Goal: Task Accomplishment & Management: Manage account settings

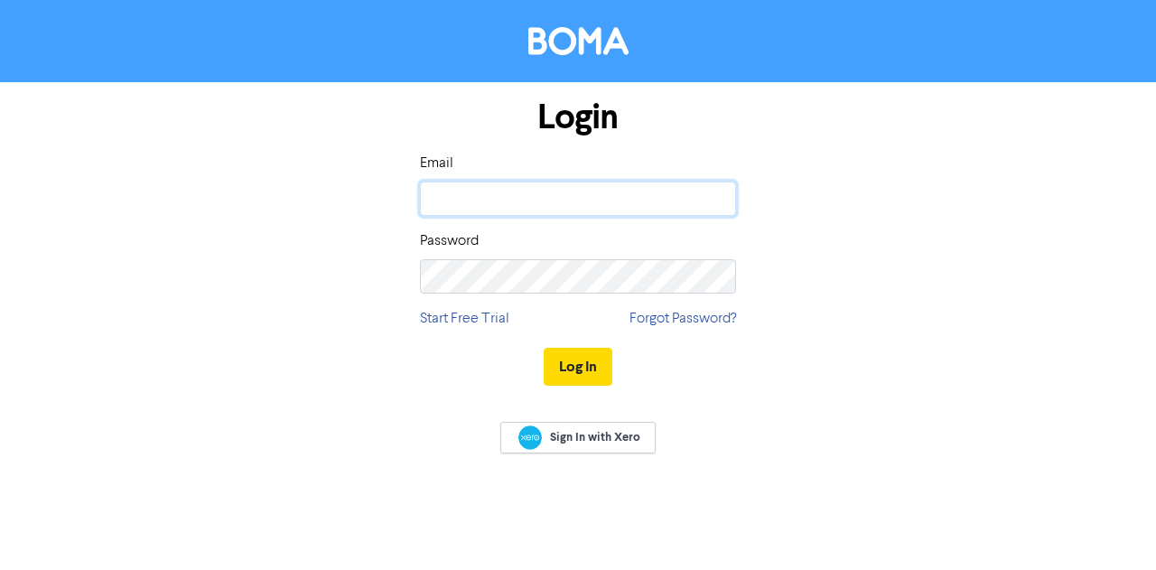
click at [531, 204] on input "email" at bounding box center [578, 199] width 316 height 34
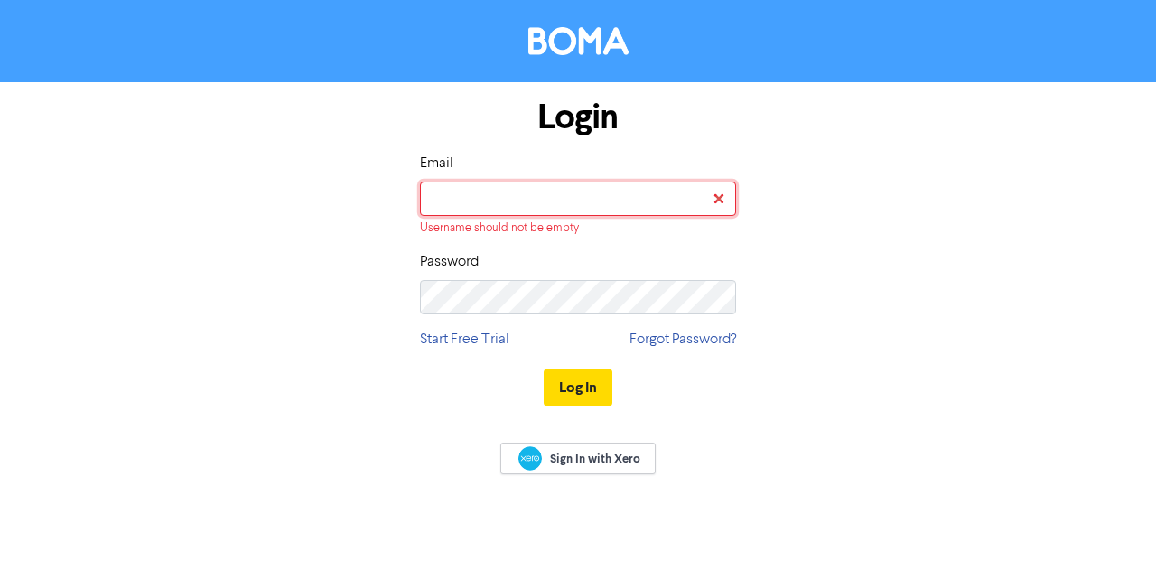
type input "[EMAIL_ADDRESS][DOMAIN_NAME]"
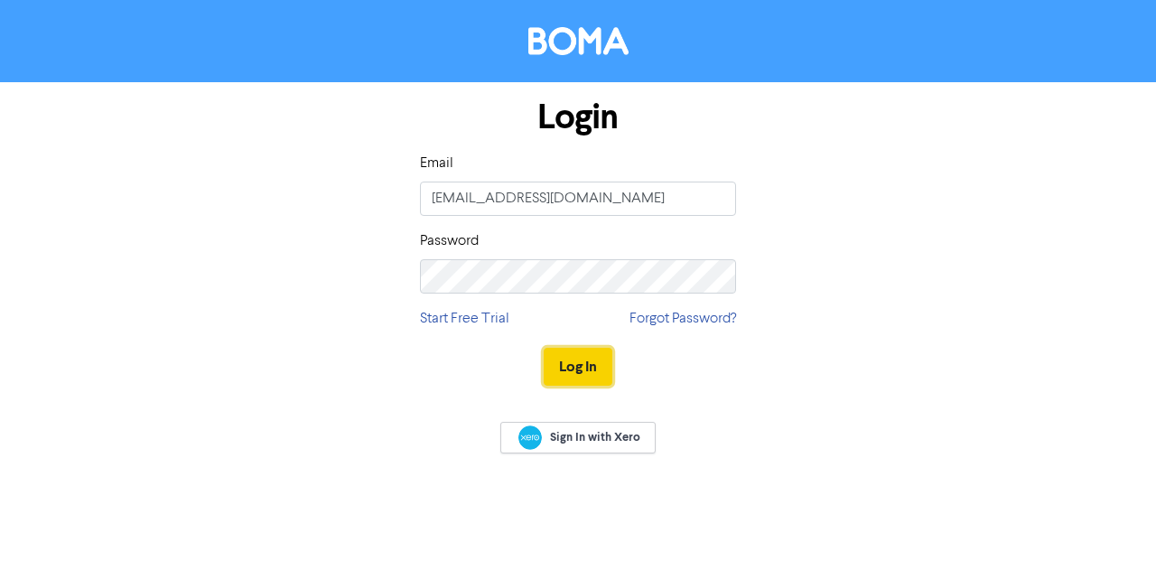
click at [608, 377] on button "Log In" at bounding box center [578, 367] width 69 height 38
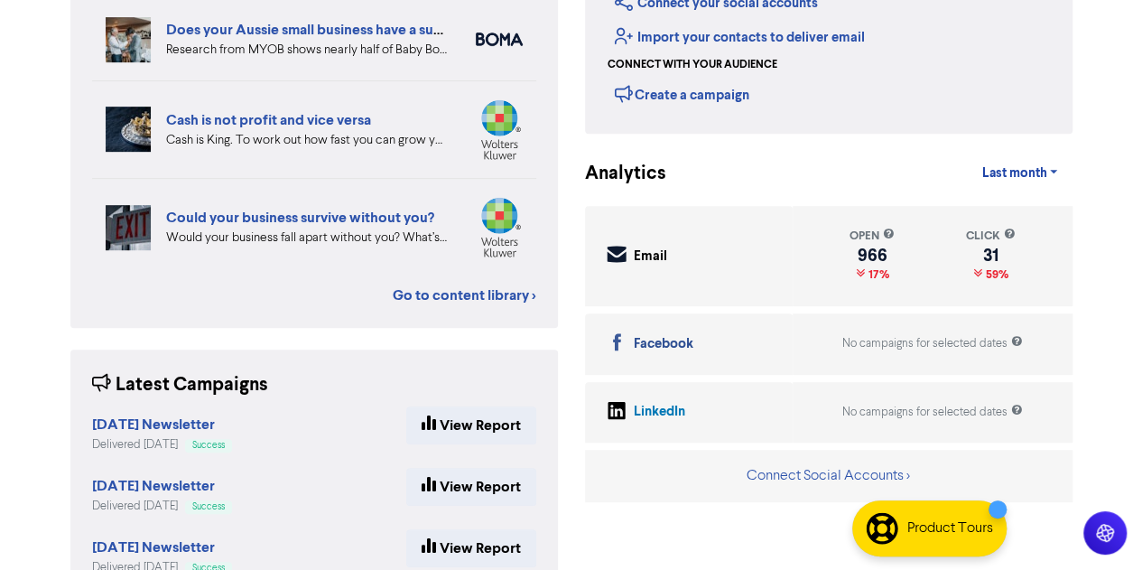
scroll to position [441, 0]
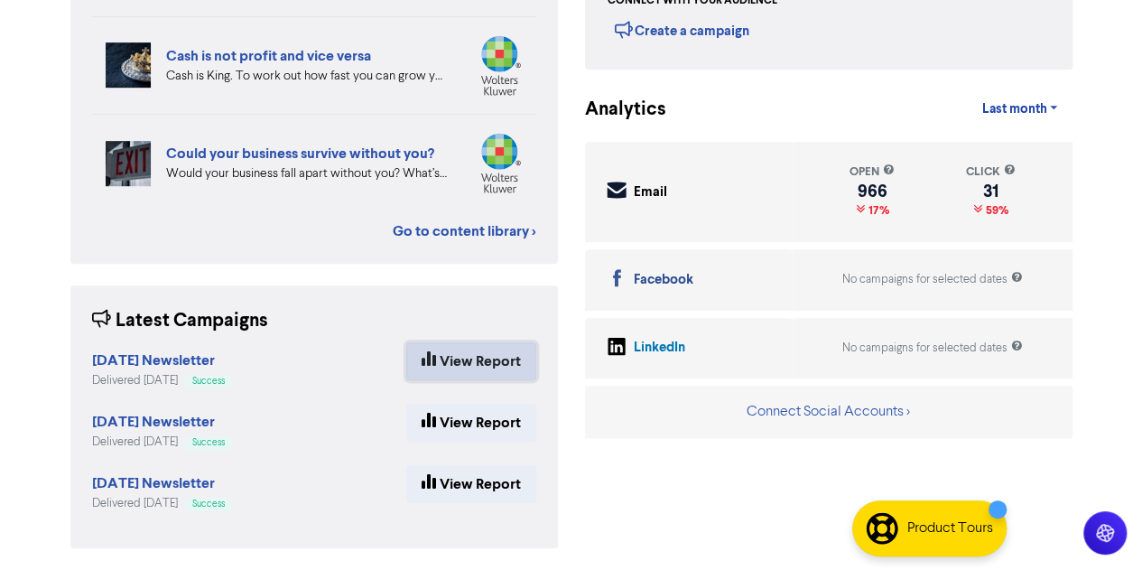
click at [415, 362] on link "View Report" at bounding box center [471, 361] width 130 height 38
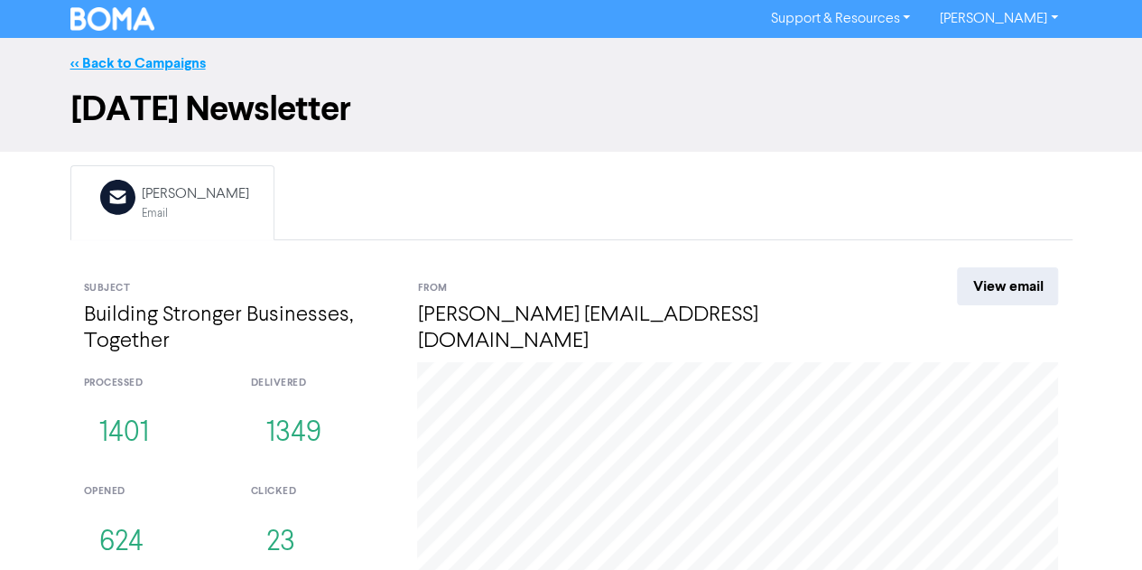
click at [154, 61] on link "<< Back to Campaigns" at bounding box center [137, 63] width 135 height 18
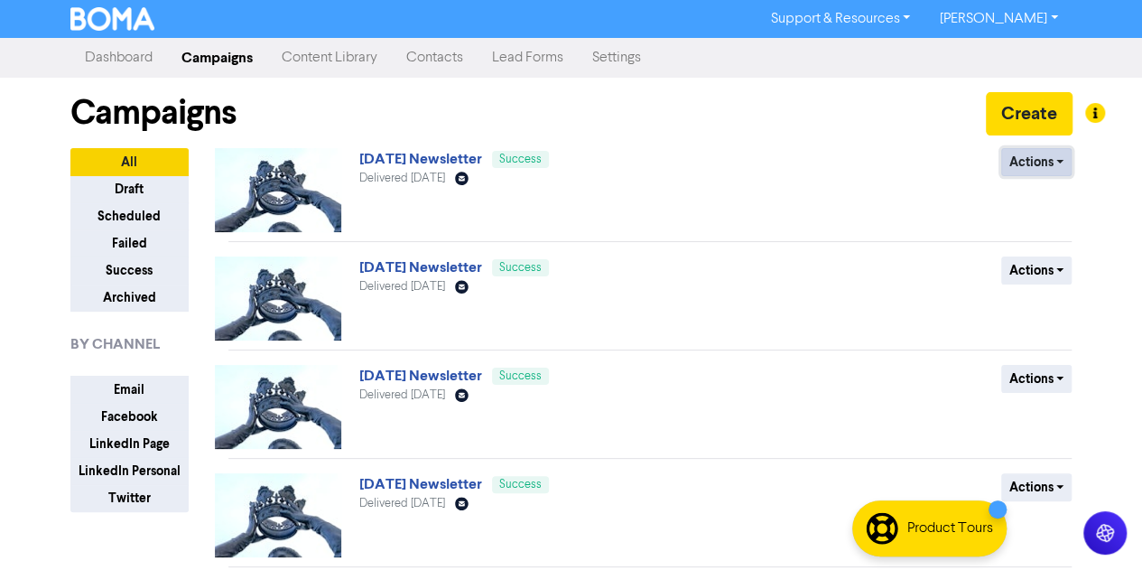
click at [1058, 157] on button "Actions" at bounding box center [1037, 162] width 71 height 28
click at [1058, 200] on button "Duplicate" at bounding box center [1069, 200] width 143 height 29
click at [1024, 156] on button "Actions" at bounding box center [1037, 162] width 71 height 28
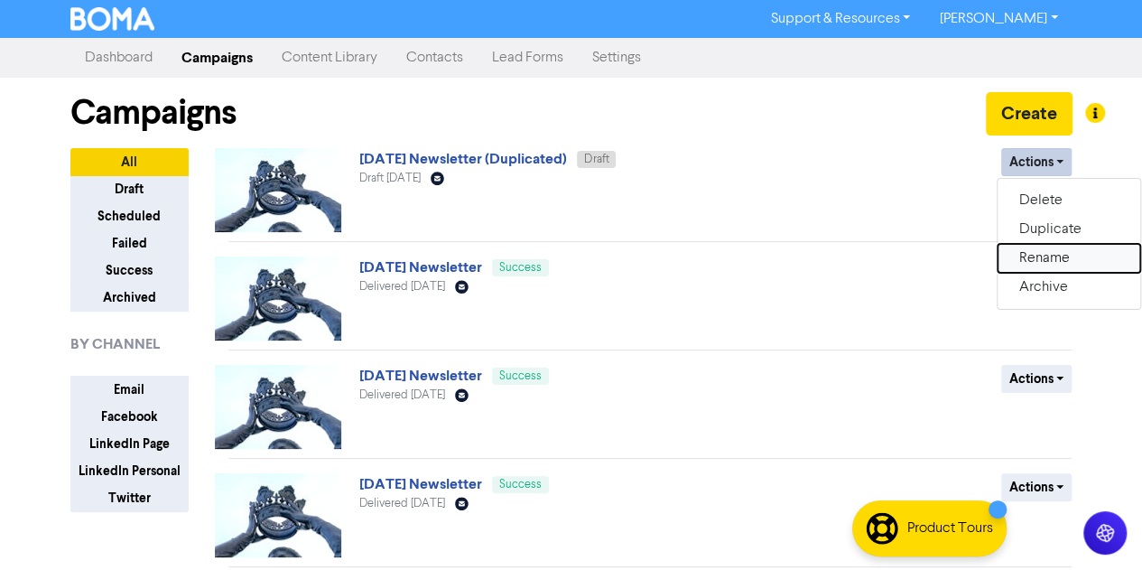
click at [1057, 257] on button "Rename" at bounding box center [1069, 258] width 143 height 29
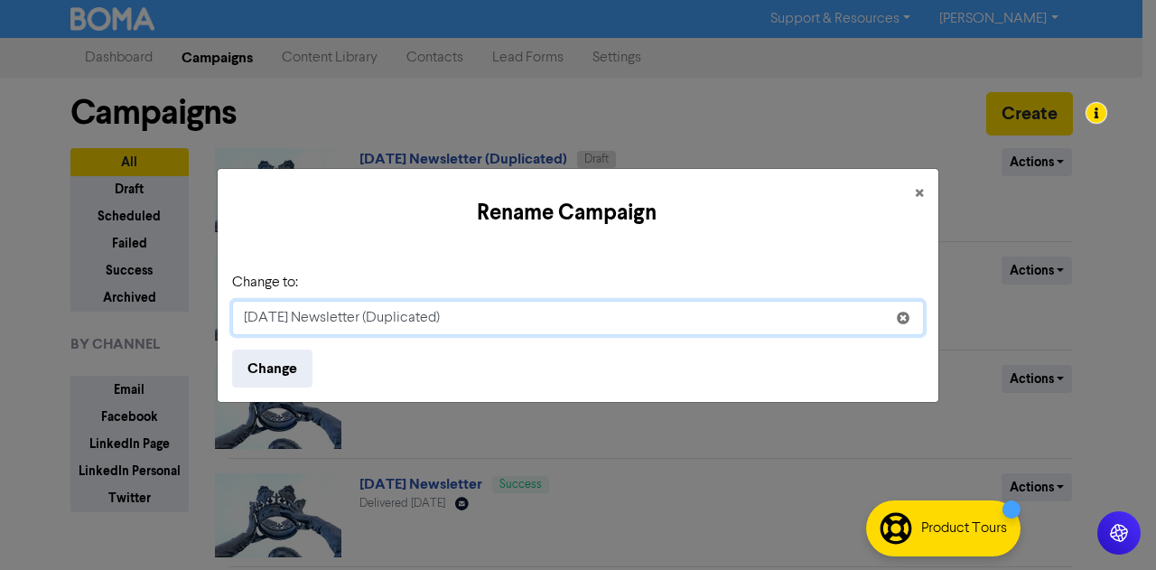
click at [251, 317] on input "[DATE] Newsletter (Duplicated)" at bounding box center [578, 318] width 692 height 34
drag, startPoint x: 515, startPoint y: 330, endPoint x: 400, endPoint y: 317, distance: 115.4
click at [400, 317] on input "[DATE] Newsletter (Duplicated)" at bounding box center [578, 318] width 692 height 34
type input "[DATE] Newsletter"
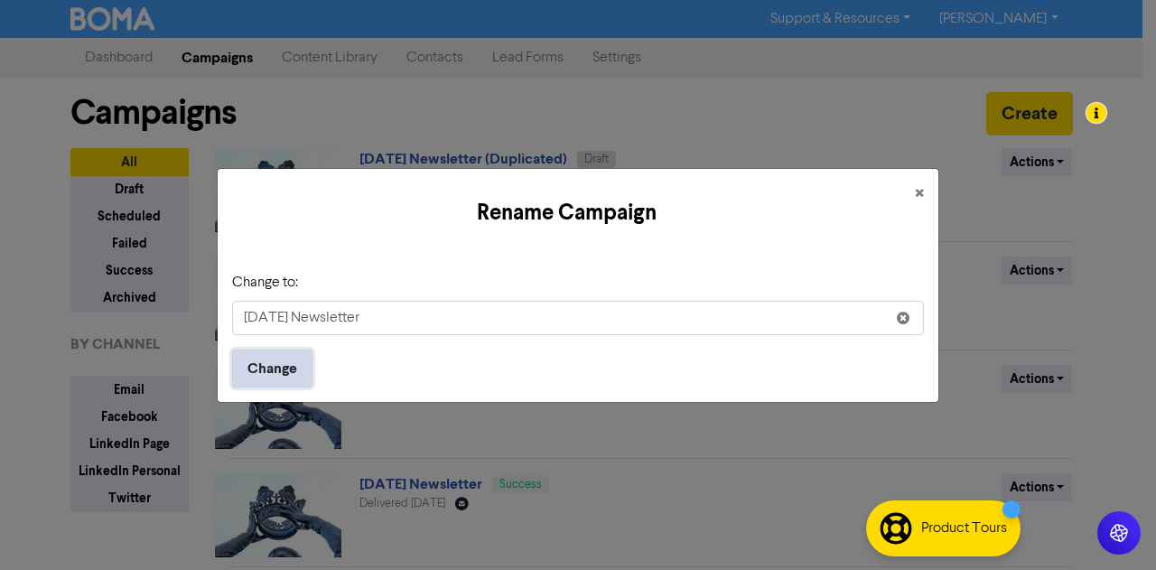
click at [293, 364] on button "Change" at bounding box center [272, 369] width 80 height 38
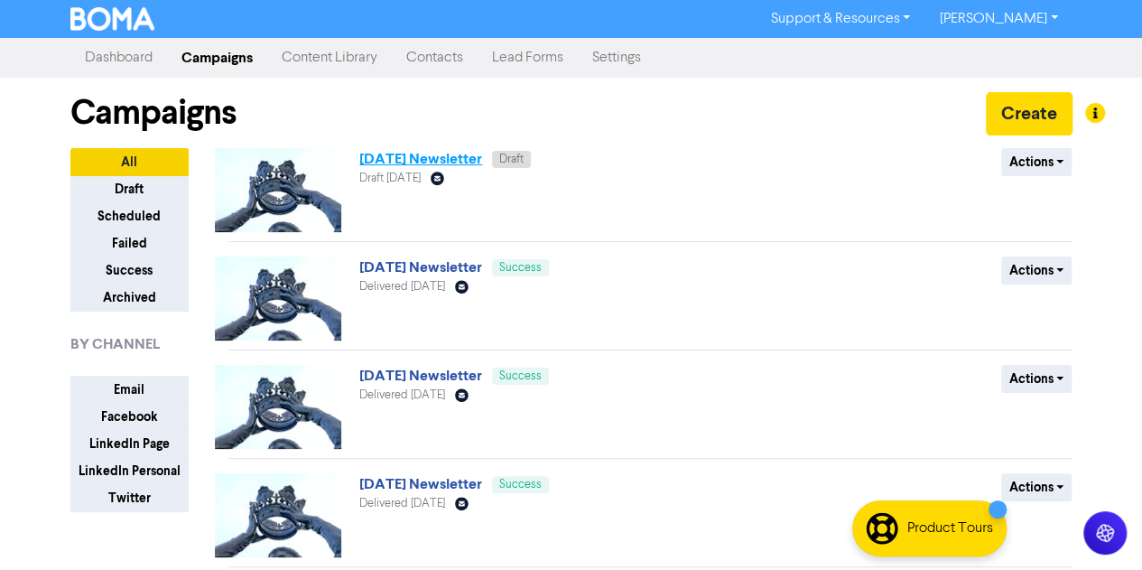
click at [455, 153] on link "[DATE] Newsletter" at bounding box center [420, 159] width 123 height 18
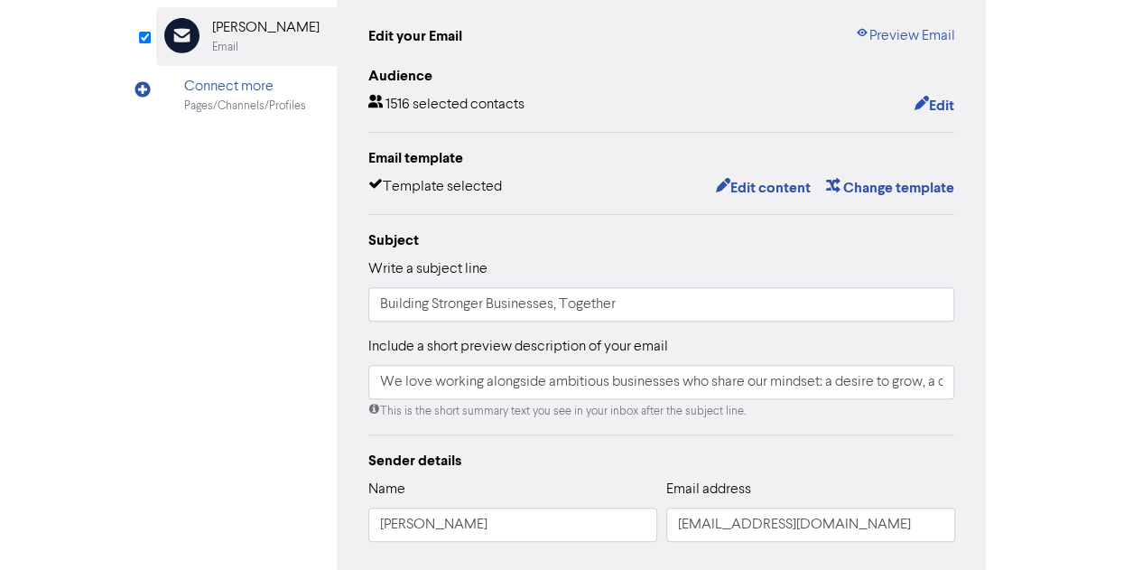
scroll to position [257, 0]
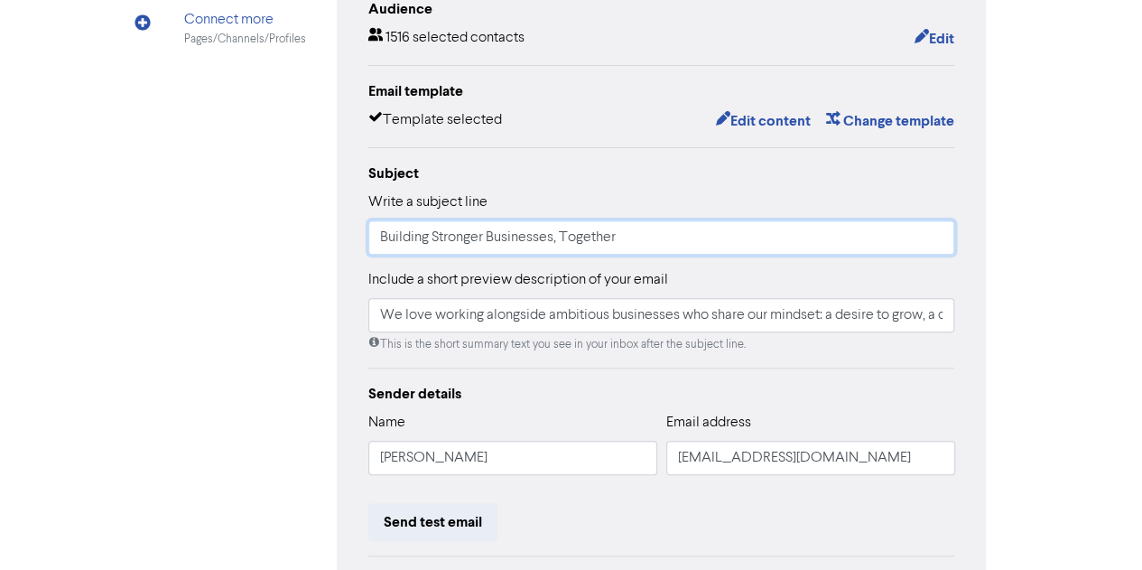
click at [631, 230] on input "Building Stronger Businesses, Together" at bounding box center [661, 237] width 587 height 34
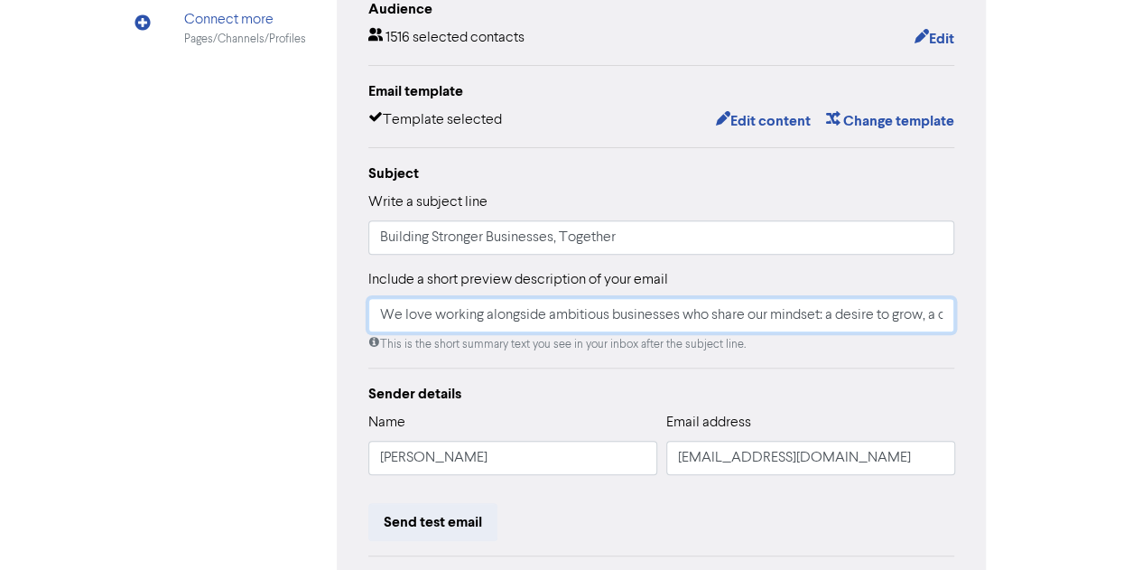
click at [639, 310] on input "We love working alongside ambitious businesses who share our mindset: a desire …" at bounding box center [661, 315] width 587 height 34
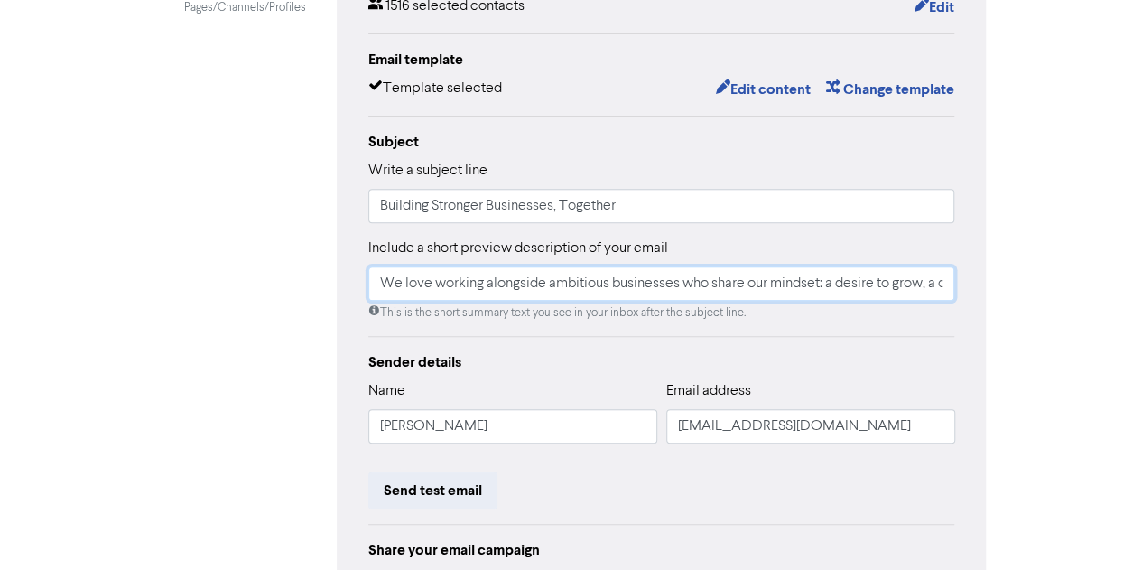
scroll to position [276, 0]
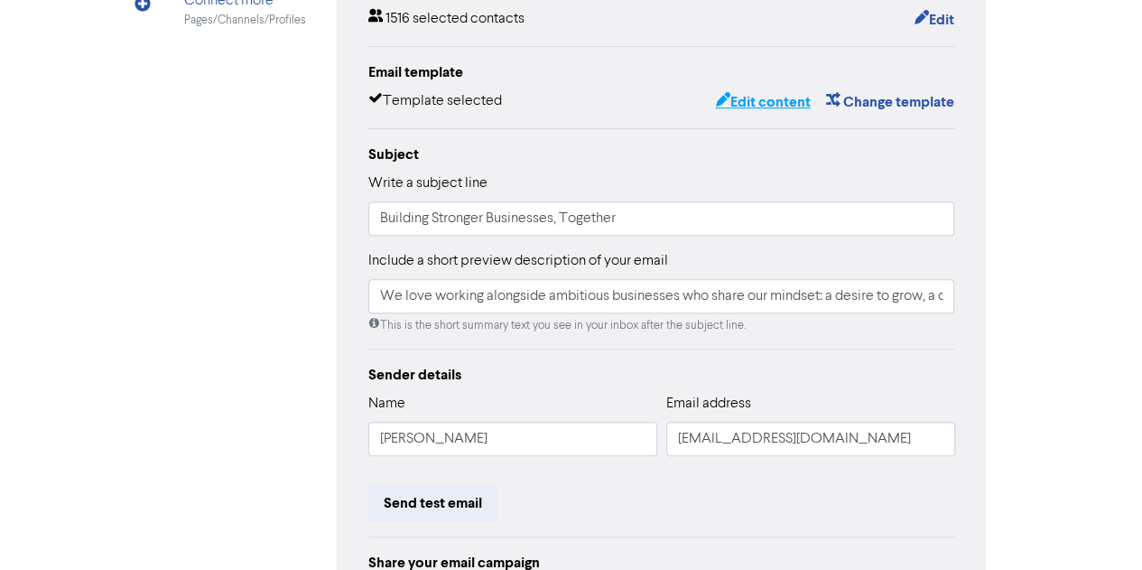
click at [760, 97] on button "Edit content" at bounding box center [762, 101] width 97 height 23
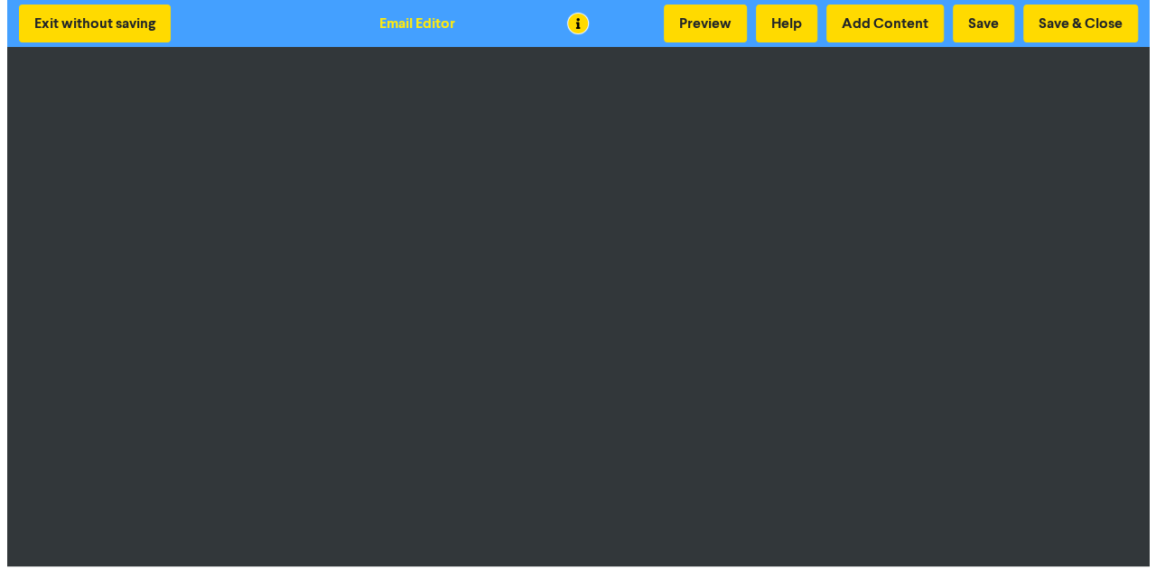
scroll to position [2, 0]
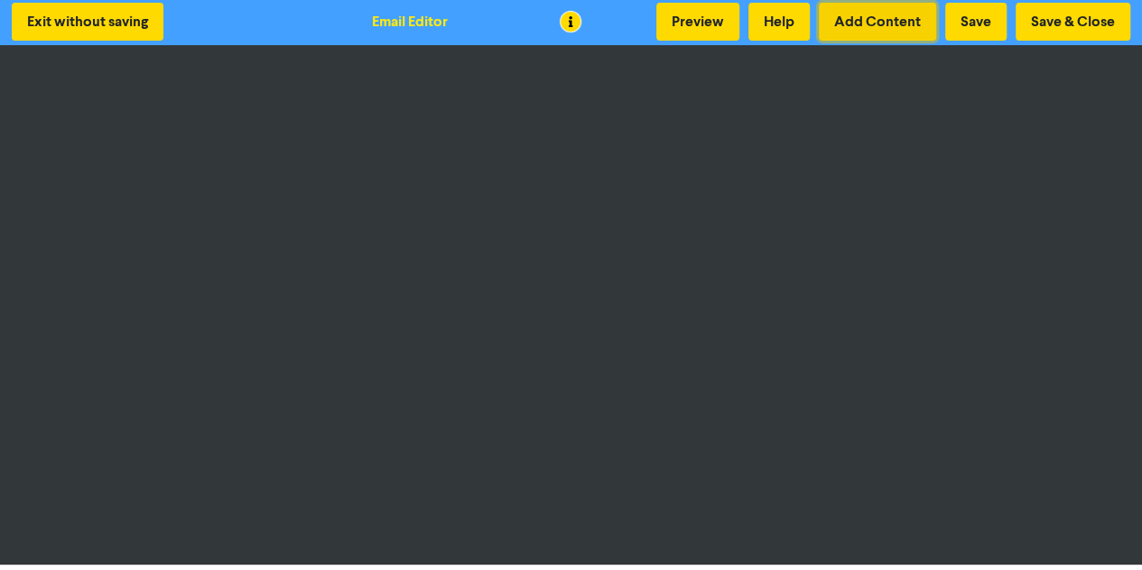
click at [878, 28] on button "Add Content" at bounding box center [877, 22] width 117 height 38
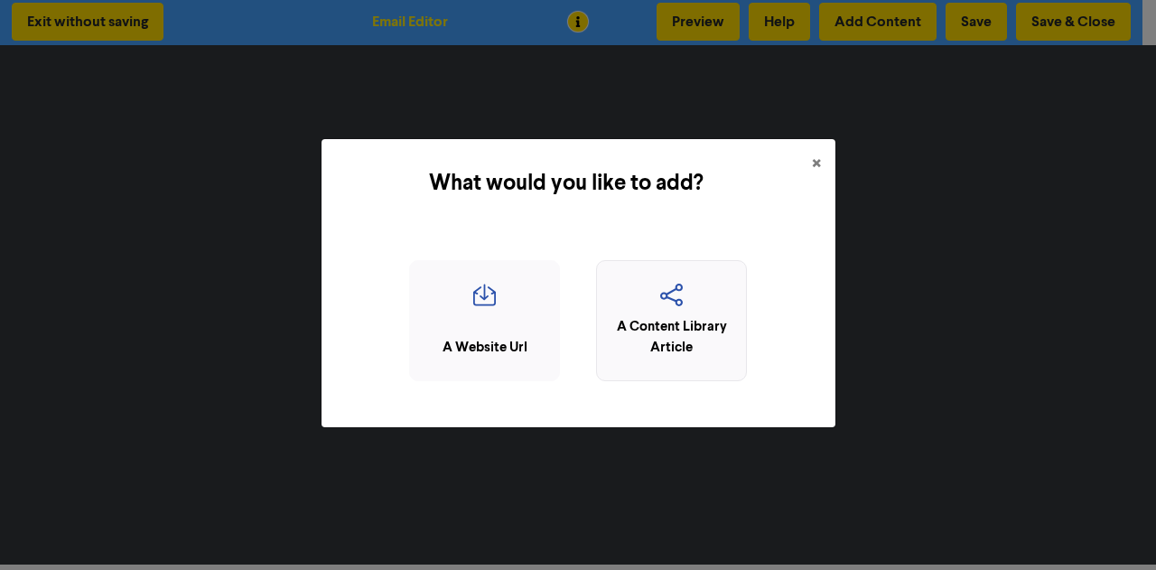
click at [640, 336] on div "A Content Library Article" at bounding box center [671, 337] width 131 height 41
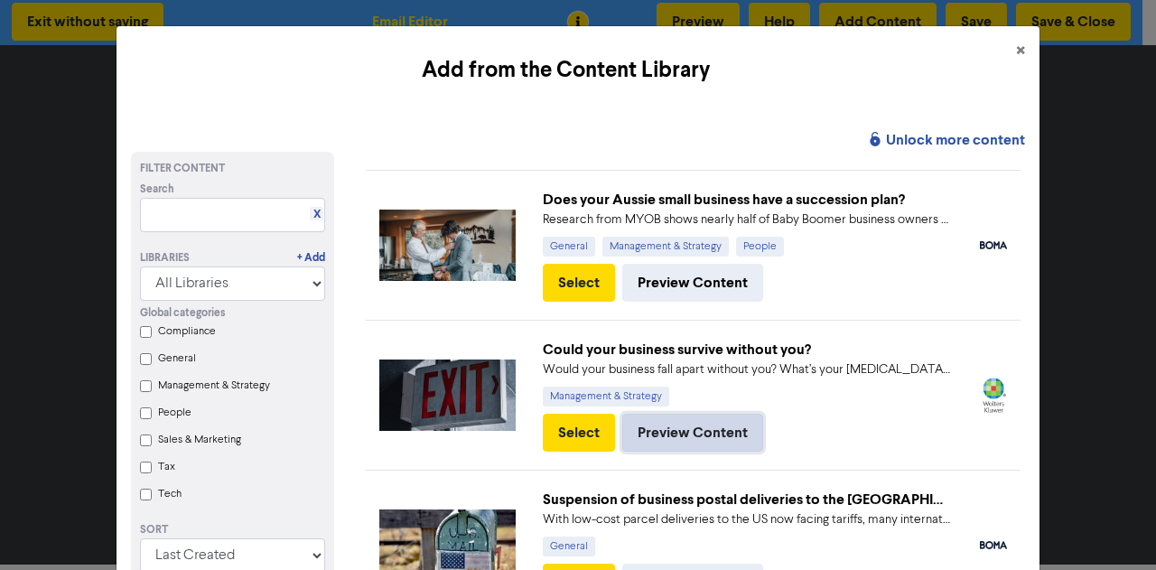
click at [653, 434] on button "Preview Content" at bounding box center [692, 433] width 141 height 38
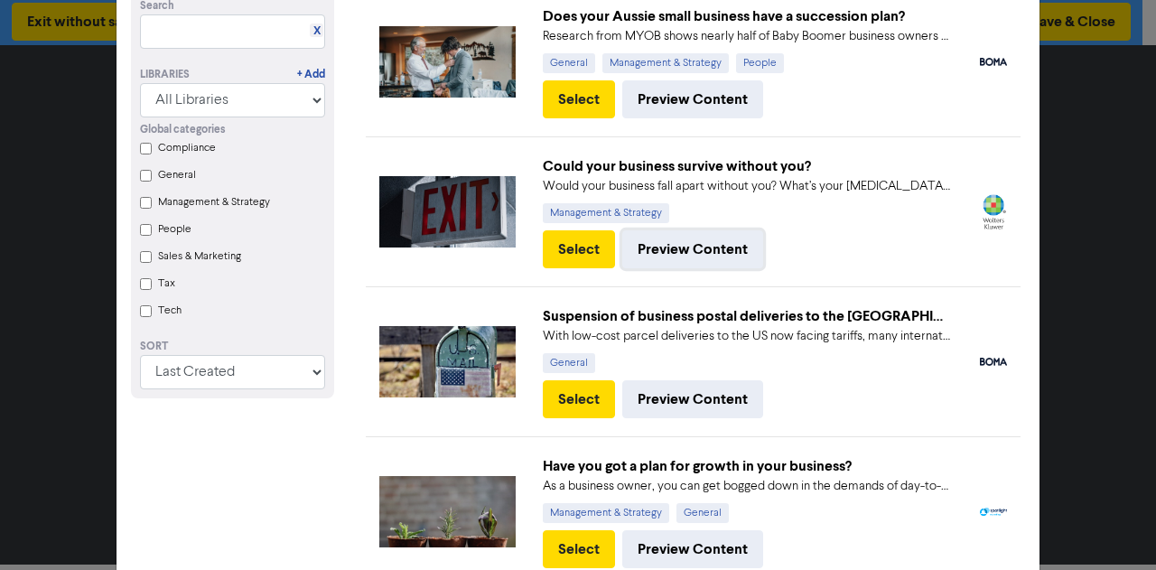
scroll to position [182, 0]
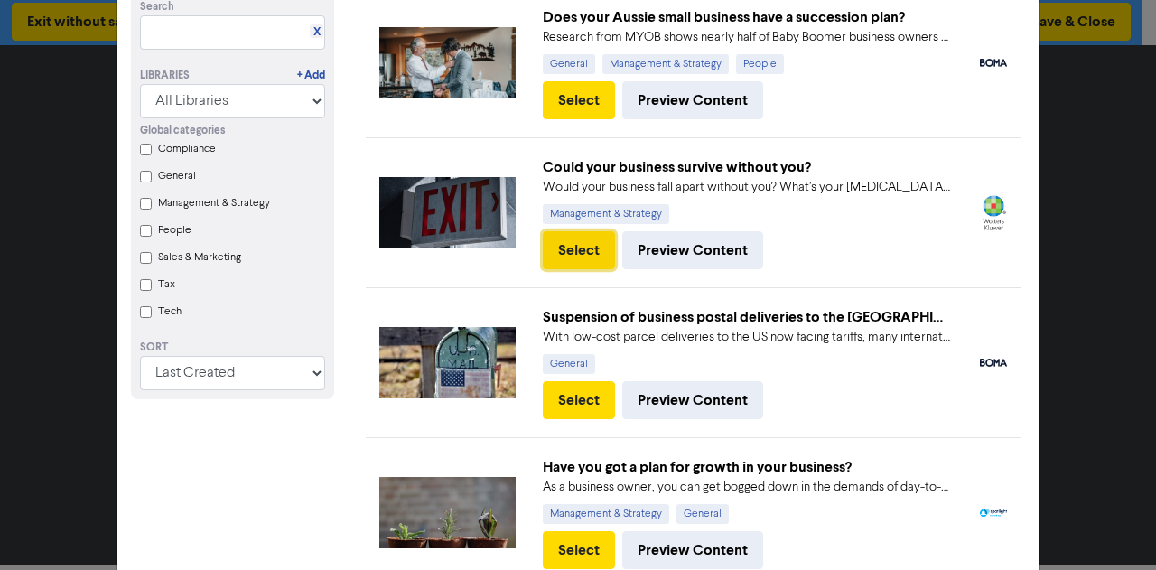
click at [583, 264] on button "Select" at bounding box center [579, 250] width 72 height 38
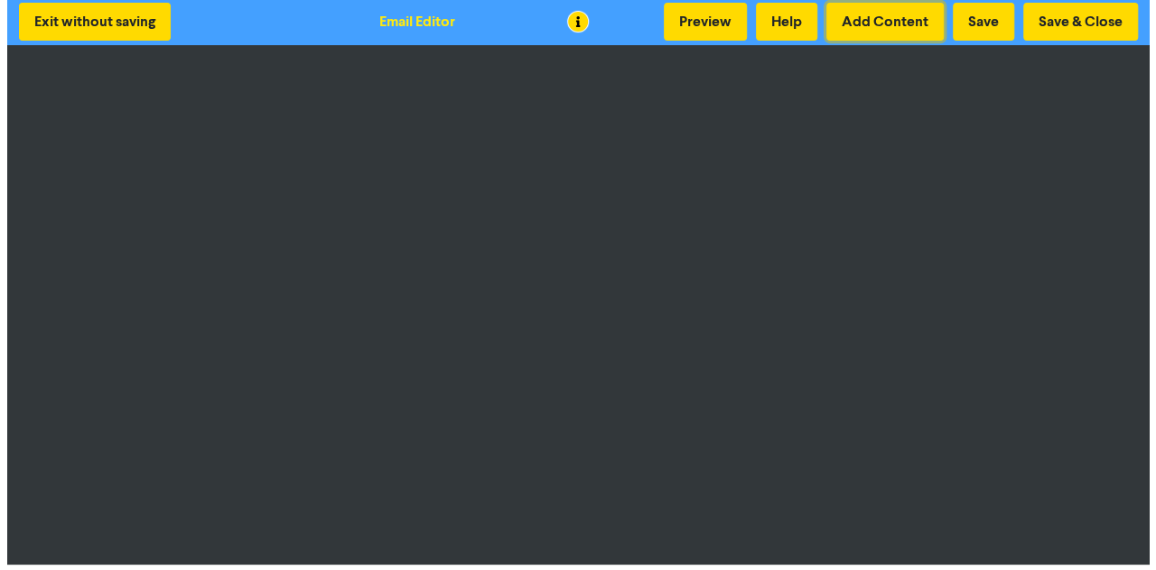
scroll to position [0, 0]
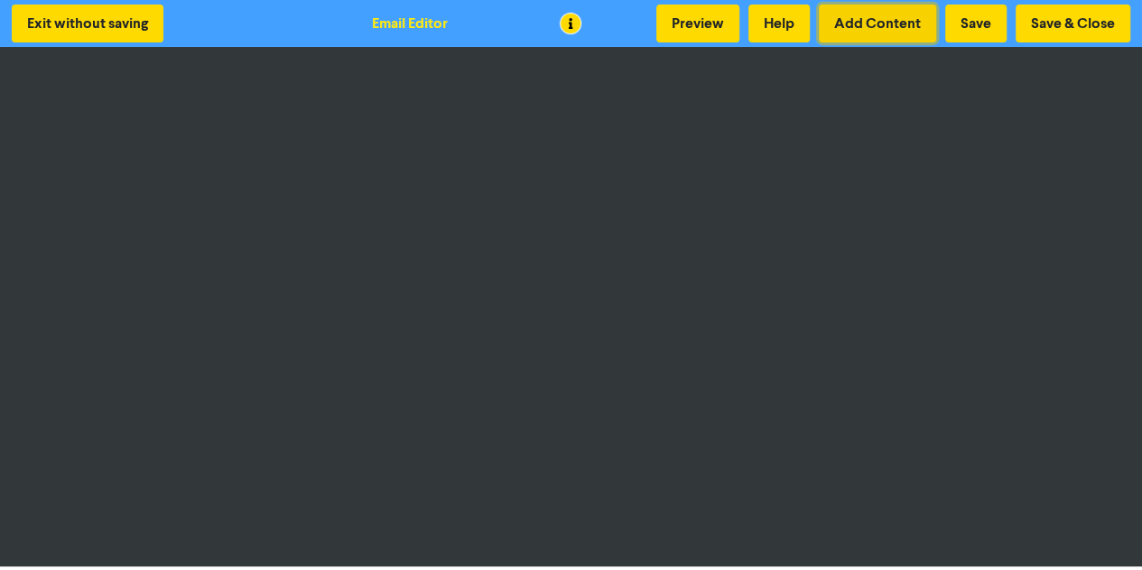
click at [889, 24] on button "Add Content" at bounding box center [877, 24] width 117 height 38
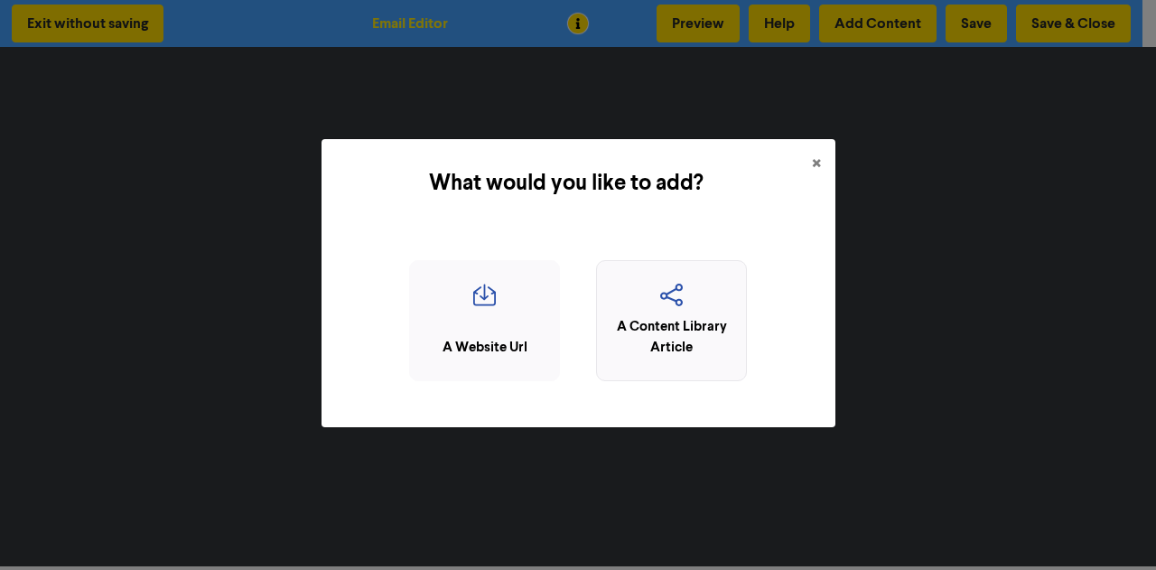
click at [668, 314] on icon "button" at bounding box center [671, 301] width 131 height 34
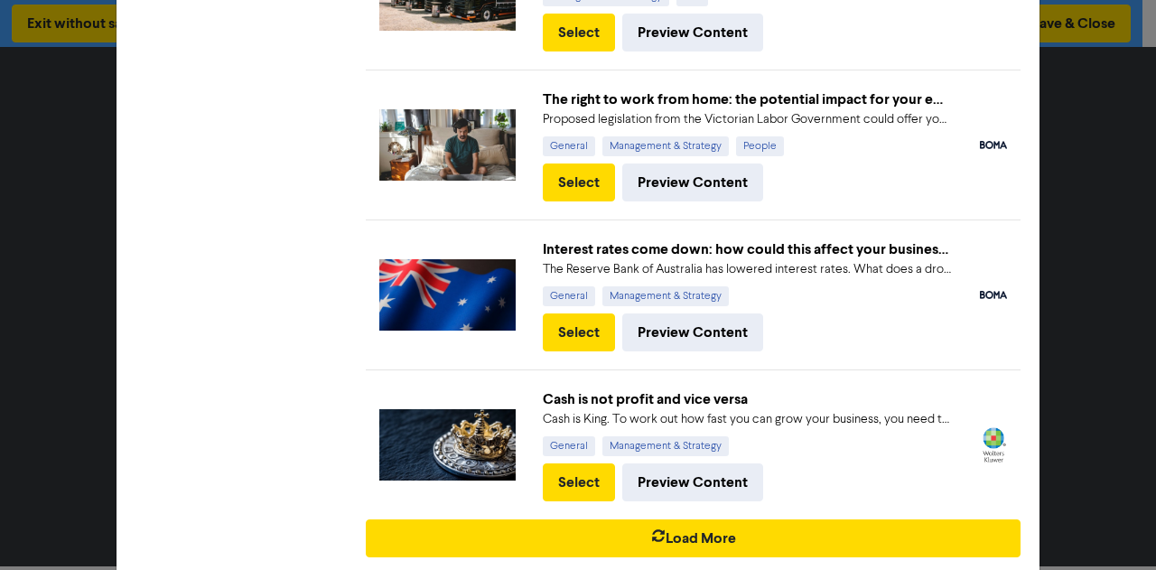
scroll to position [1185, 0]
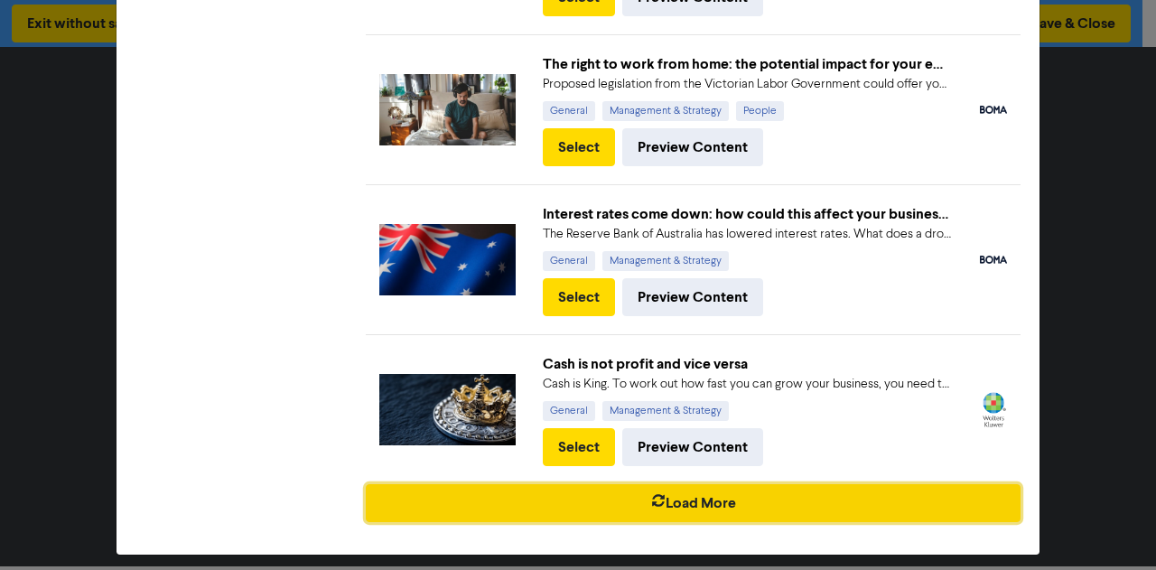
click at [670, 496] on button "Load More" at bounding box center [693, 503] width 655 height 38
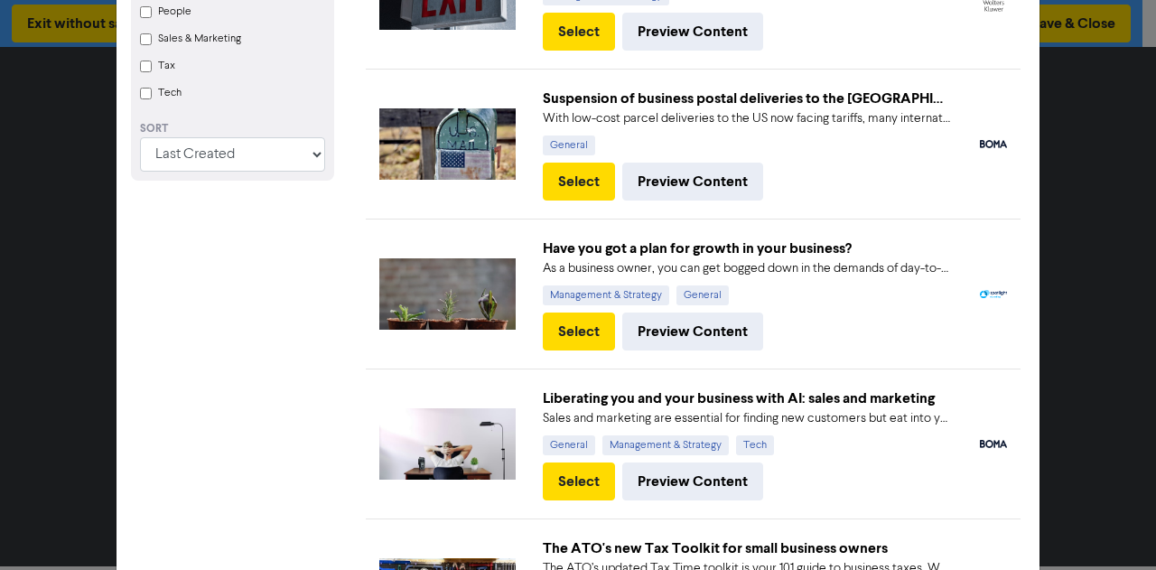
scroll to position [394, 0]
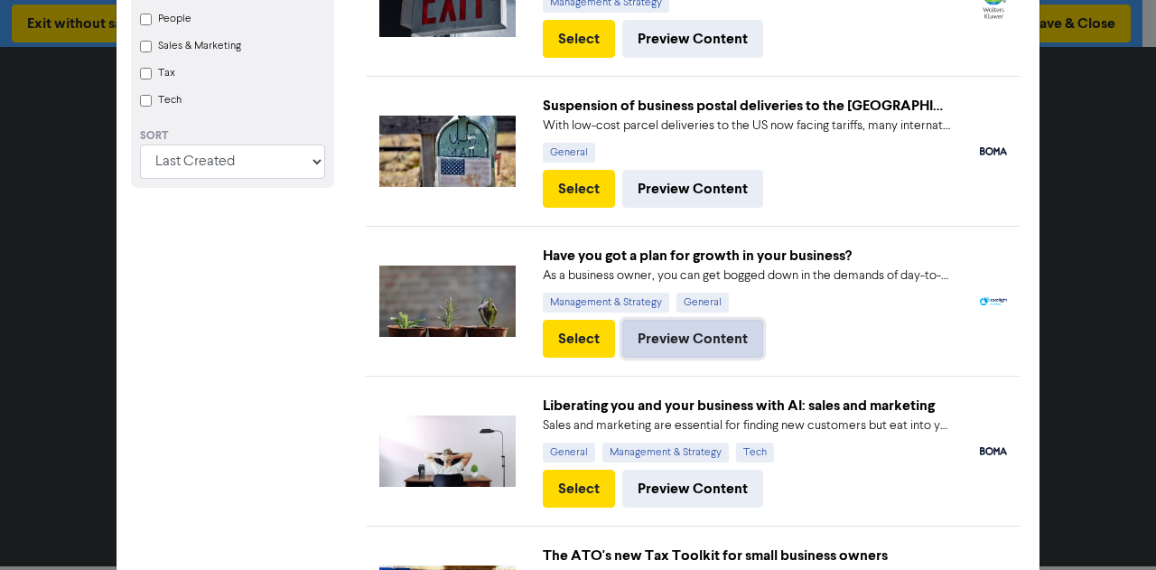
click at [656, 345] on button "Preview Content" at bounding box center [692, 339] width 141 height 38
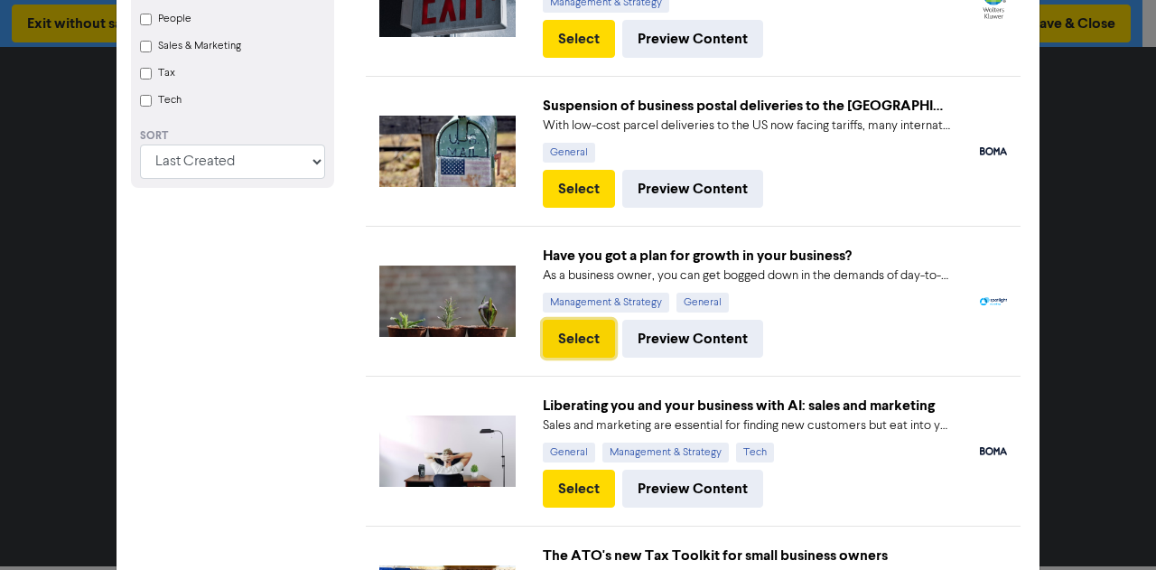
click at [583, 339] on button "Select" at bounding box center [579, 339] width 72 height 38
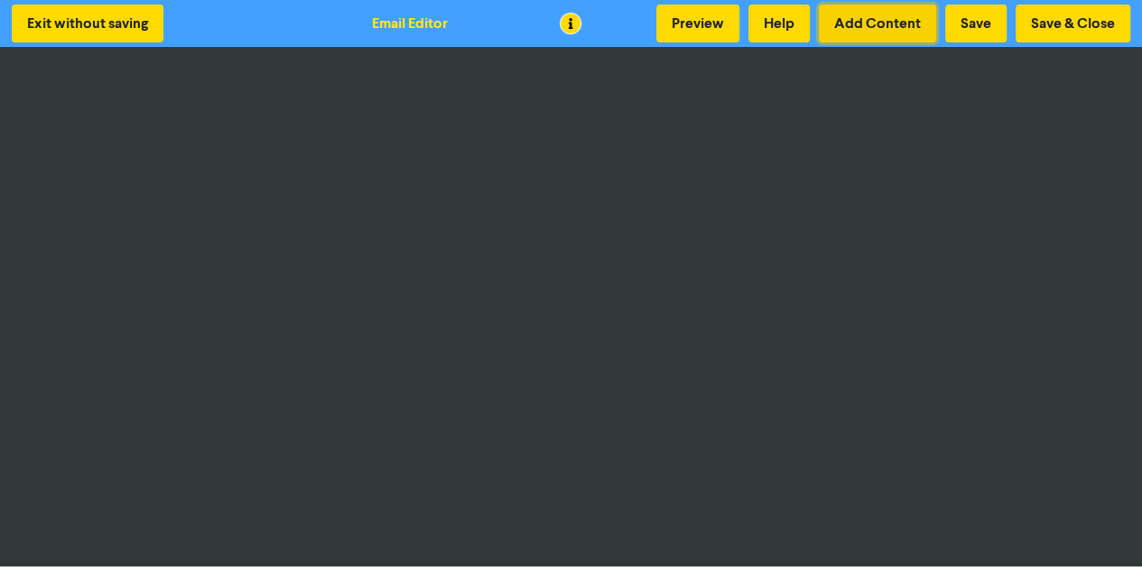
click at [887, 24] on button "Add Content" at bounding box center [877, 24] width 117 height 38
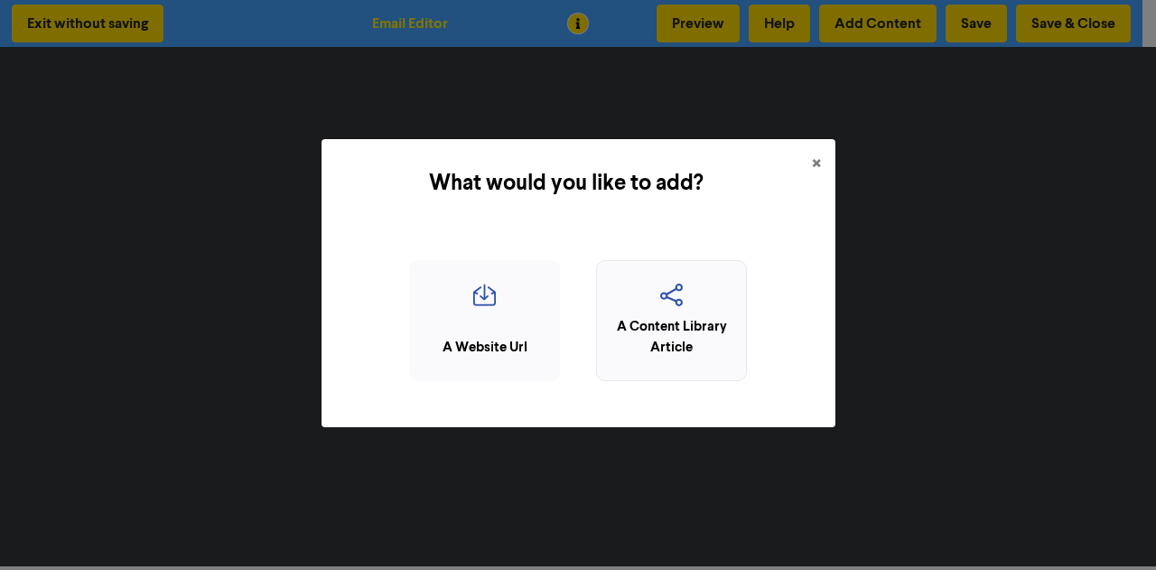
click at [692, 309] on icon "button" at bounding box center [671, 301] width 131 height 34
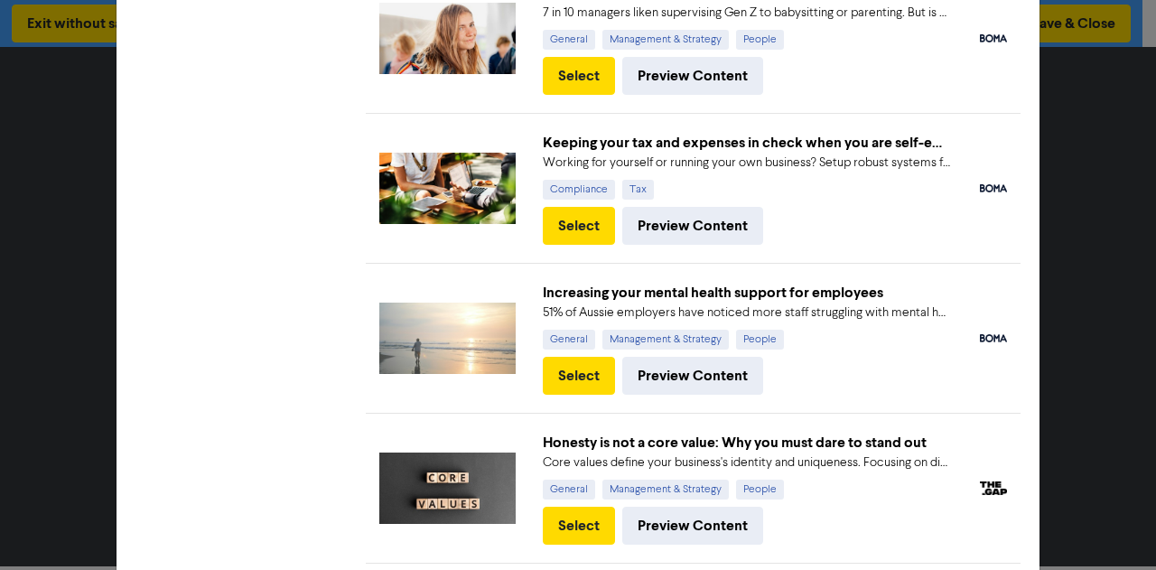
scroll to position [2157, 0]
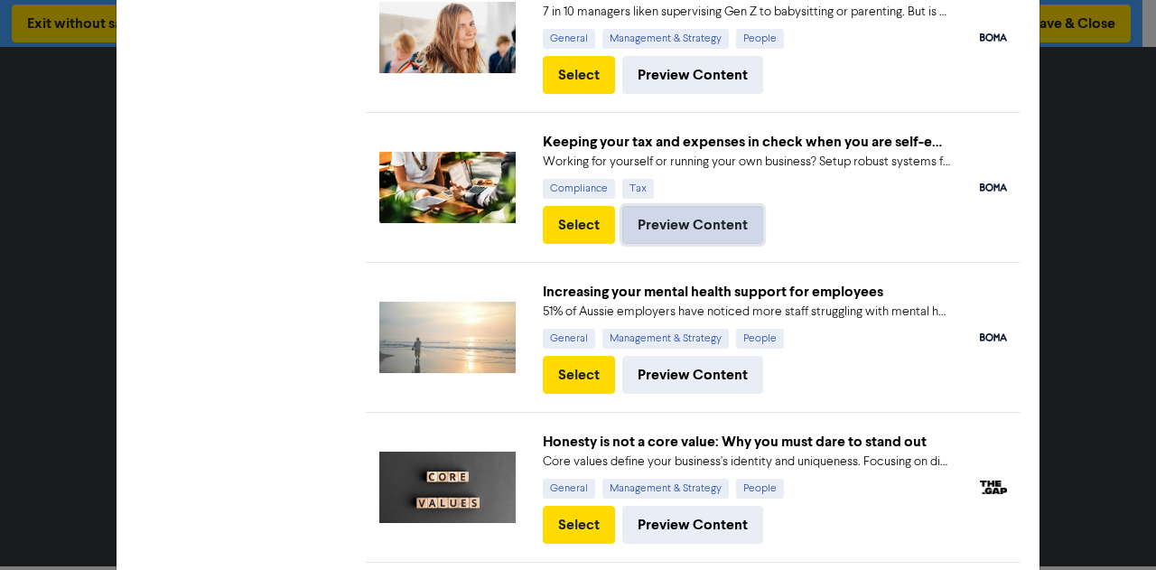
click at [663, 224] on button "Preview Content" at bounding box center [692, 225] width 141 height 38
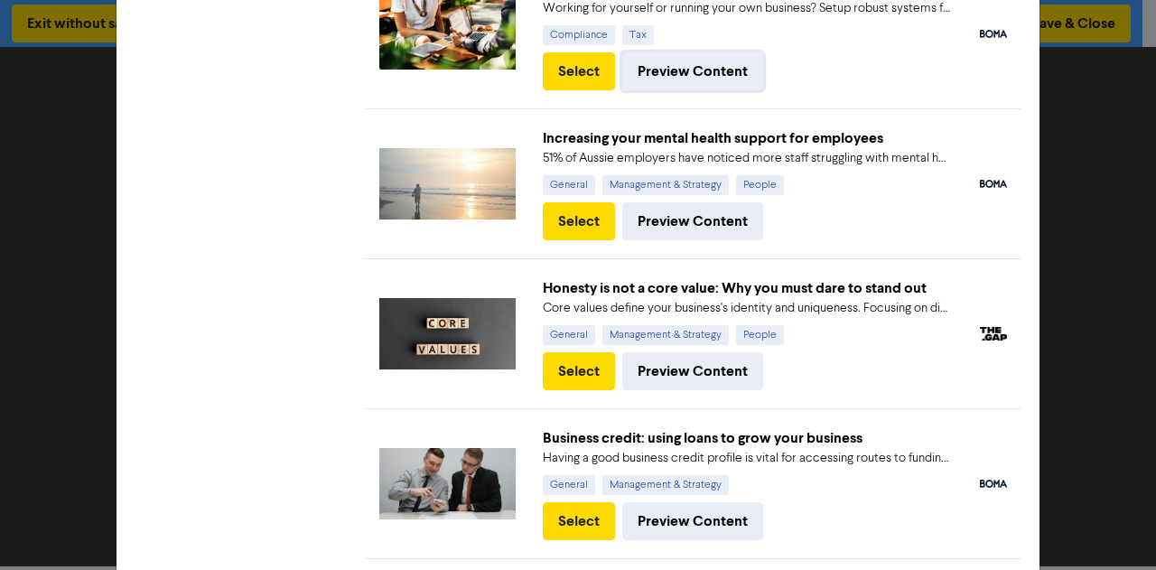
scroll to position [2322, 0]
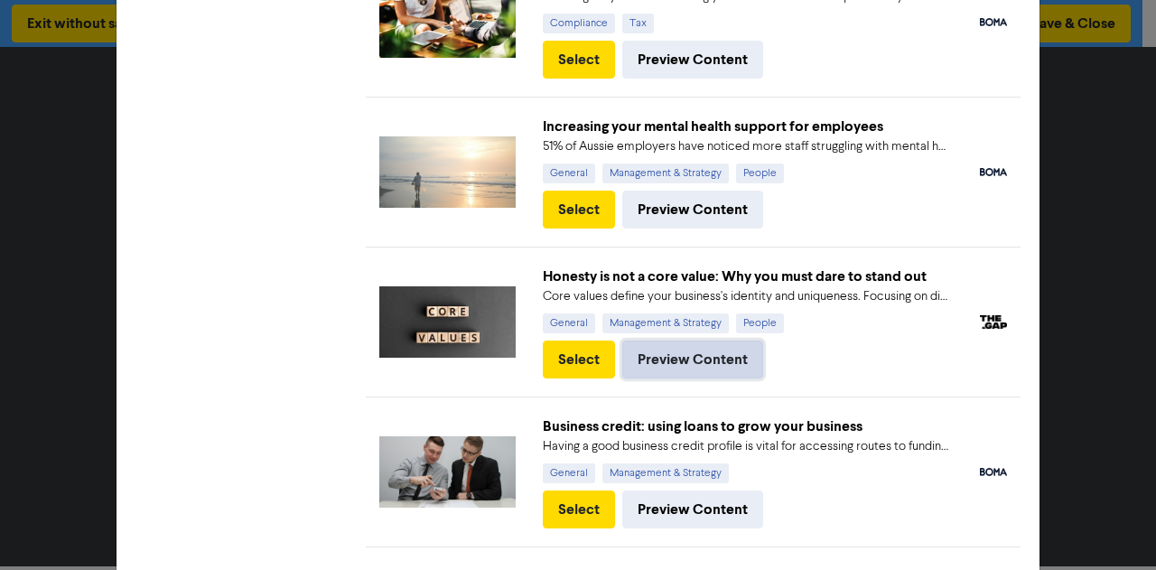
click at [676, 346] on button "Preview Content" at bounding box center [692, 359] width 141 height 38
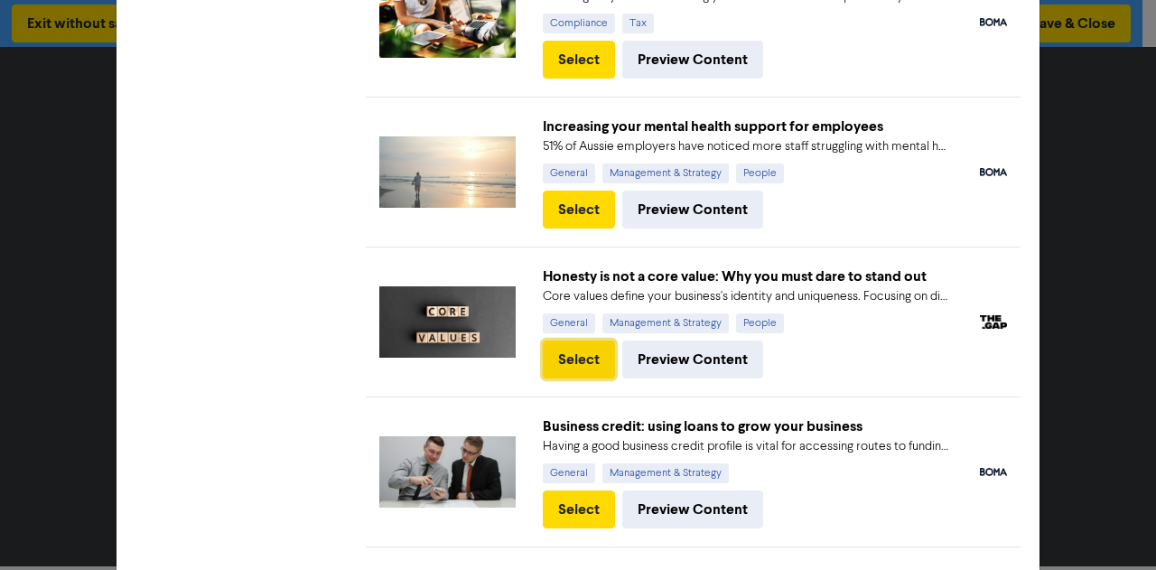
click at [588, 340] on button "Select" at bounding box center [579, 359] width 72 height 38
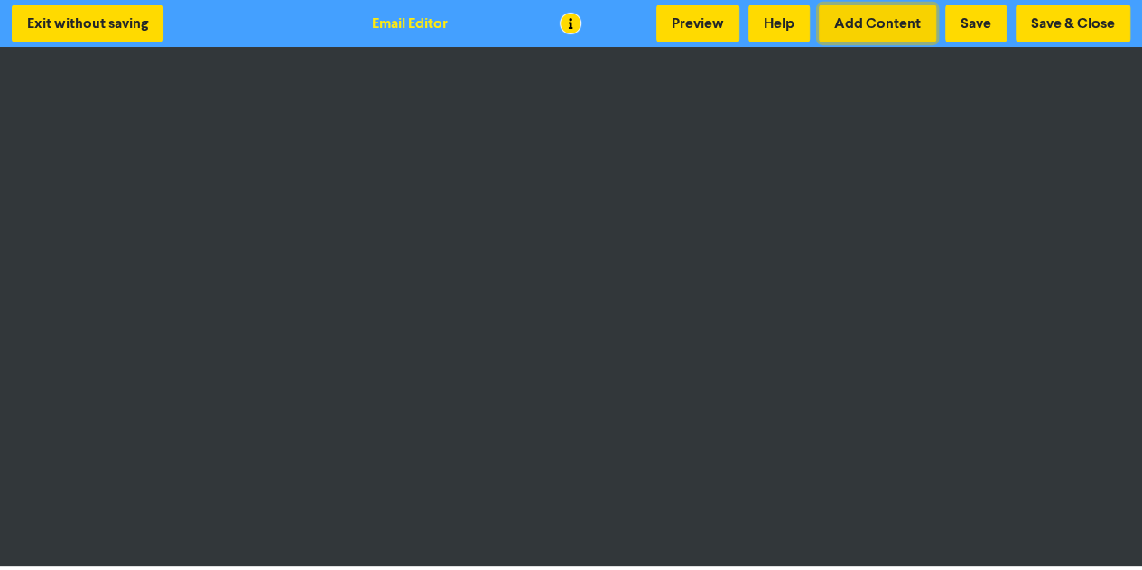
click at [901, 24] on button "Add Content" at bounding box center [877, 24] width 117 height 38
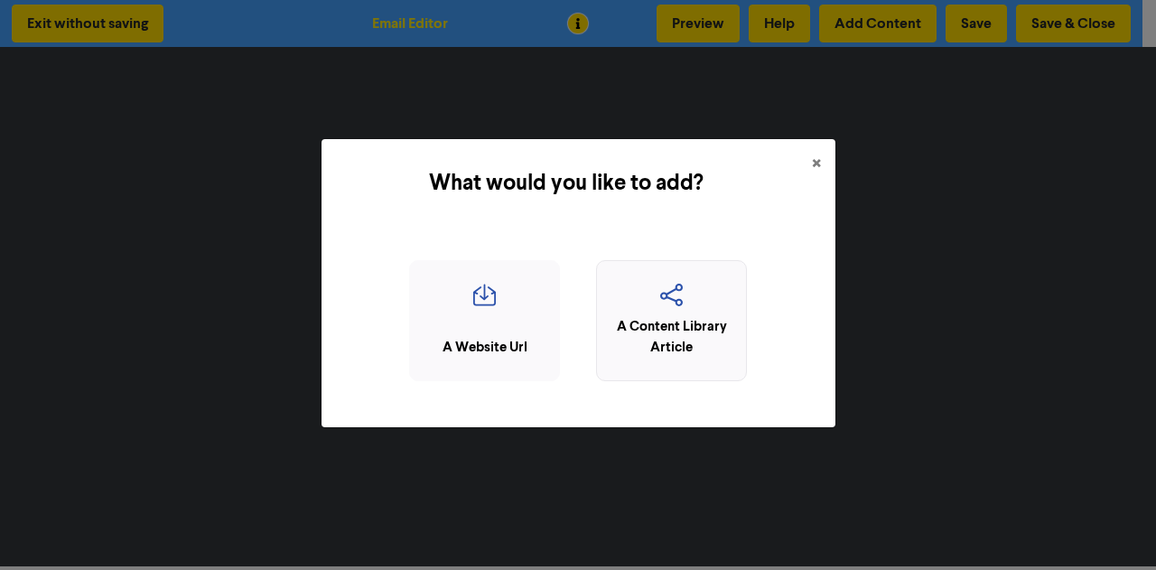
click at [630, 322] on div "A Content Library Article" at bounding box center [671, 337] width 131 height 41
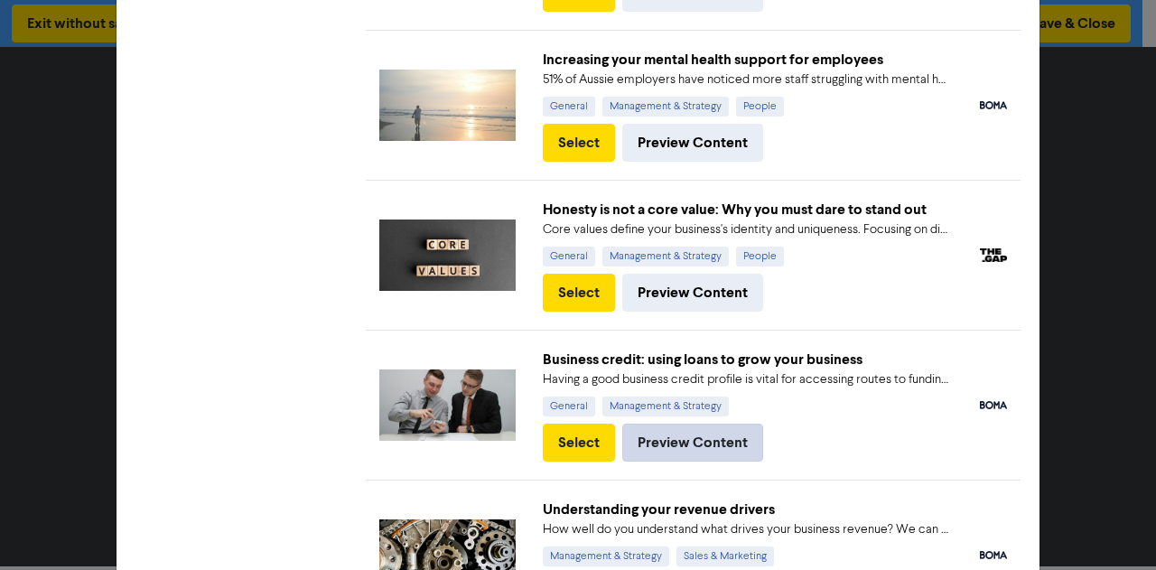
scroll to position [2675, 0]
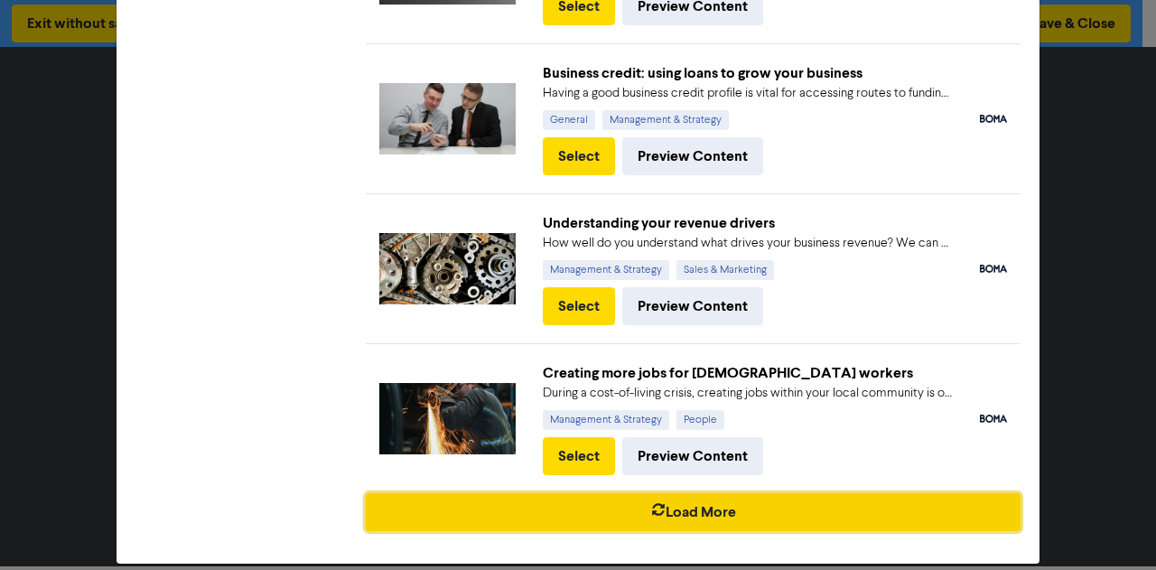
click at [682, 505] on button "Load More" at bounding box center [693, 512] width 655 height 38
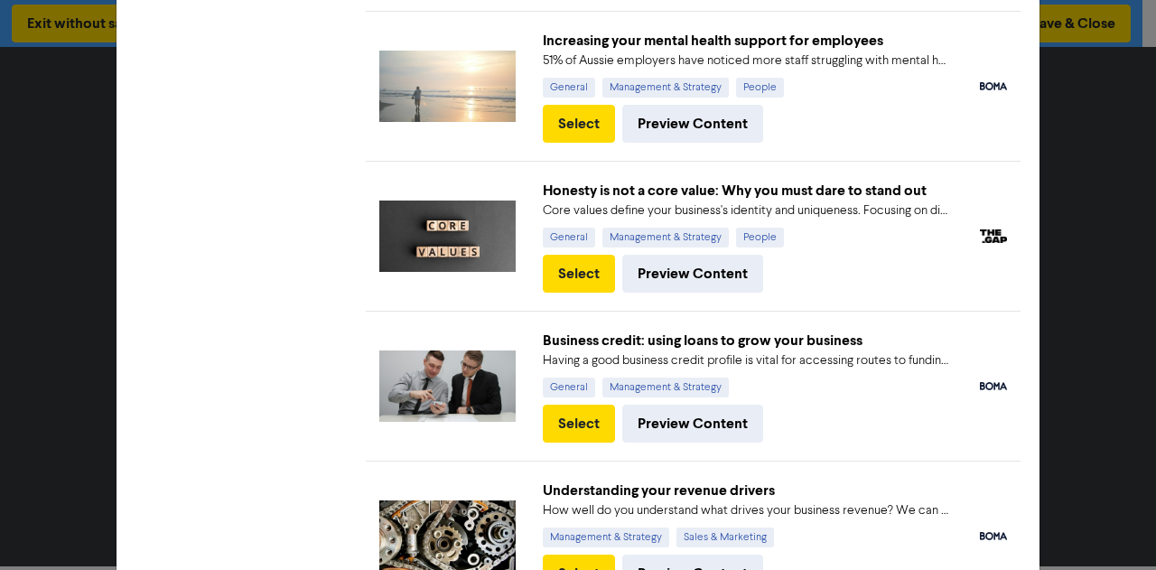
scroll to position [4165, 0]
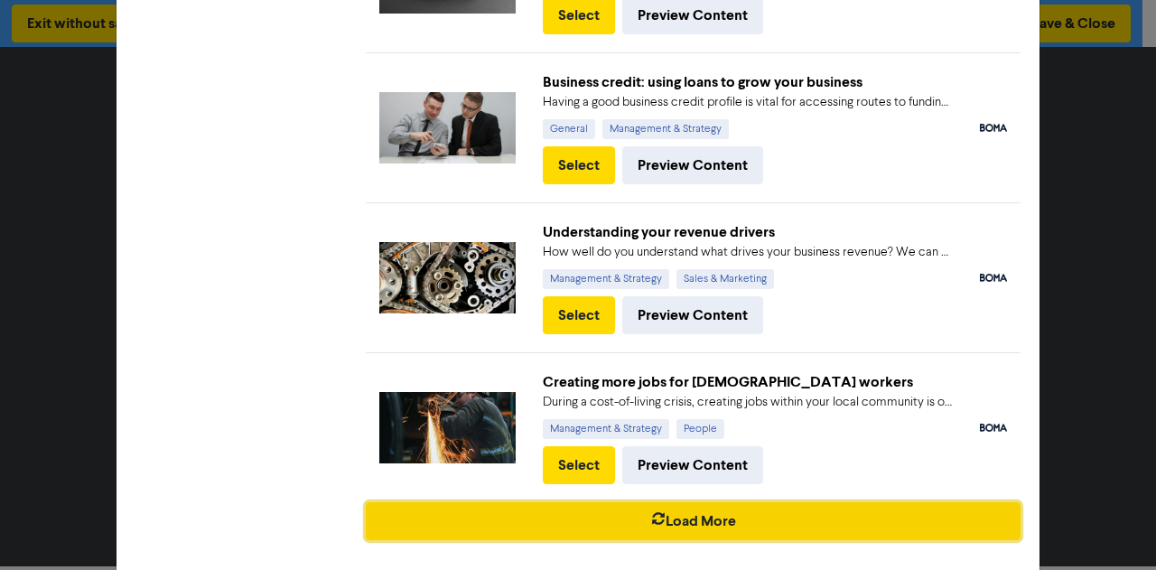
click at [692, 502] on button "Load More" at bounding box center [693, 521] width 655 height 38
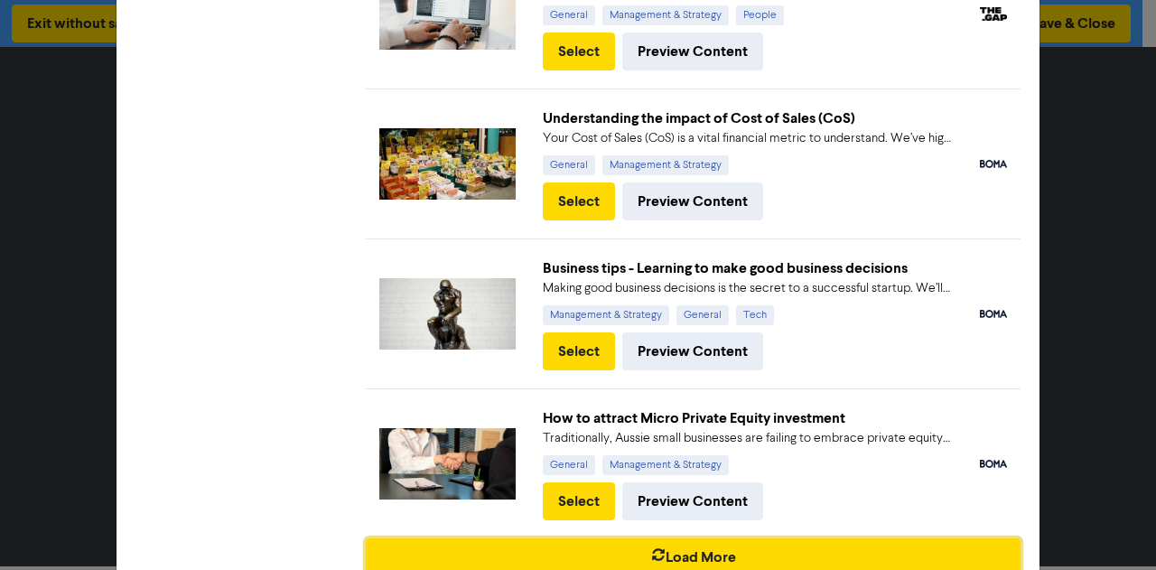
scroll to position [5628, 0]
click at [750, 538] on button "Load More" at bounding box center [693, 557] width 655 height 38
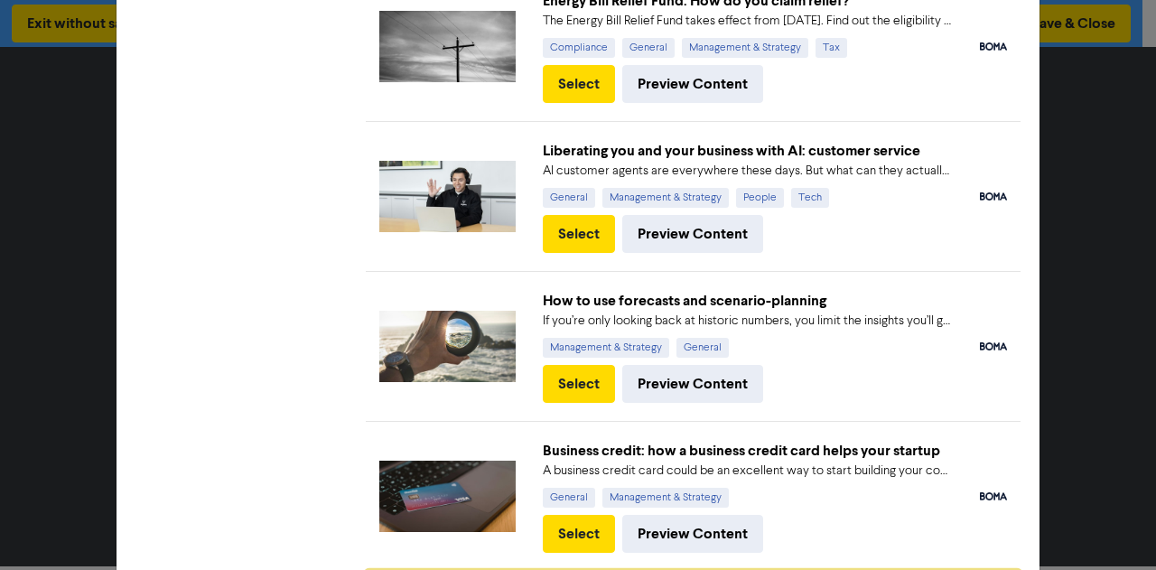
scroll to position [7146, 0]
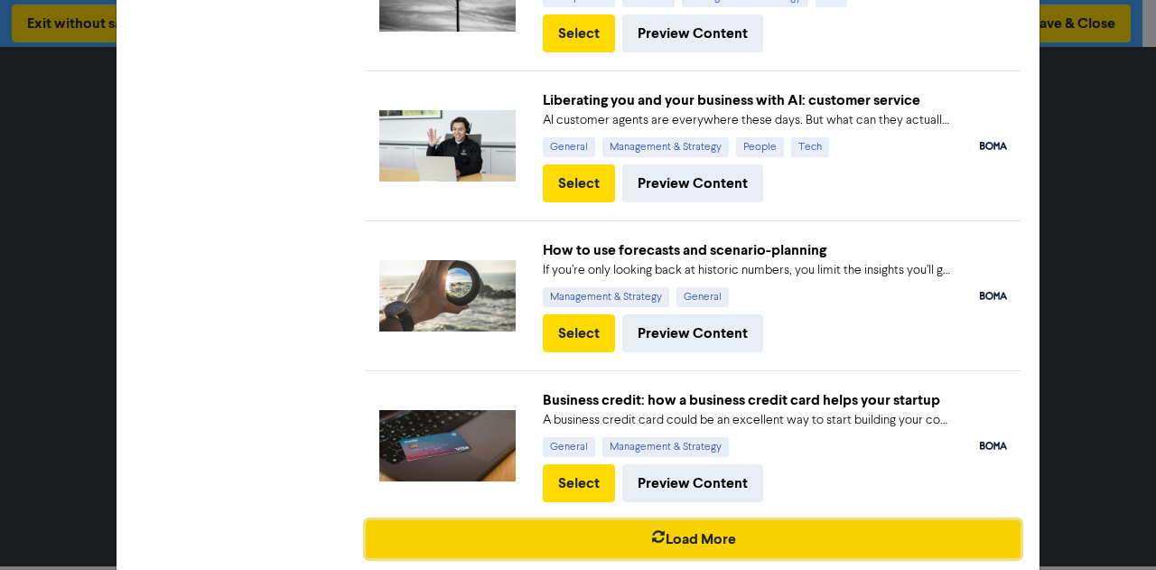
click at [700, 520] on button "Load More" at bounding box center [693, 539] width 655 height 38
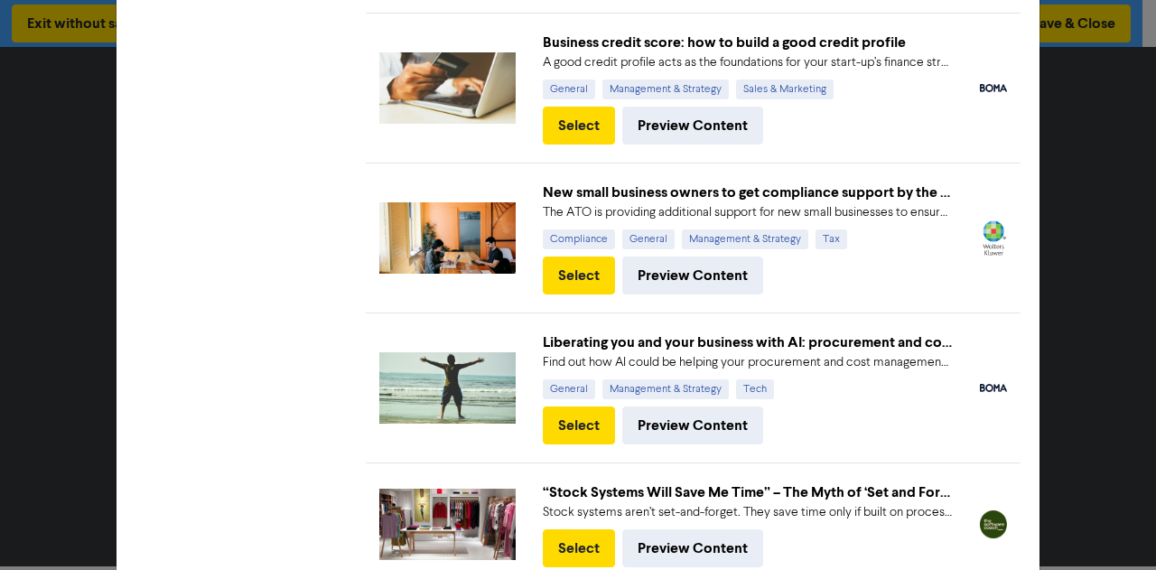
scroll to position [8609, 0]
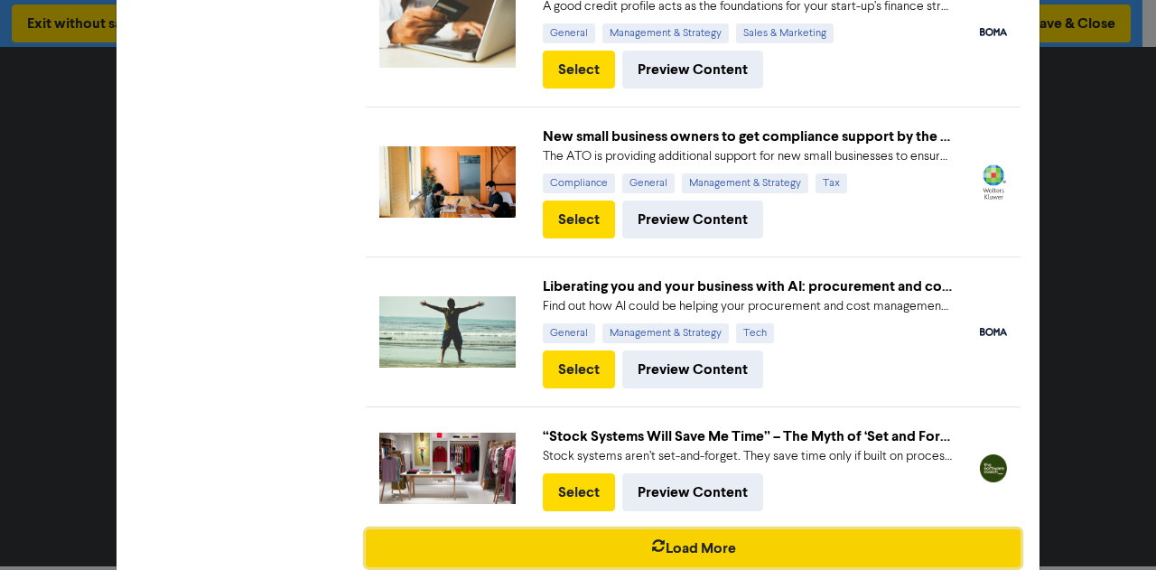
click at [694, 529] on button "Load More" at bounding box center [693, 548] width 655 height 38
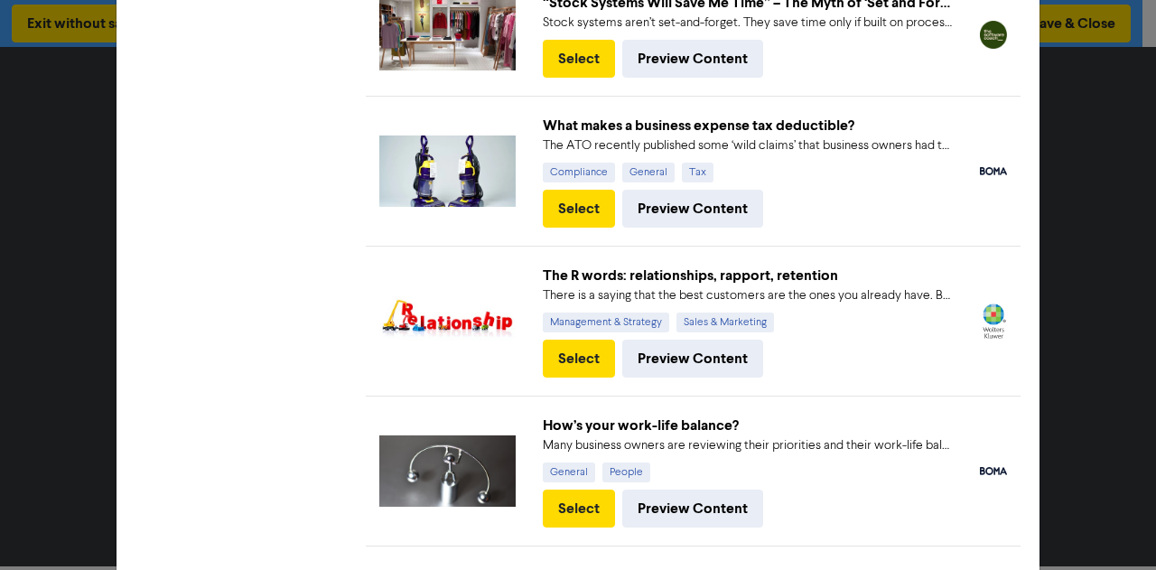
scroll to position [9046, 0]
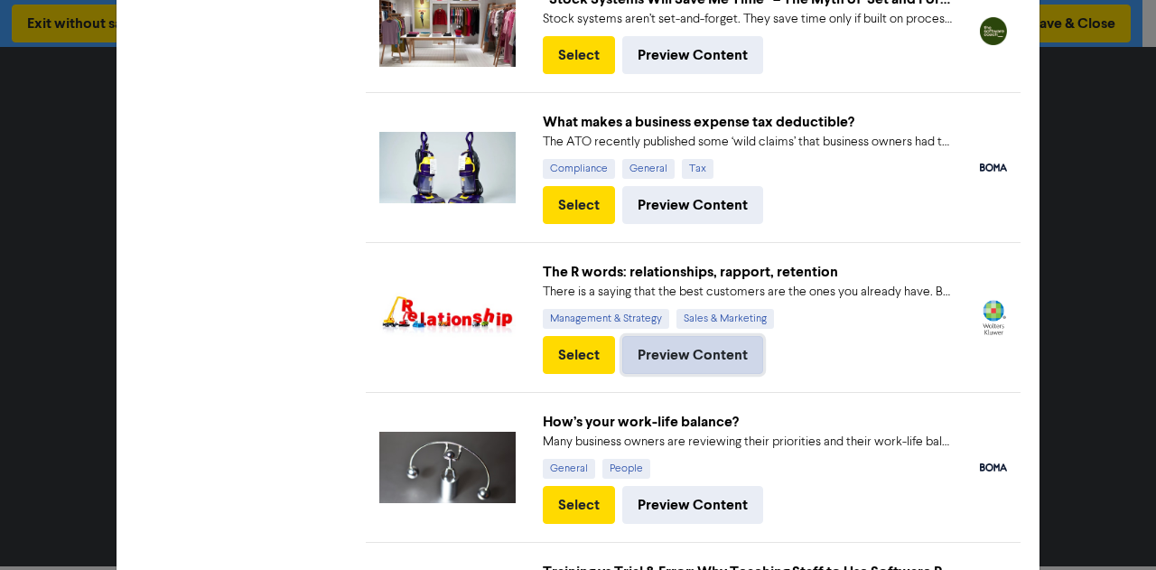
click at [674, 336] on button "Preview Content" at bounding box center [692, 355] width 141 height 38
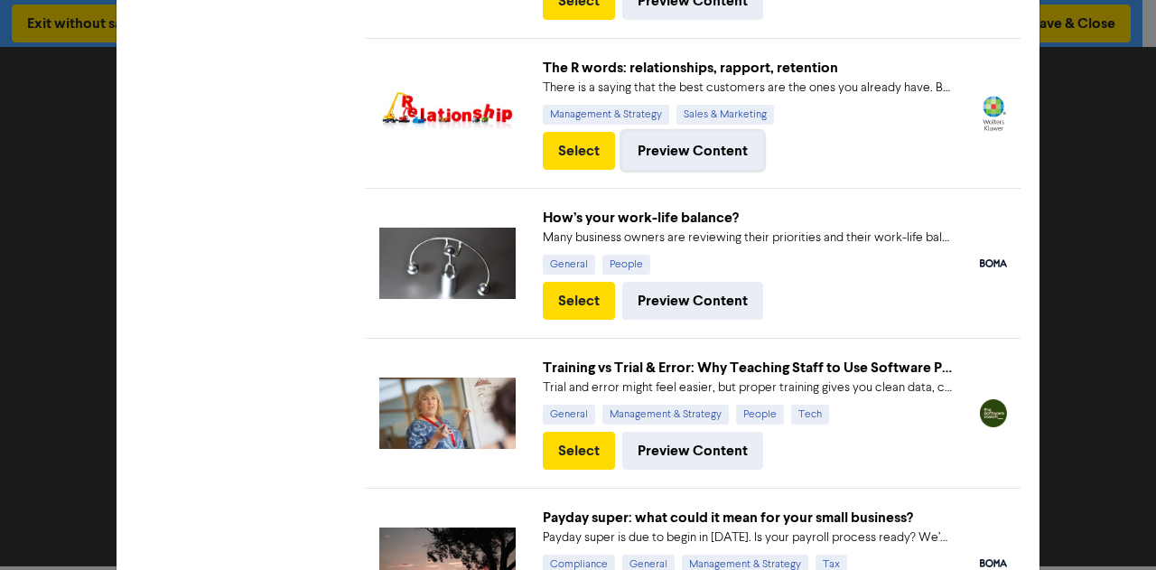
scroll to position [9257, 0]
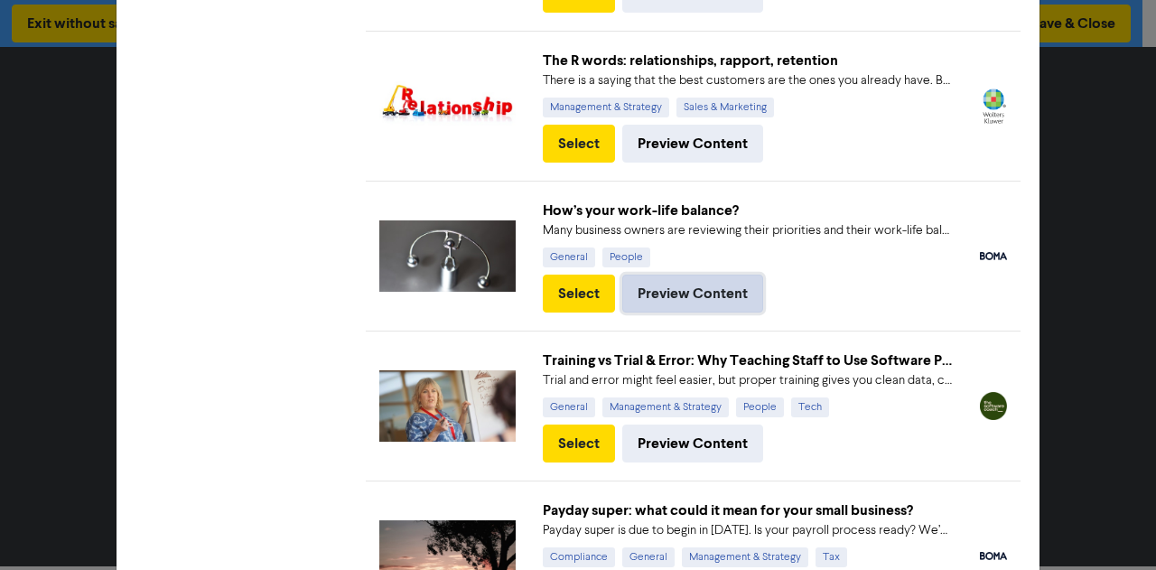
click at [648, 275] on button "Preview Content" at bounding box center [692, 294] width 141 height 38
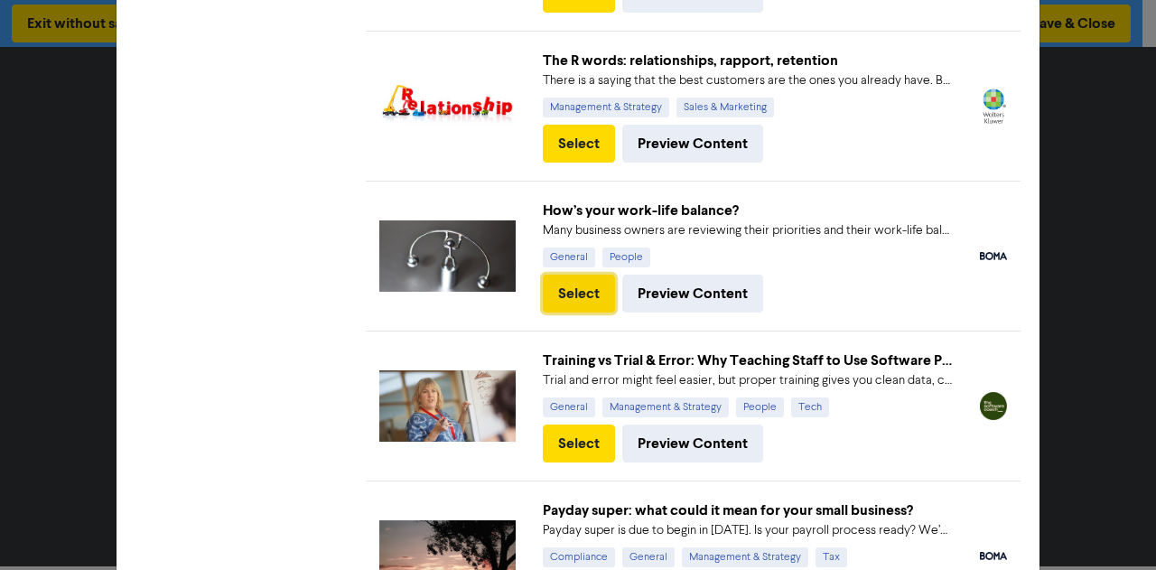
click at [581, 275] on button "Select" at bounding box center [579, 294] width 72 height 38
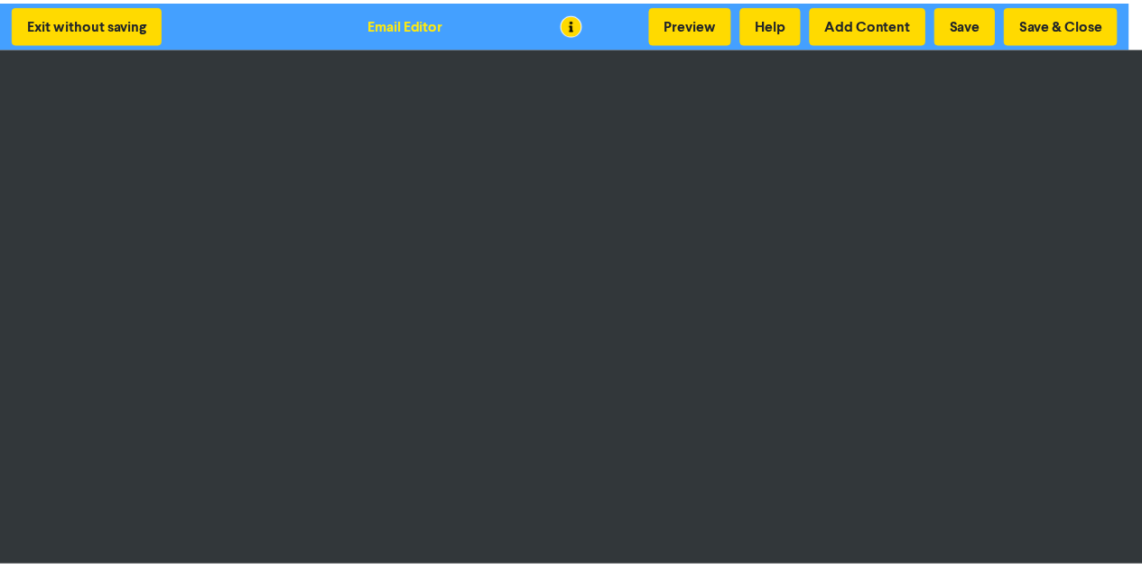
scroll to position [0, 0]
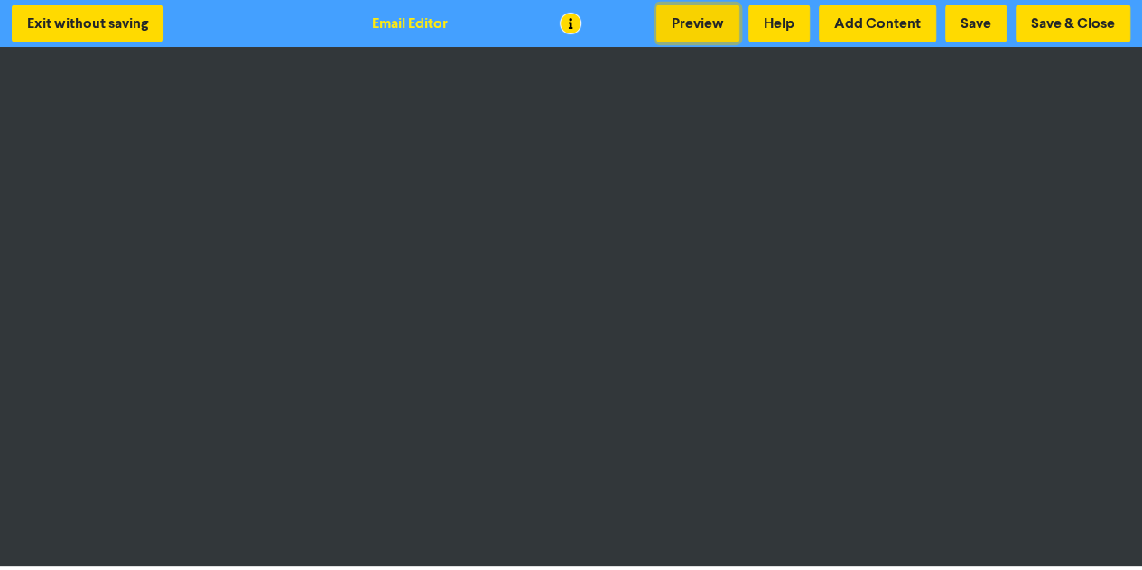
click at [701, 8] on button "Preview" at bounding box center [698, 24] width 83 height 38
click at [970, 18] on button "Save" at bounding box center [976, 24] width 61 height 38
click at [1064, 28] on button "Save & Close" at bounding box center [1073, 24] width 115 height 38
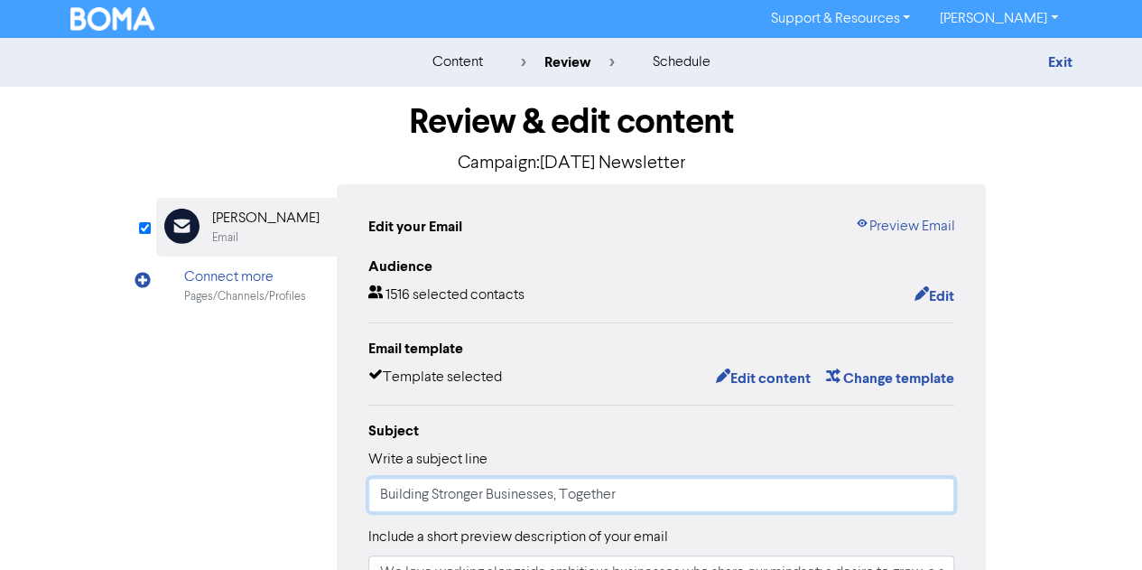
click at [437, 508] on input "Building Stronger Businesses, Together" at bounding box center [661, 495] width 587 height 34
paste input "Freedom is not about doing what feels good; it’s about doing what’s right"
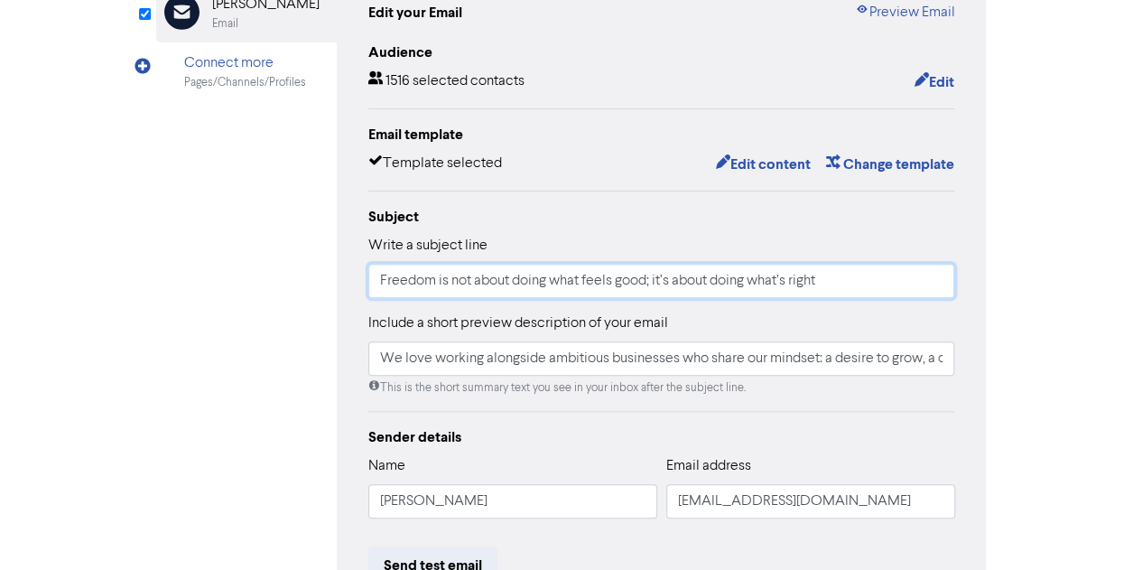
scroll to position [216, 0]
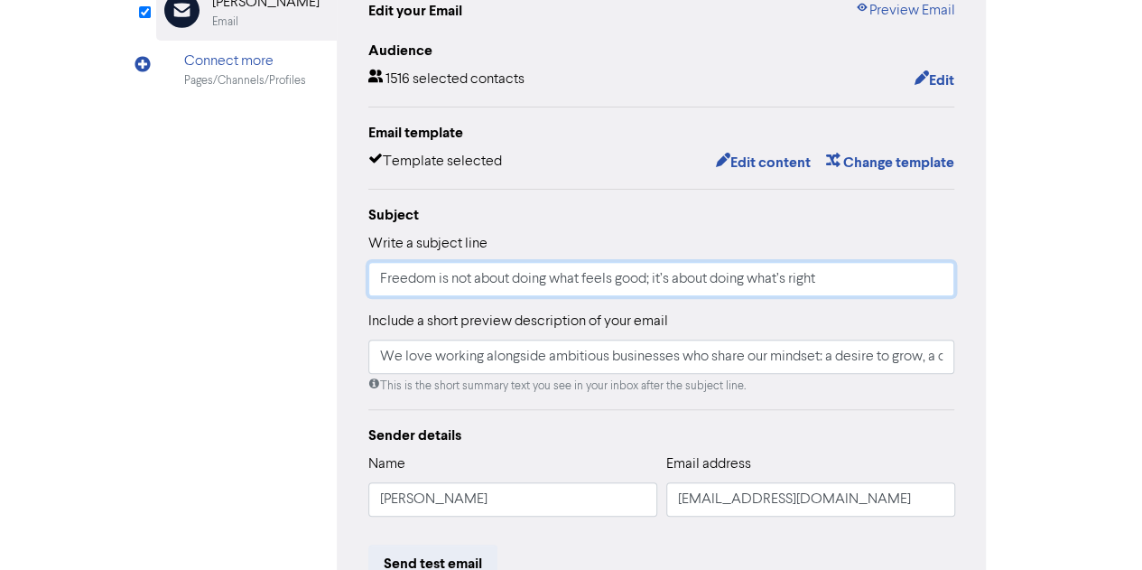
type input "Freedom is not about doing what feels good; it’s about doing what’s right"
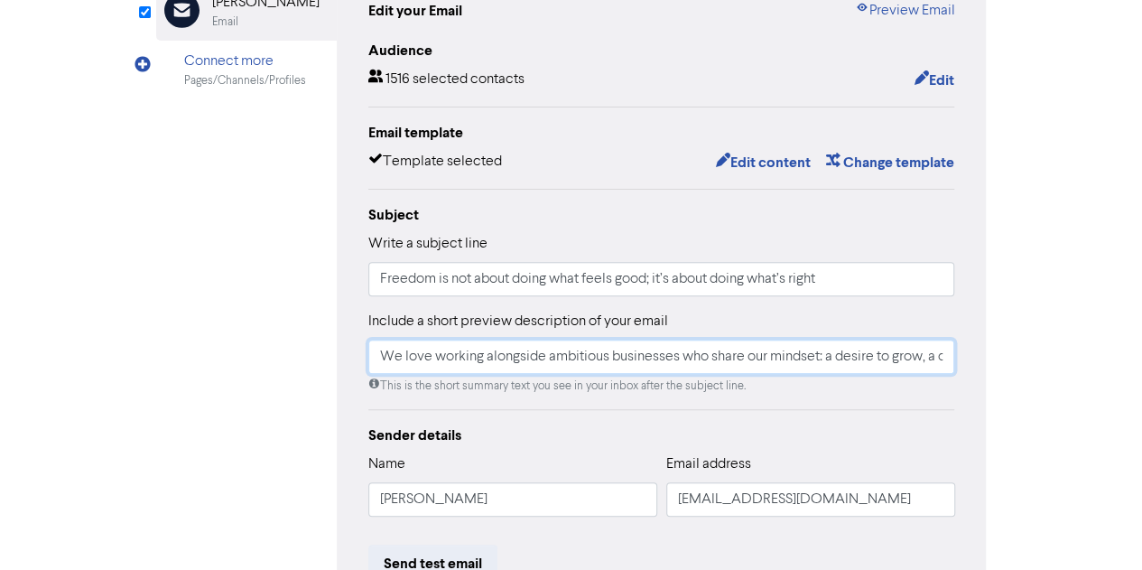
click at [520, 354] on input "We love working alongside ambitious businesses who share our mindset: a desire …" at bounding box center [661, 357] width 587 height 34
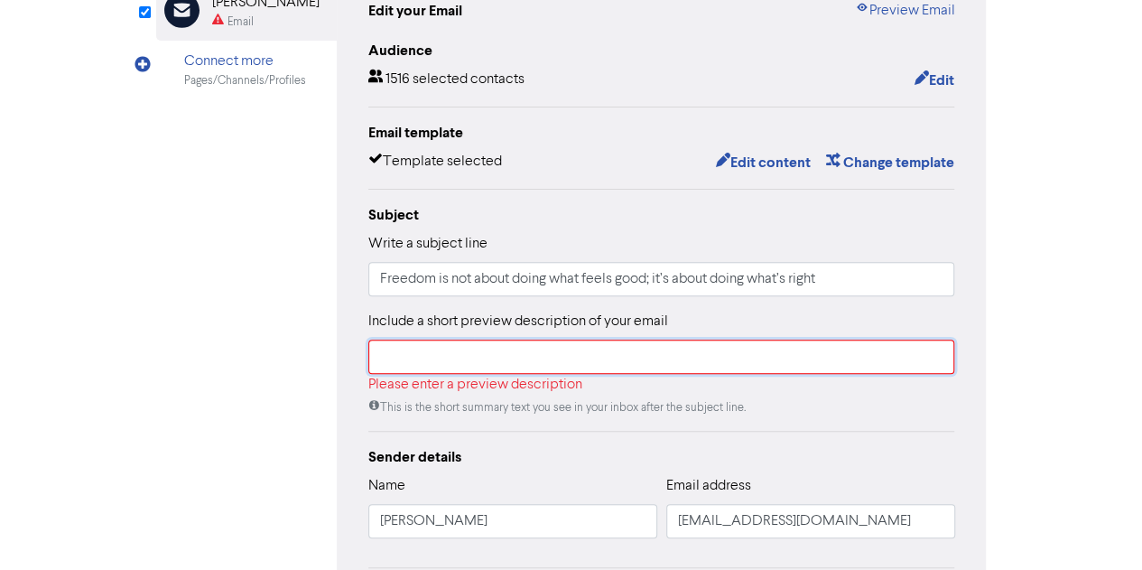
paste input "Freedom is not about doing what feels good; it’s about doing what’s right"
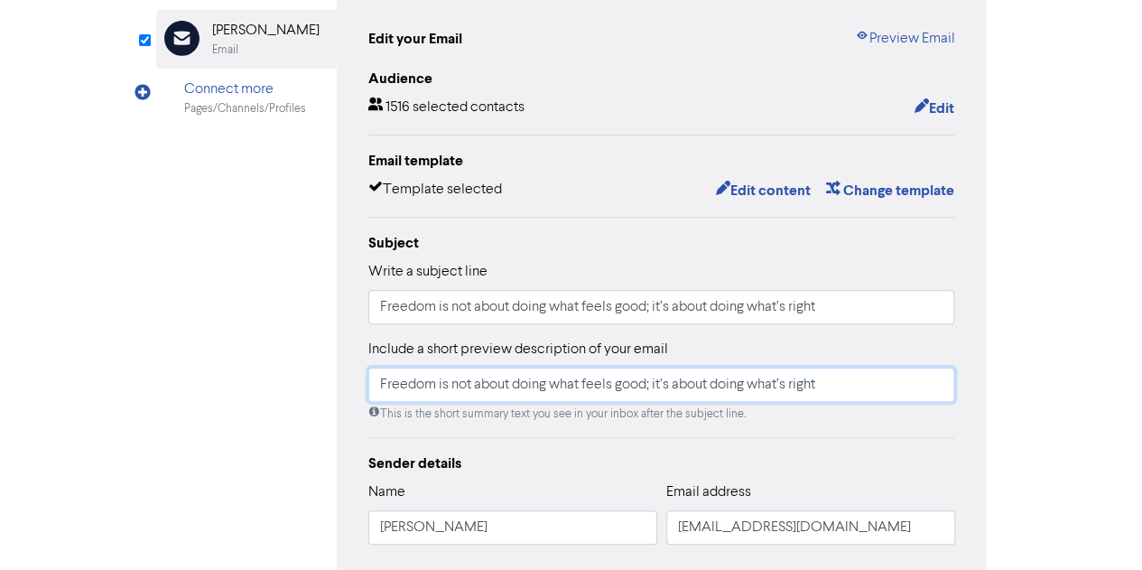
scroll to position [0, 0]
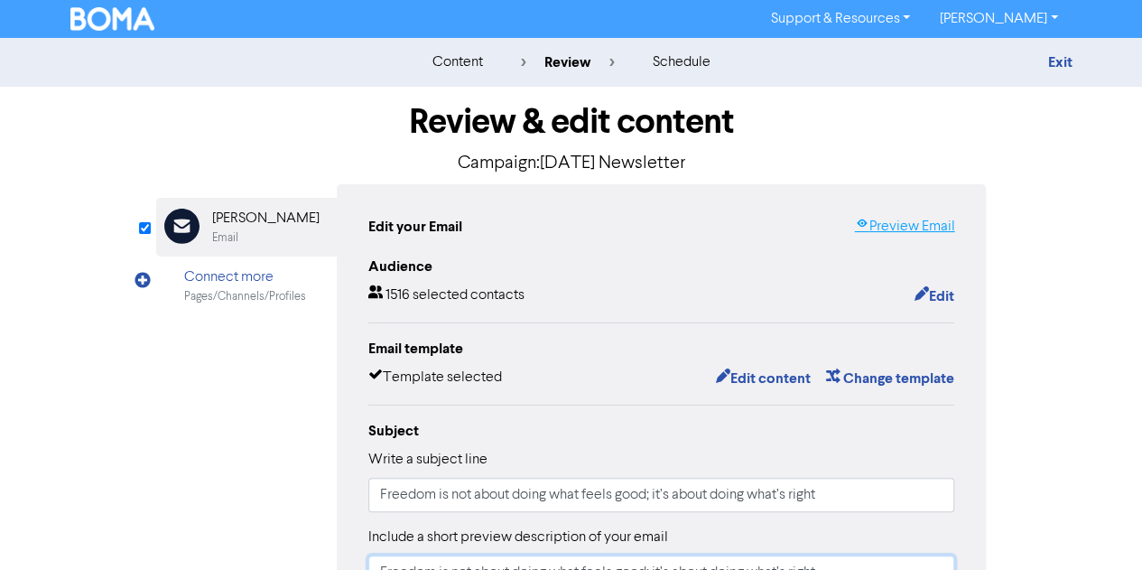
type input "Freedom is not about doing what feels good; it’s about doing what’s right"
click at [916, 227] on link "Preview Email" at bounding box center [904, 227] width 100 height 22
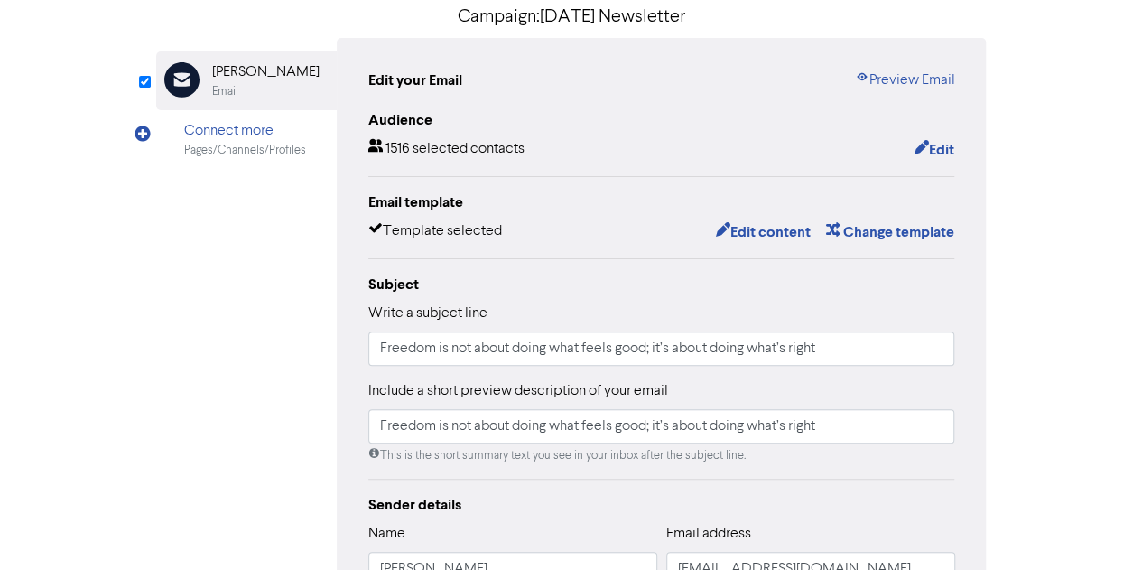
scroll to position [149, 0]
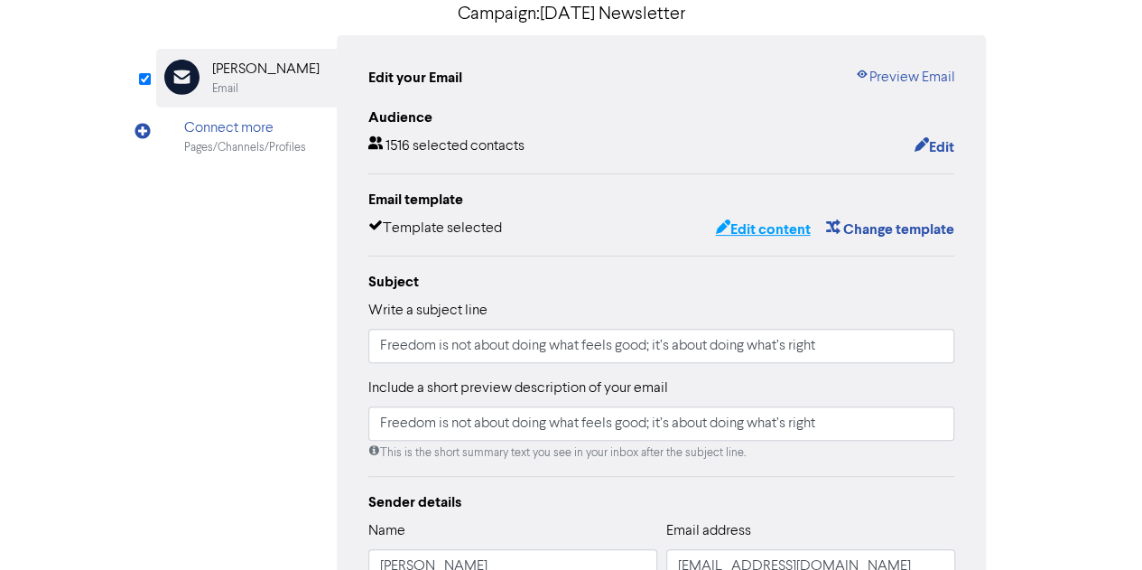
click at [777, 227] on button "Edit content" at bounding box center [762, 229] width 97 height 23
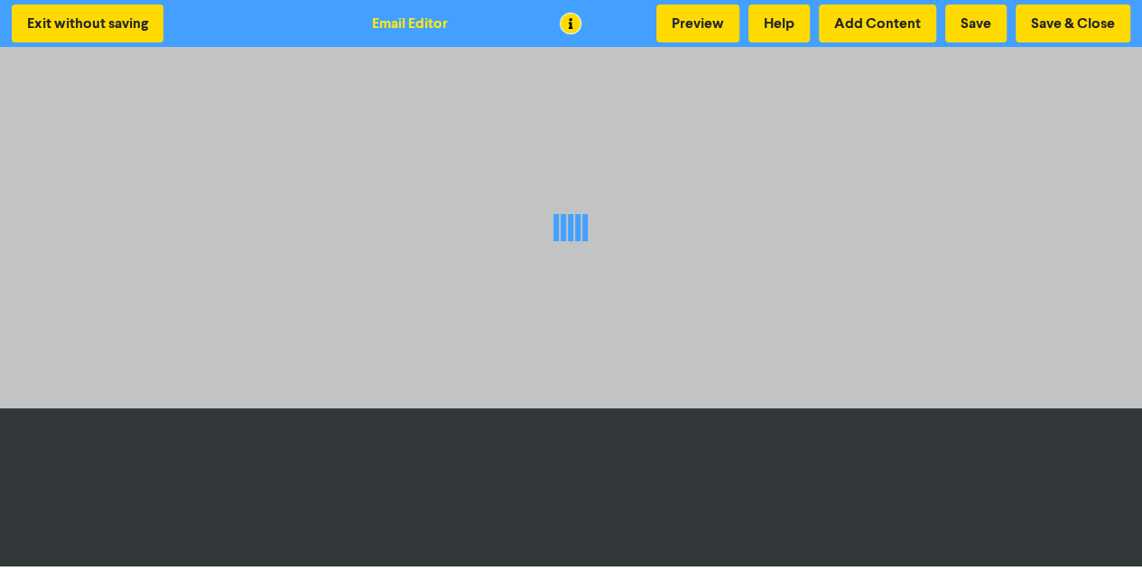
scroll to position [2, 0]
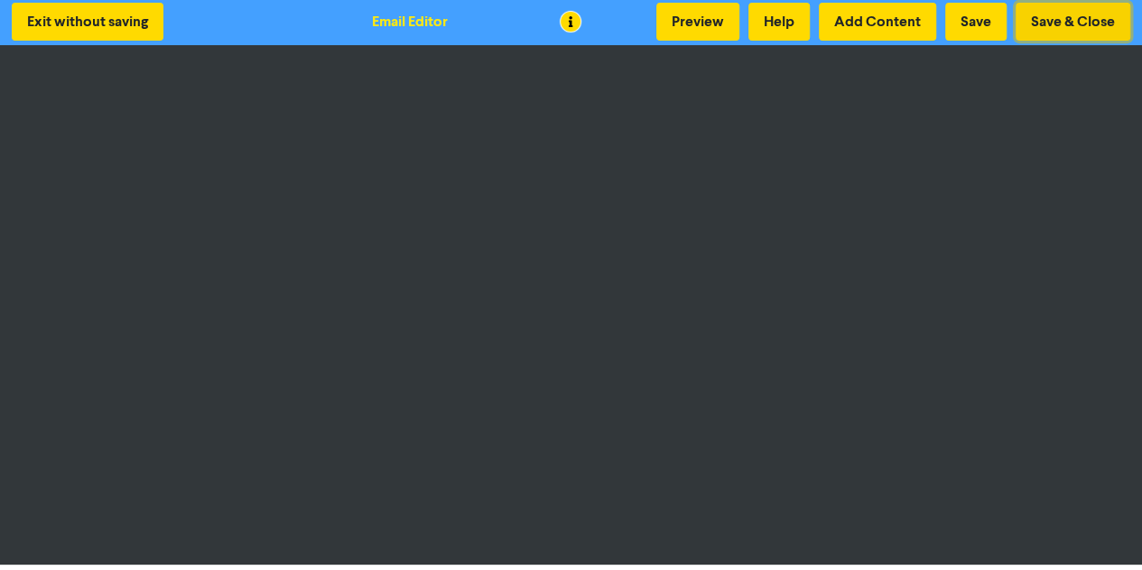
click at [1093, 12] on button "Save & Close" at bounding box center [1073, 22] width 115 height 38
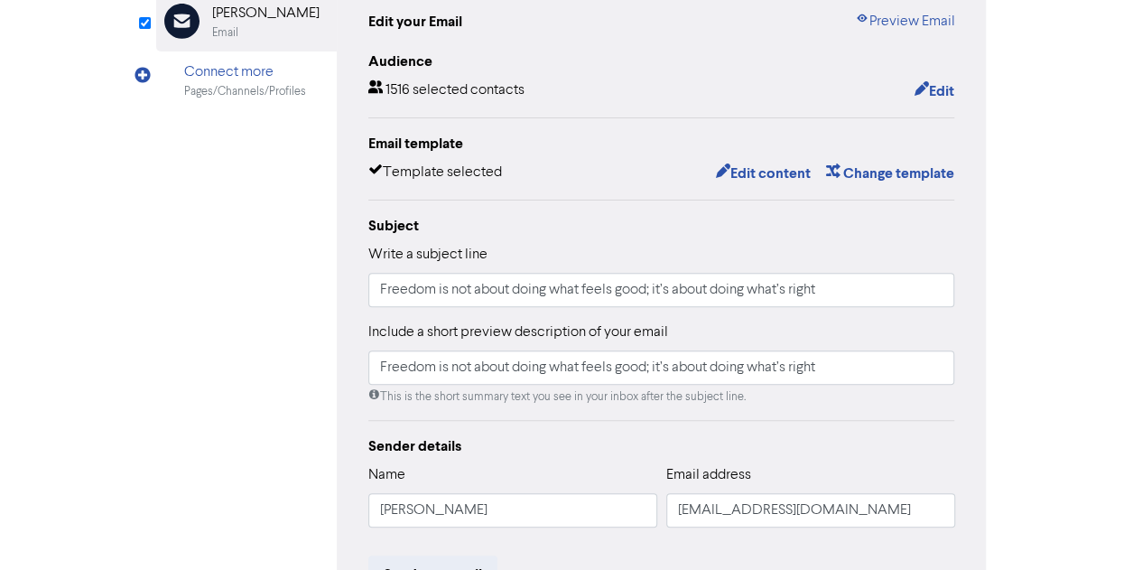
scroll to position [153, 0]
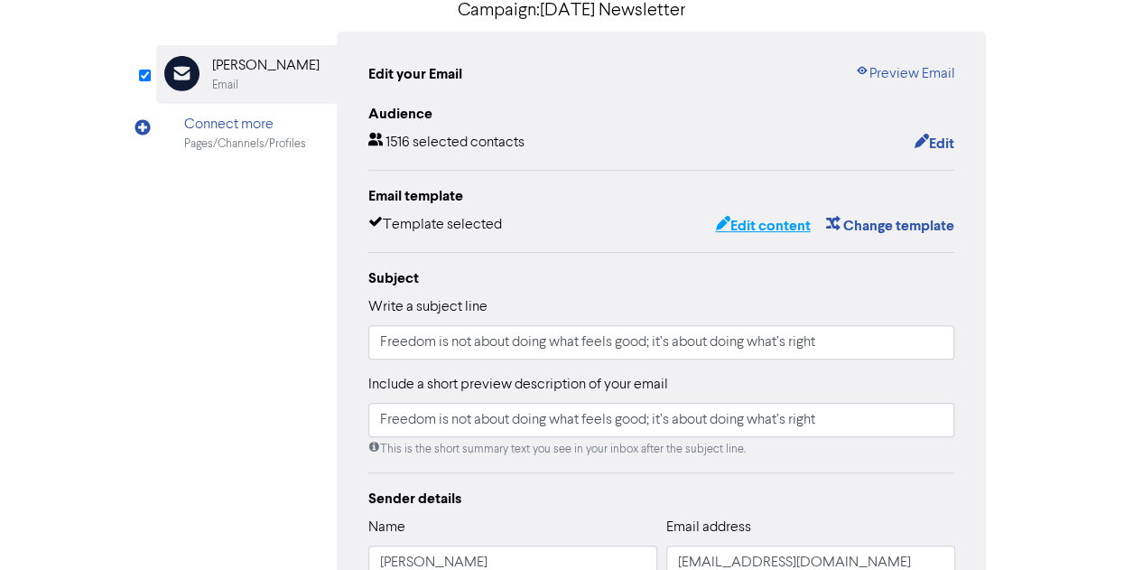
click at [775, 234] on button "Edit content" at bounding box center [762, 225] width 97 height 23
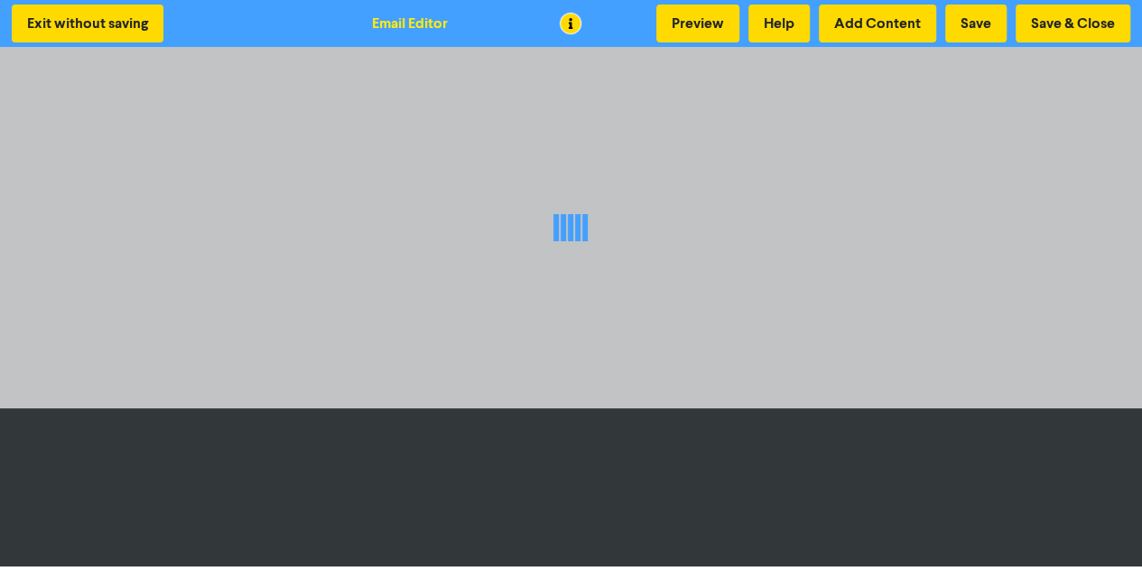
scroll to position [2, 0]
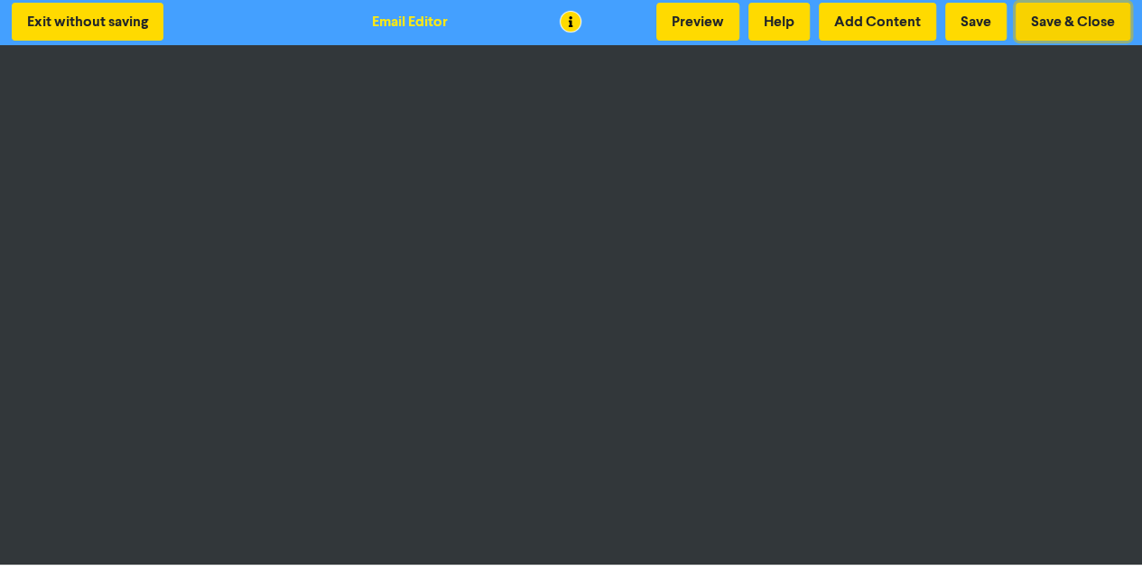
click at [1031, 23] on button "Save & Close" at bounding box center [1073, 22] width 115 height 38
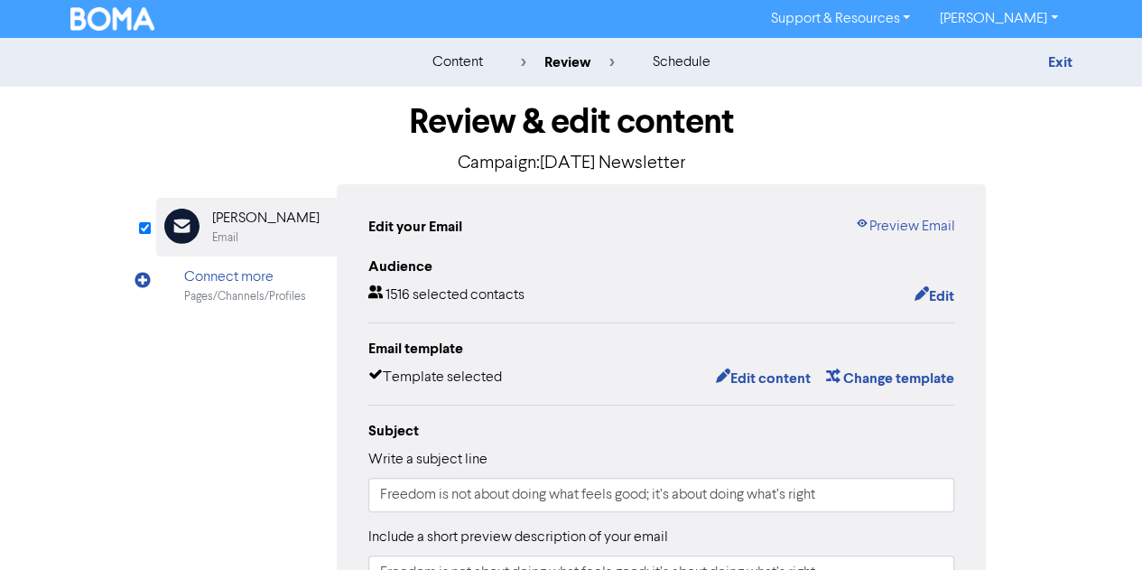
click at [617, 286] on div "1516 selected contacts Edit" at bounding box center [661, 295] width 587 height 23
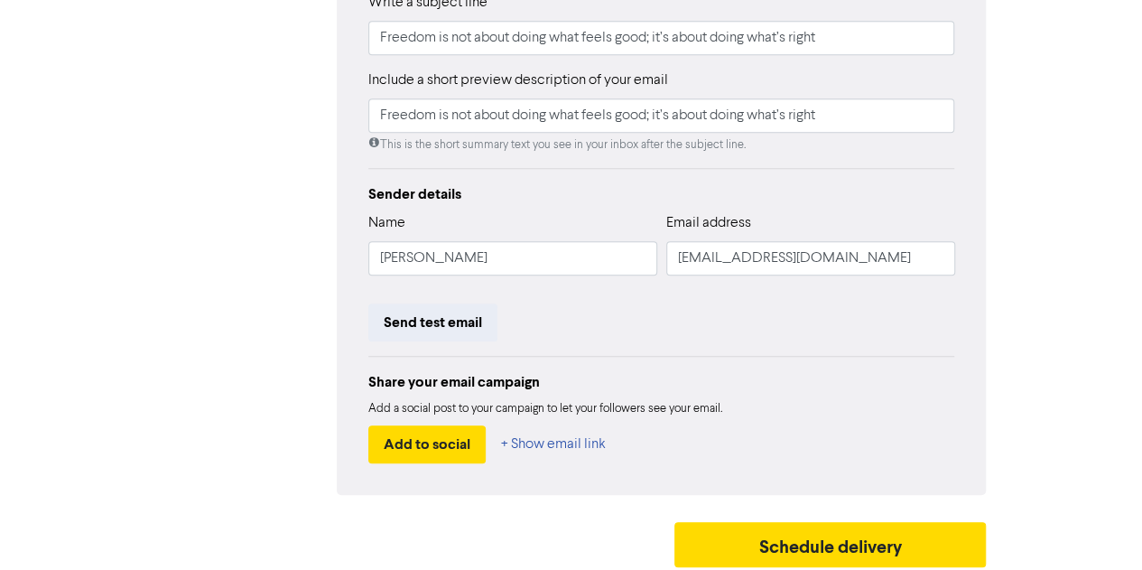
scroll to position [461, 0]
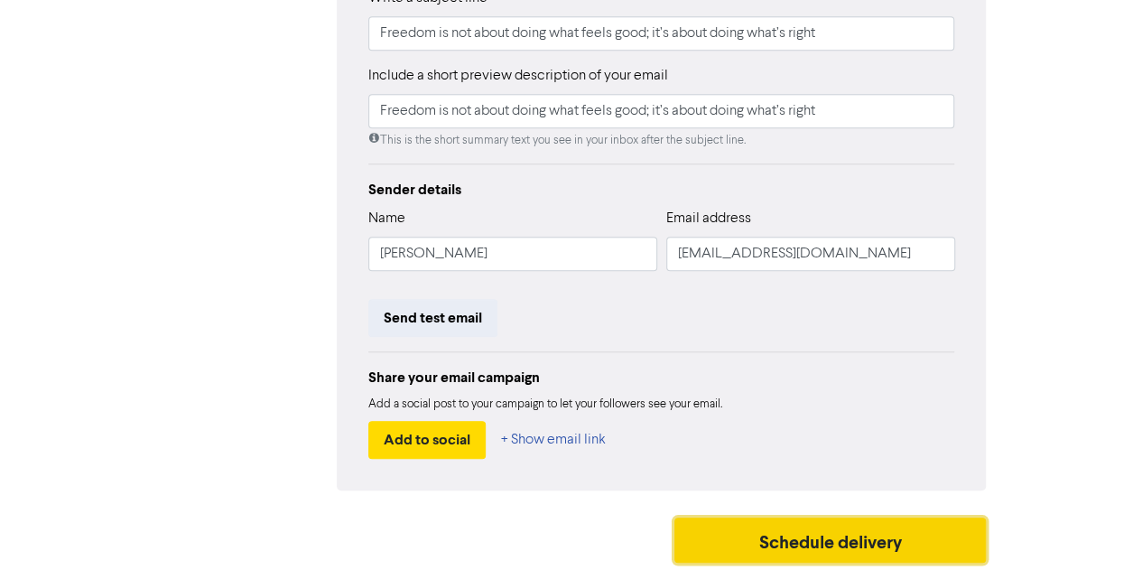
click at [826, 553] on button "Schedule delivery" at bounding box center [831, 539] width 312 height 45
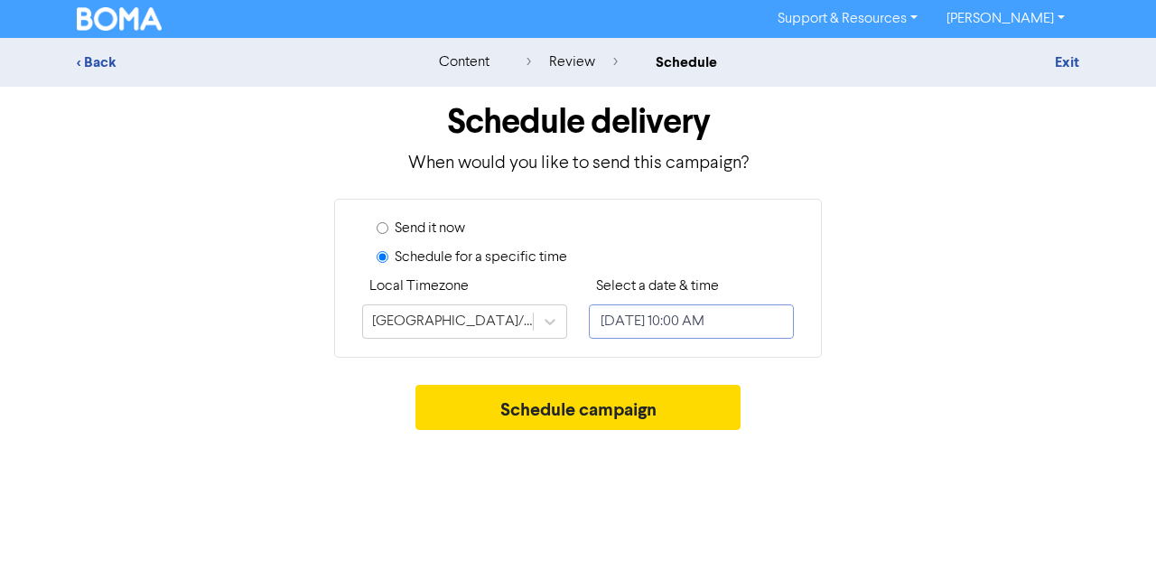
select select "8"
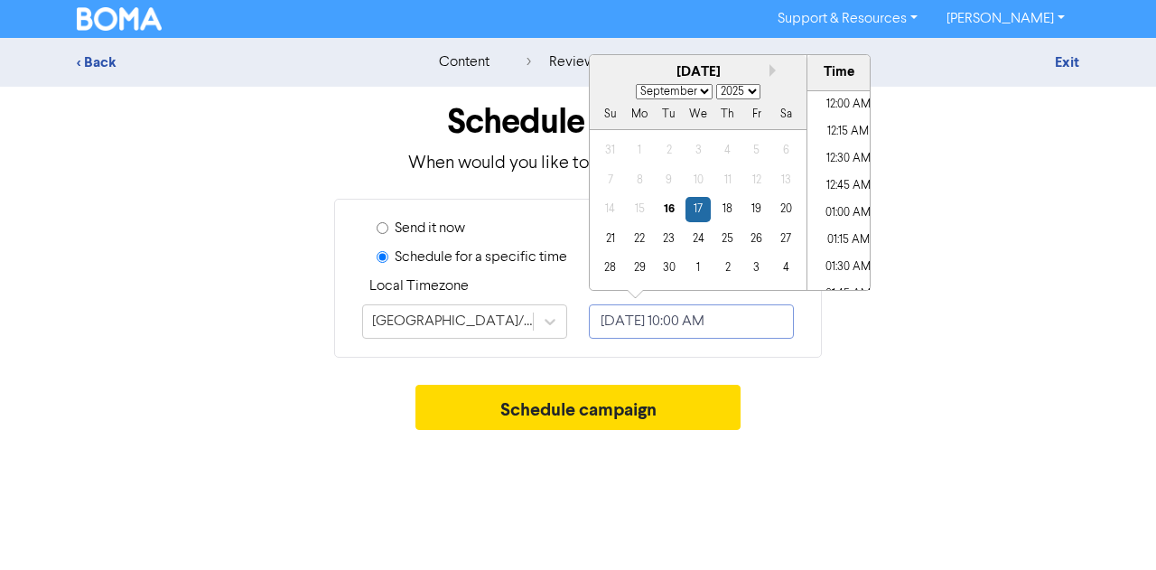
click at [609, 321] on input "[DATE] 10:00 AM" at bounding box center [691, 321] width 205 height 34
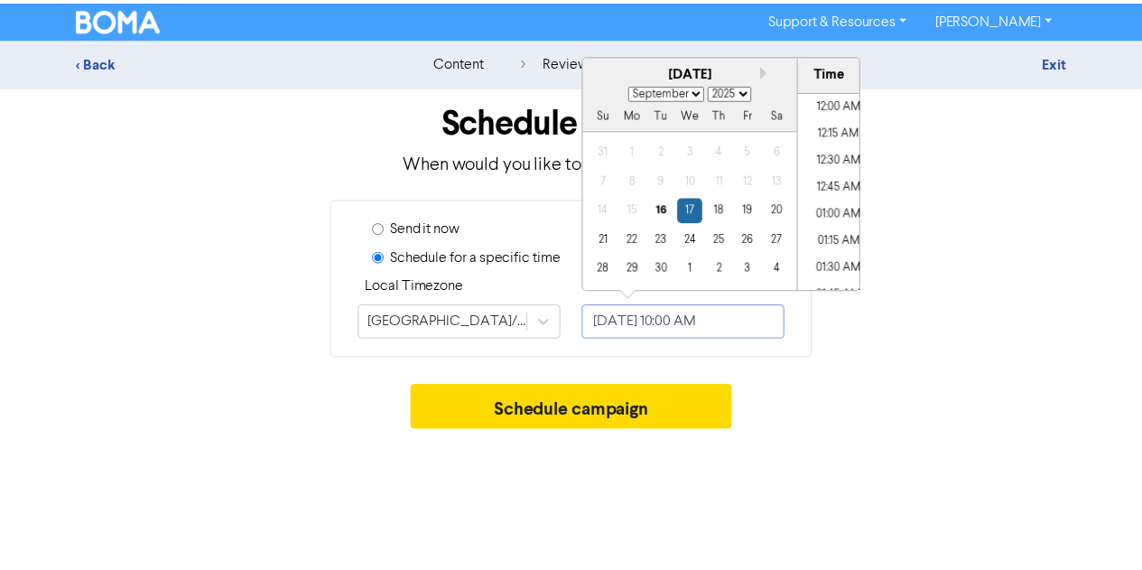
scroll to position [998, 0]
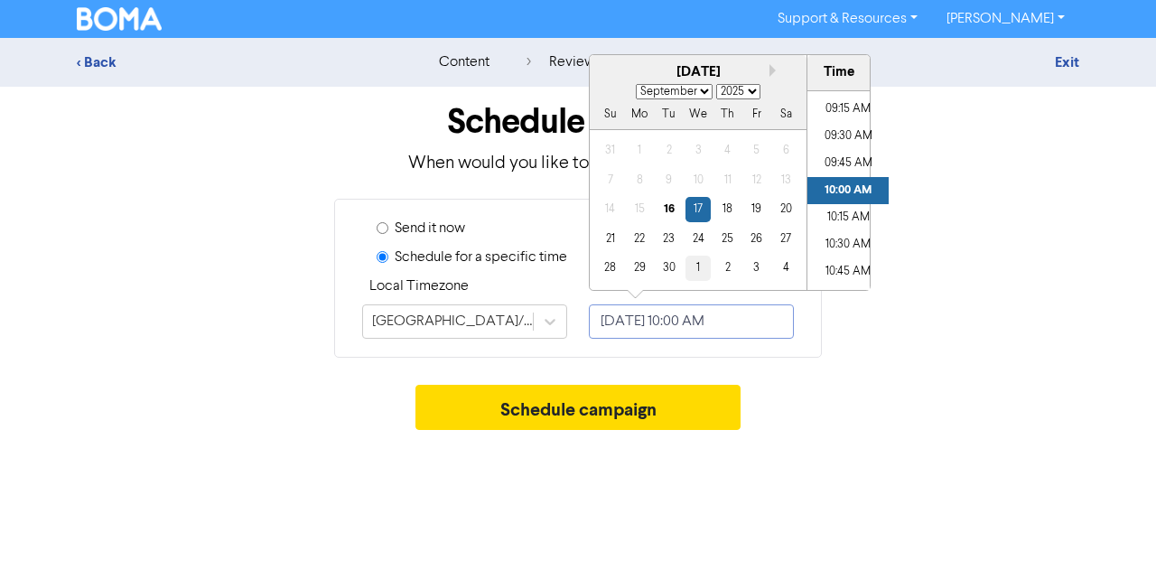
click at [704, 266] on div "1" at bounding box center [697, 268] width 24 height 24
type input "[DATE] 10:00 AM"
select select "9"
click at [831, 344] on div "Send it now Schedule for a specific time Local Timezone [GEOGRAPHIC_DATA]/[GEOG…" at bounding box center [578, 278] width 515 height 159
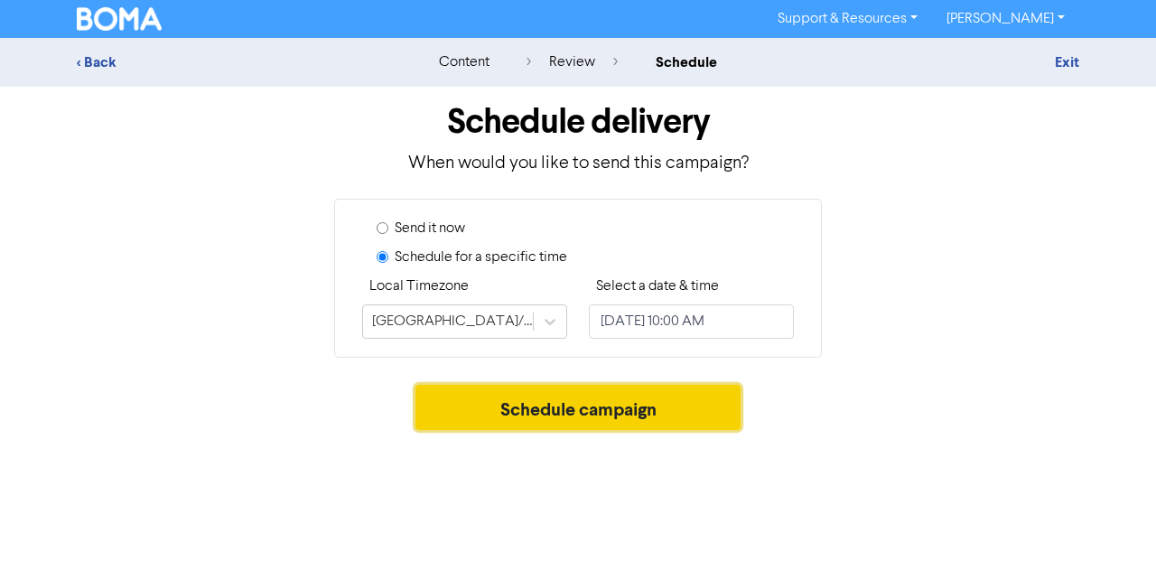
click at [713, 395] on button "Schedule campaign" at bounding box center [578, 407] width 326 height 45
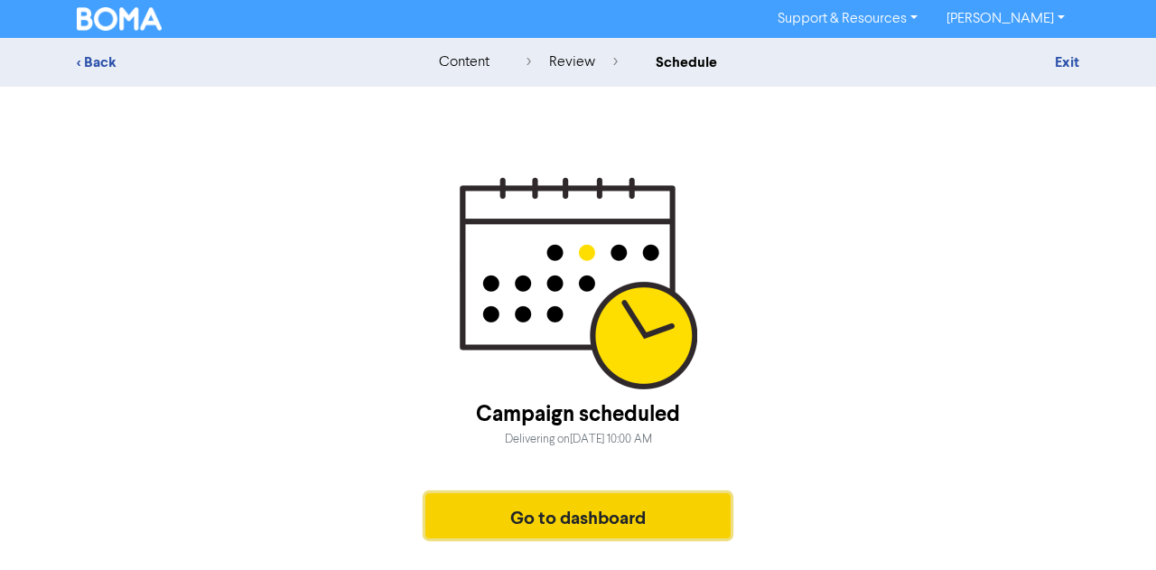
click at [547, 523] on button "Go to dashboard" at bounding box center [577, 515] width 305 height 45
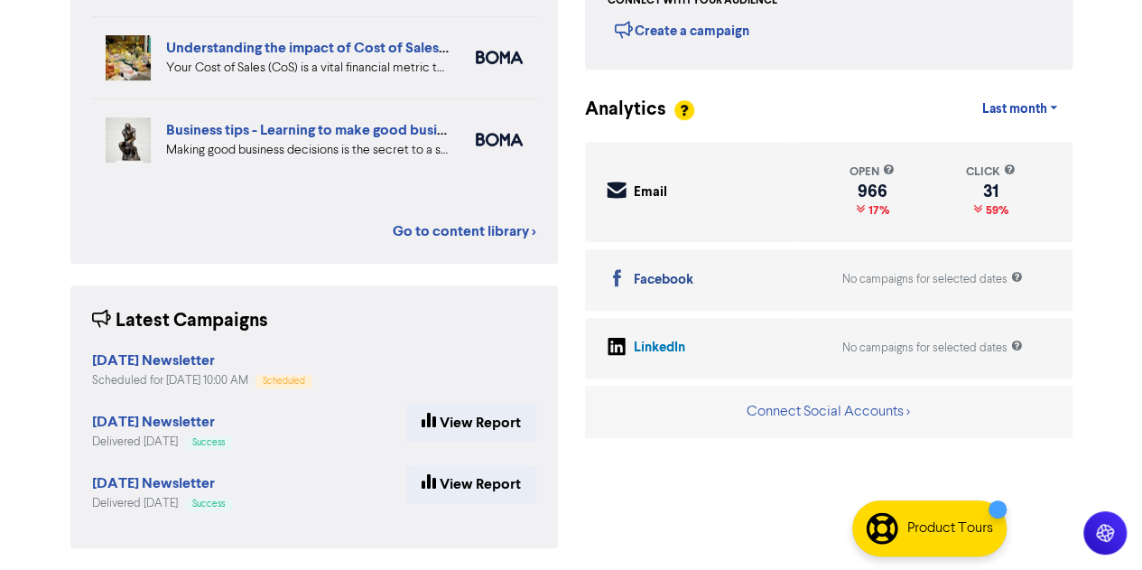
scroll to position [441, 0]
click at [191, 363] on strong "[DATE] Newsletter" at bounding box center [153, 360] width 123 height 18
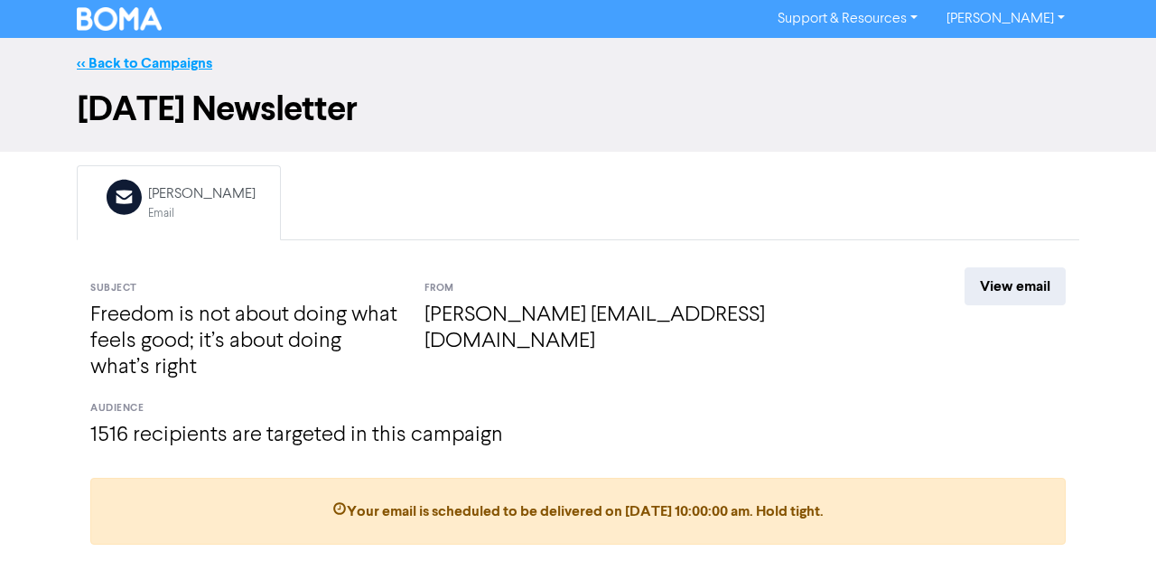
click at [190, 62] on link "<< Back to Campaigns" at bounding box center [144, 63] width 135 height 18
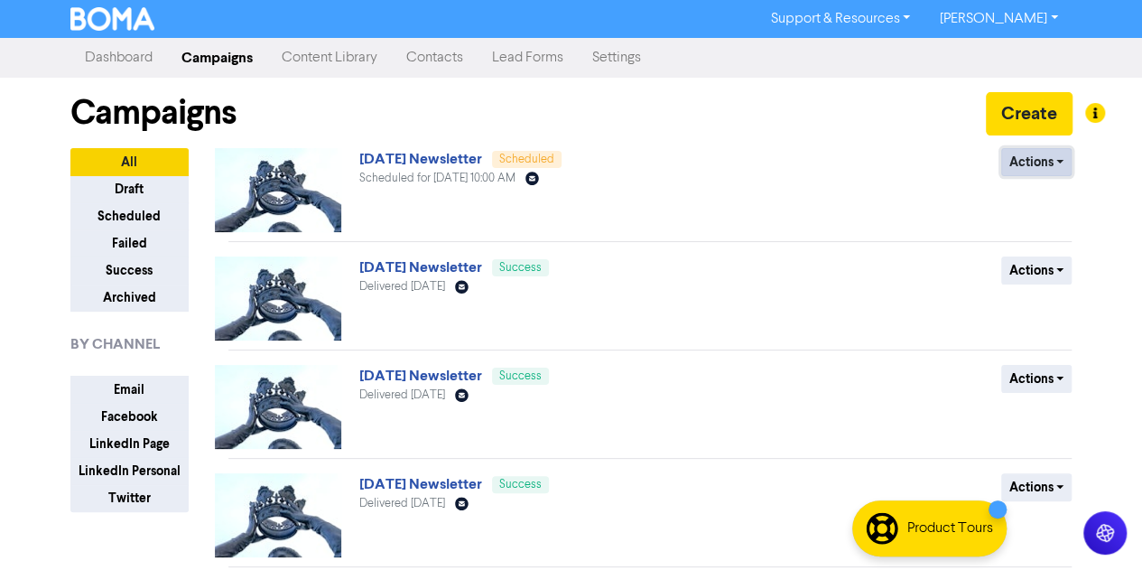
click at [1044, 161] on button "Actions" at bounding box center [1037, 162] width 71 height 28
click at [1064, 194] on button "Revert to draft" at bounding box center [1069, 200] width 143 height 29
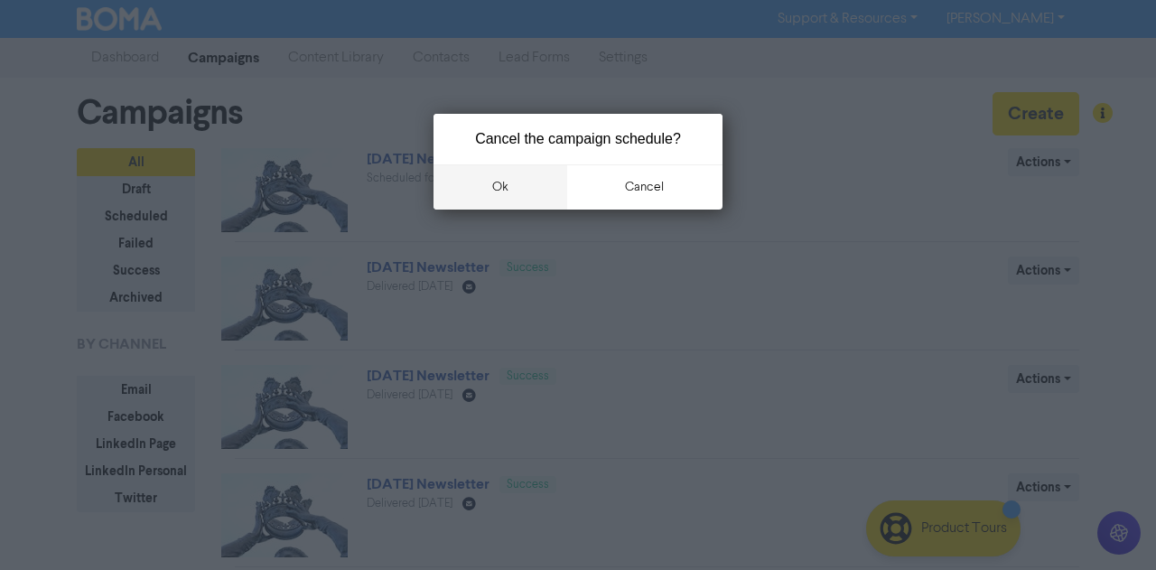
click at [502, 182] on button "ok" at bounding box center [500, 186] width 134 height 45
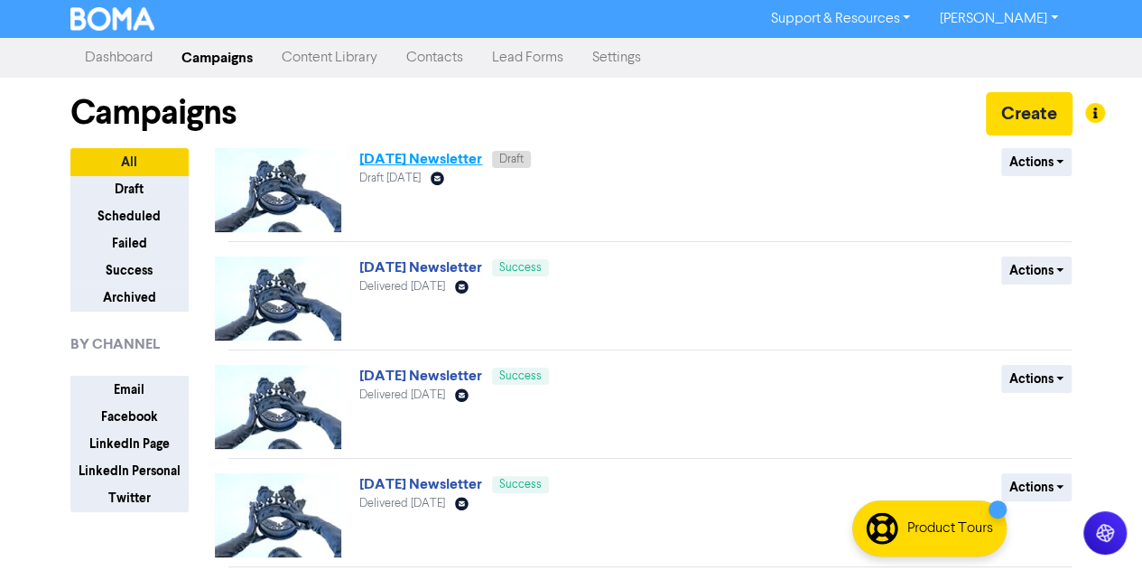
click at [482, 165] on link "[DATE] Newsletter" at bounding box center [420, 159] width 123 height 18
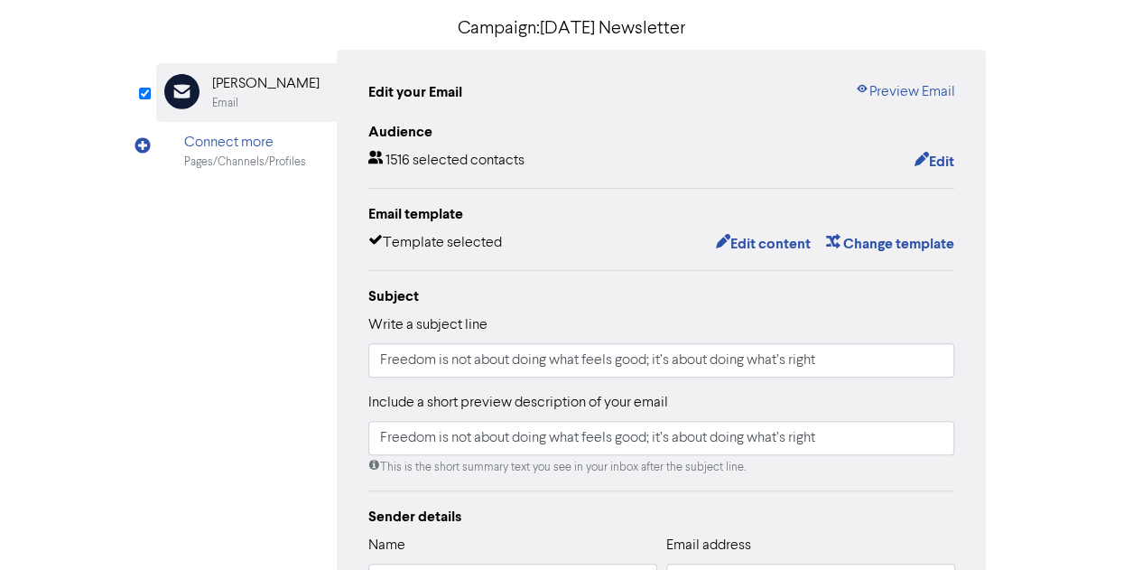
scroll to position [137, 0]
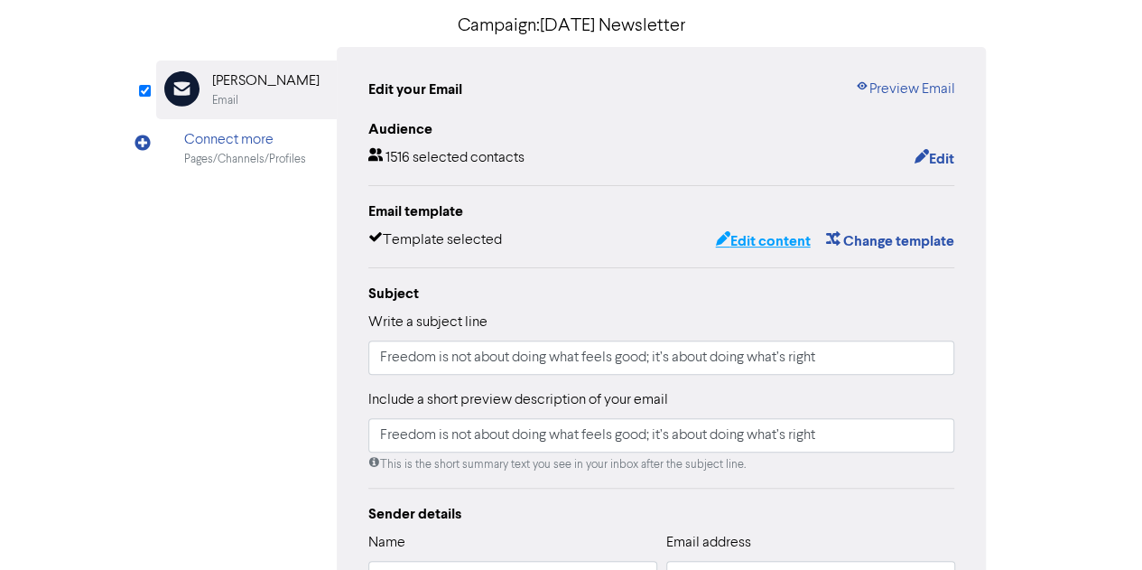
click at [777, 239] on button "Edit content" at bounding box center [762, 240] width 97 height 23
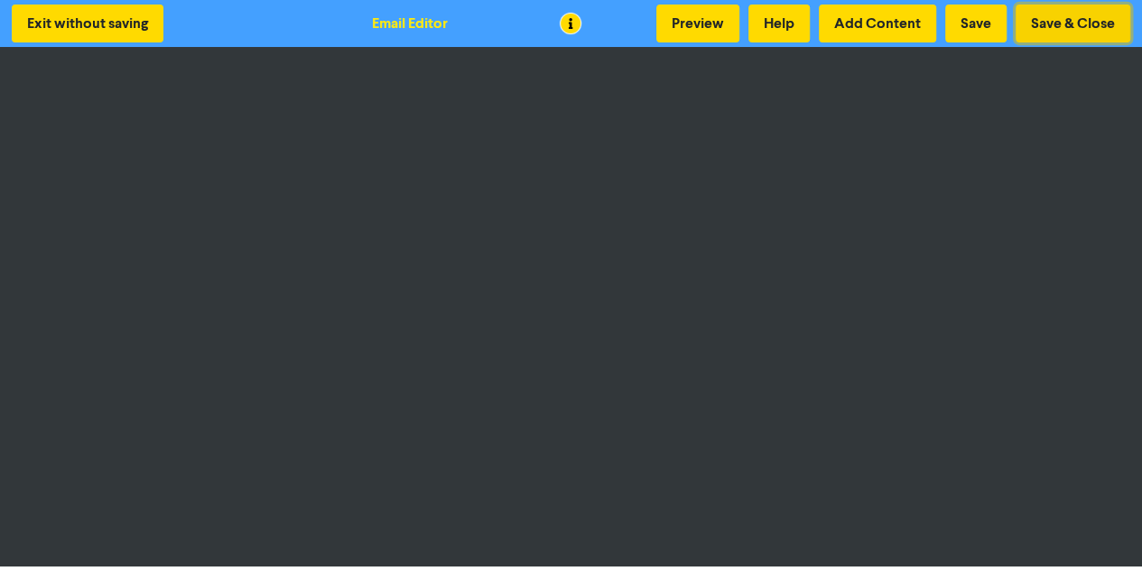
click at [1059, 19] on button "Save & Close" at bounding box center [1073, 24] width 115 height 38
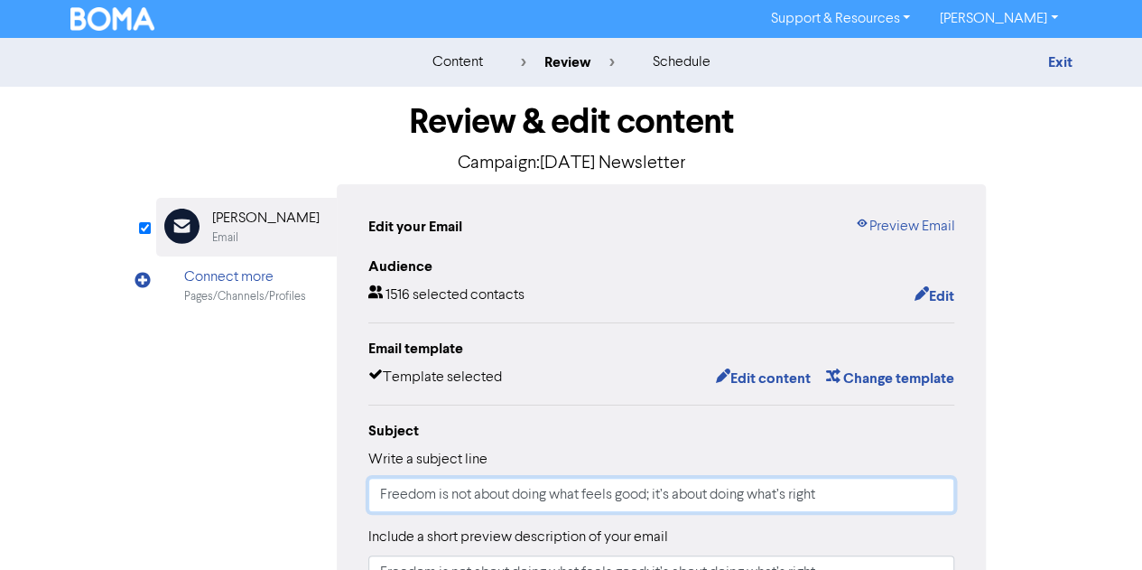
click at [471, 488] on input "Freedom is not about doing what feels good; it’s about doing what’s right" at bounding box center [661, 495] width 587 height 34
paste input "We choose to celebrate the wins of others, to be proud of their achievements, a…"
type input "We choose to celebrate the wins of others, to be proud of their achievements, a…"
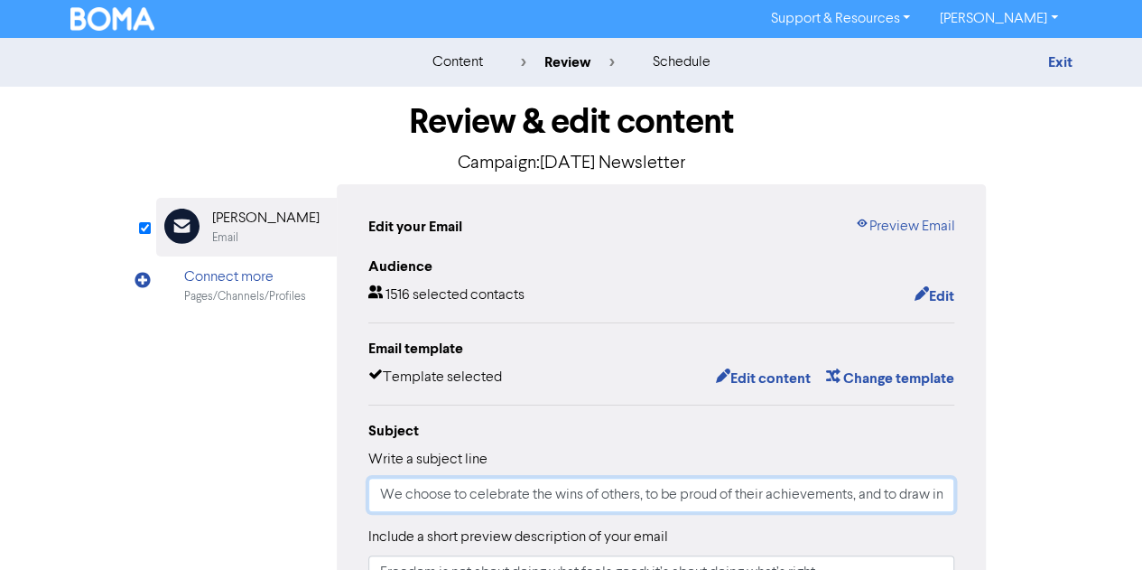
scroll to position [0, 172]
click at [735, 502] on input "We choose to celebrate the wins of others, to be proud of their achievements, a…" at bounding box center [661, 495] width 587 height 34
drag, startPoint x: 634, startPoint y: 490, endPoint x: 304, endPoint y: 493, distance: 329.7
click at [304, 493] on div "Email Created with Sketch. [PERSON_NAME] Email Connect more Pages/Channels/Prof…" at bounding box center [571, 568] width 831 height 768
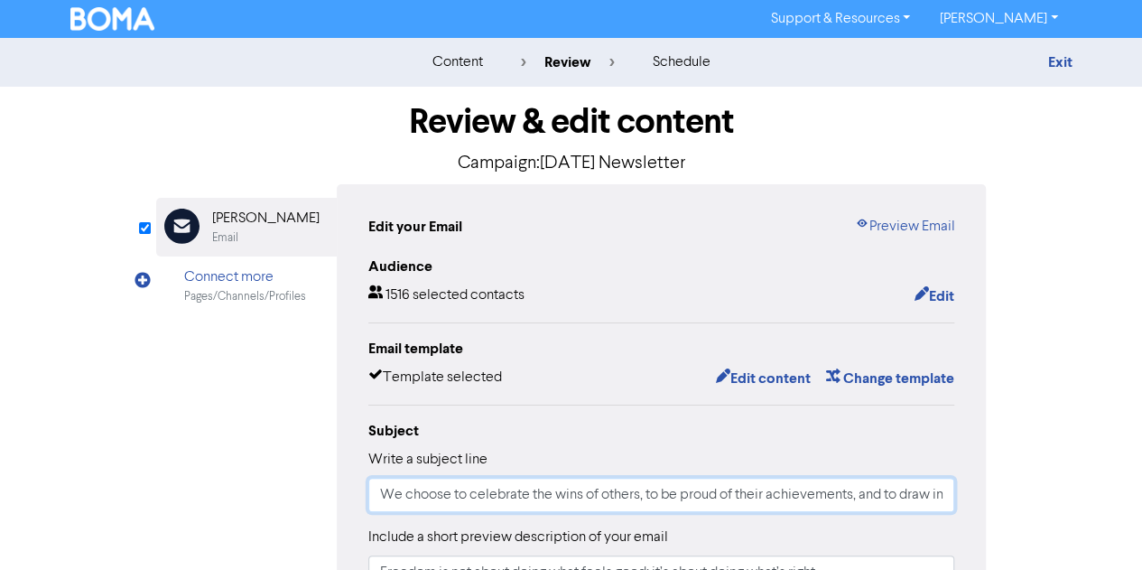
click at [656, 493] on input "We choose to celebrate the wins of others, to be proud of their achievements, a…" at bounding box center [661, 495] width 587 height 34
click at [862, 494] on input "We choose to celebrate the wins of others, to be proud of their achievements, a…" at bounding box center [661, 495] width 587 height 34
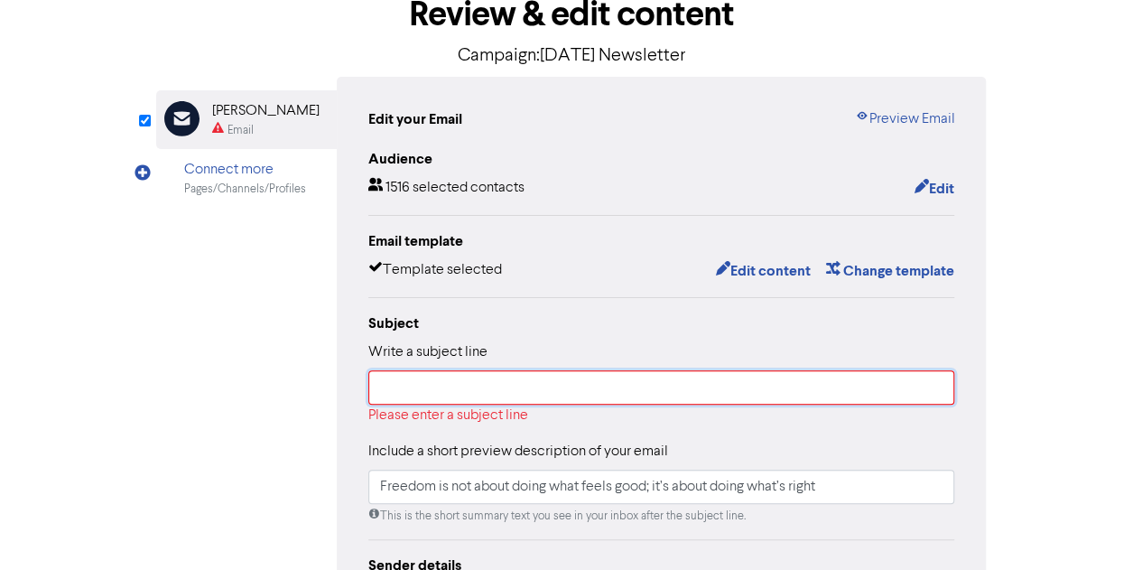
scroll to position [112, 0]
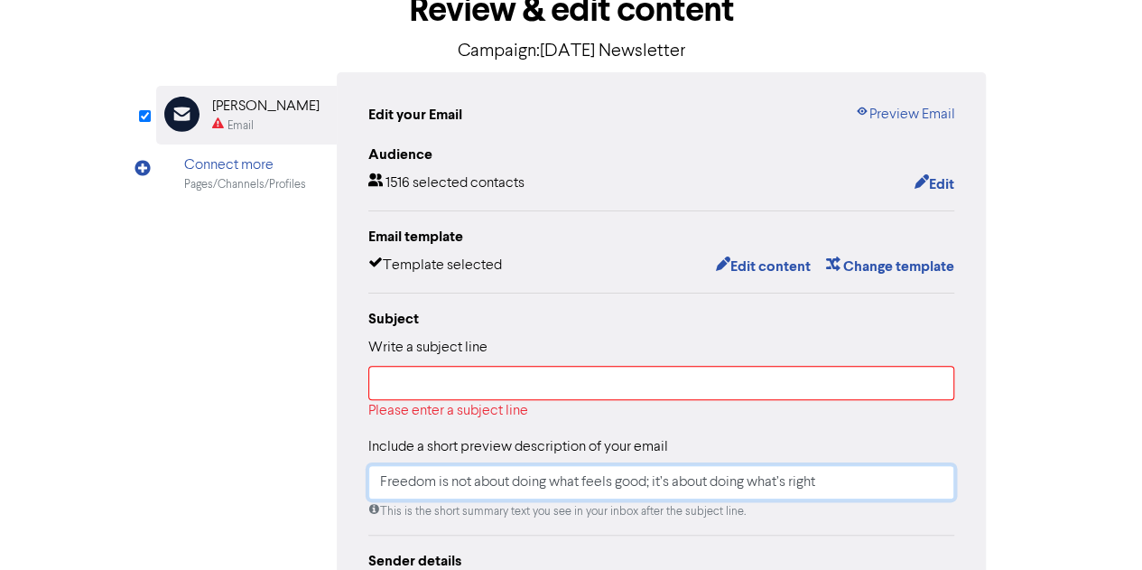
click at [608, 481] on input "Freedom is not about doing what feels good; it’s about doing what’s right" at bounding box center [661, 482] width 587 height 34
paste input "We choose to celebrate the wins of others, to be proud of their achievements, a…"
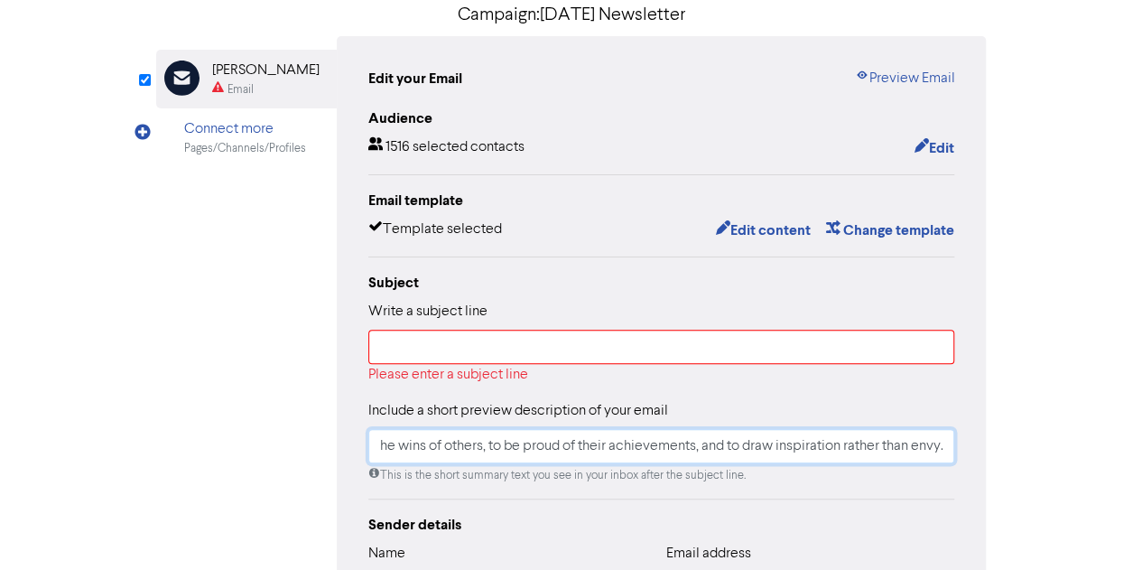
scroll to position [151, 0]
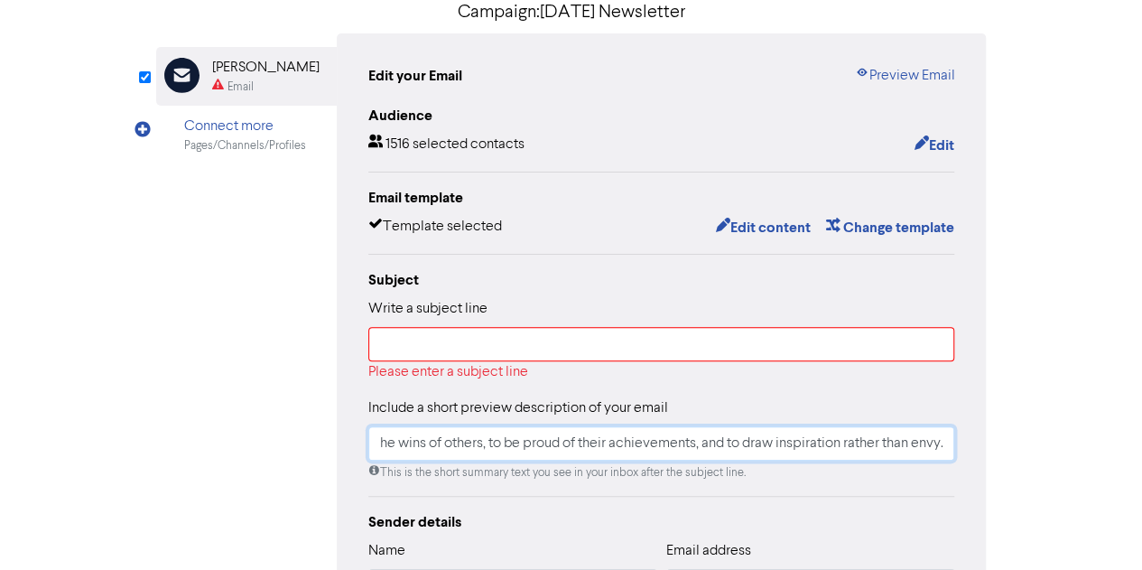
type input "We choose to celebrate the wins of others, to be proud of their achievements, a…"
click at [573, 348] on input "text" at bounding box center [661, 344] width 587 height 34
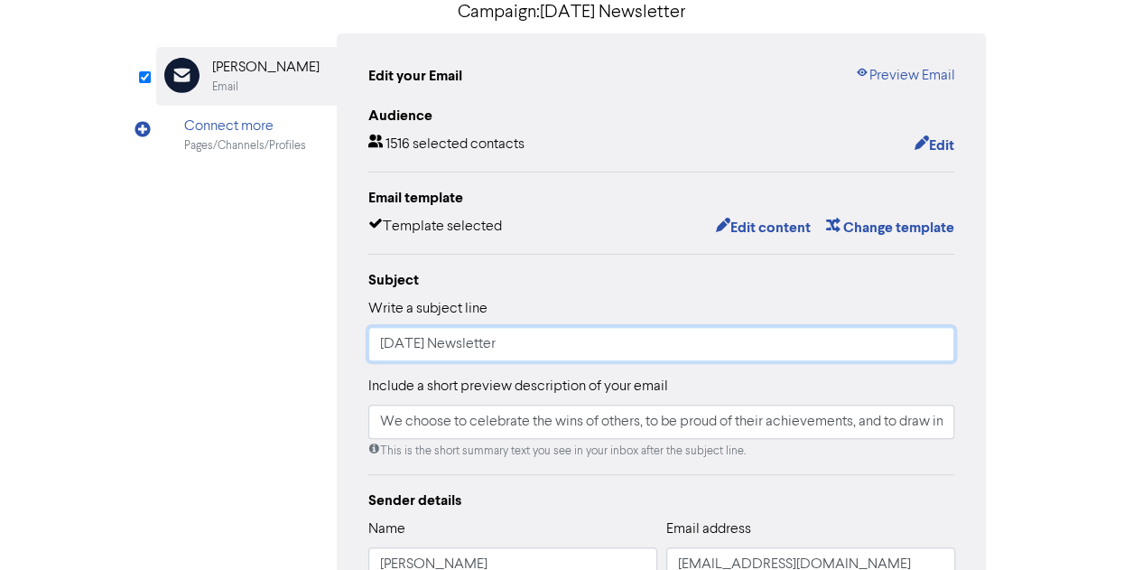
type input "[DATE] Newsletter"
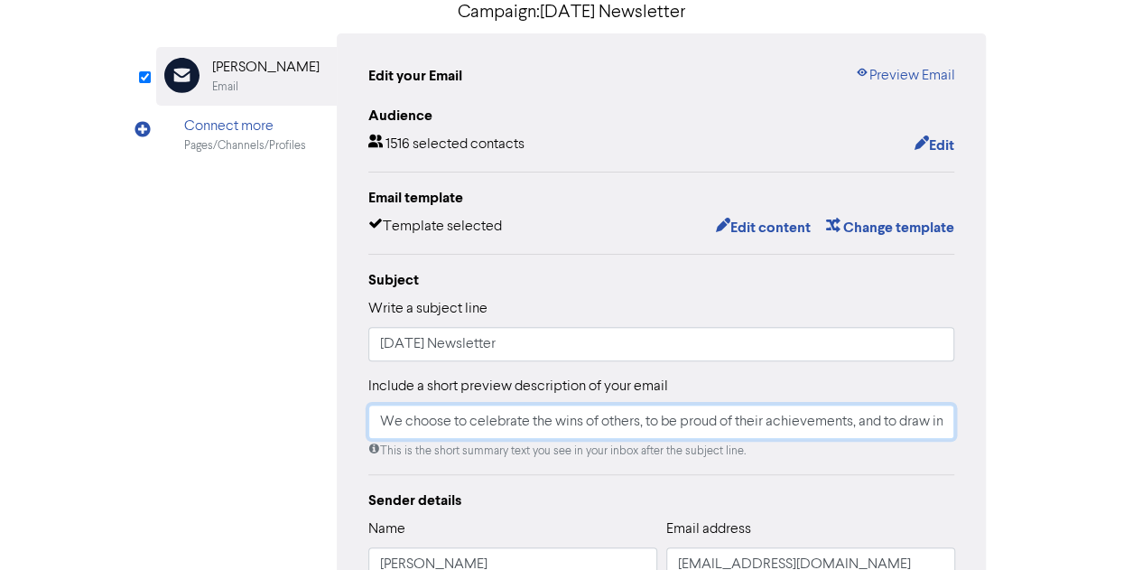
drag, startPoint x: 551, startPoint y: 430, endPoint x: 864, endPoint y: 467, distance: 315.6
click at [864, 467] on div "Audience 1516 selected contacts Edit Email template Template selected Edit cont…" at bounding box center [661, 437] width 587 height 665
click at [755, 424] on input "We choose to celebrate the wins of others, to be proud of their achievements, a…" at bounding box center [661, 422] width 587 height 34
drag, startPoint x: 852, startPoint y: 429, endPoint x: 319, endPoint y: 433, distance: 532.9
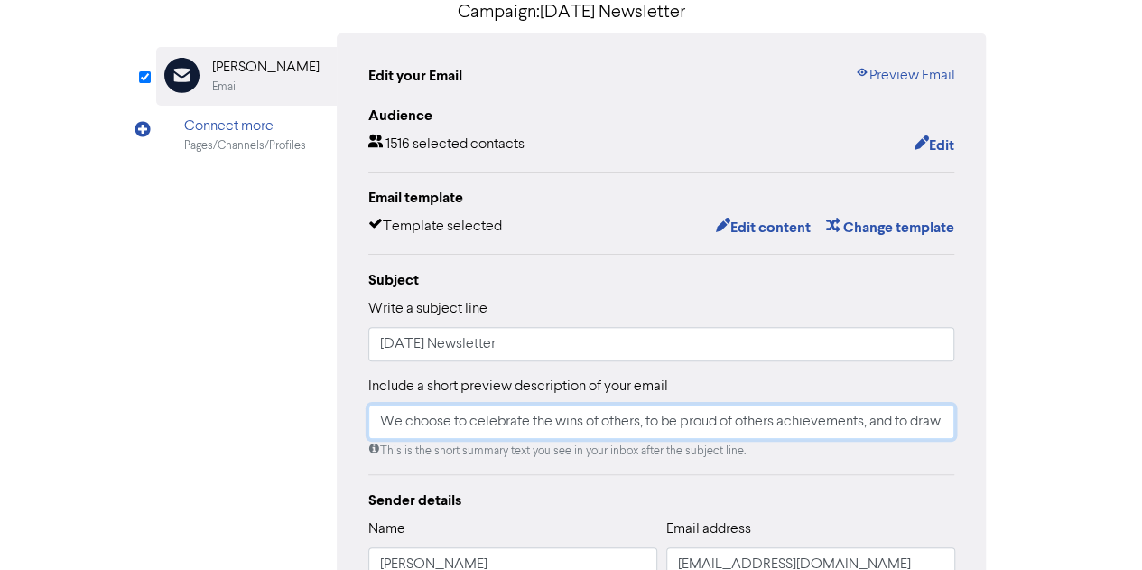
click at [319, 433] on div "Email Created with Sketch. [PERSON_NAME] Email Connect more Pages/Channels/Prof…" at bounding box center [571, 417] width 831 height 768
type input "We choose to celebrate the wins of others, to be proud of others achievements, …"
click at [580, 487] on div "Audience 1516 selected contacts Edit Email template Template selected Edit cont…" at bounding box center [661, 437] width 587 height 665
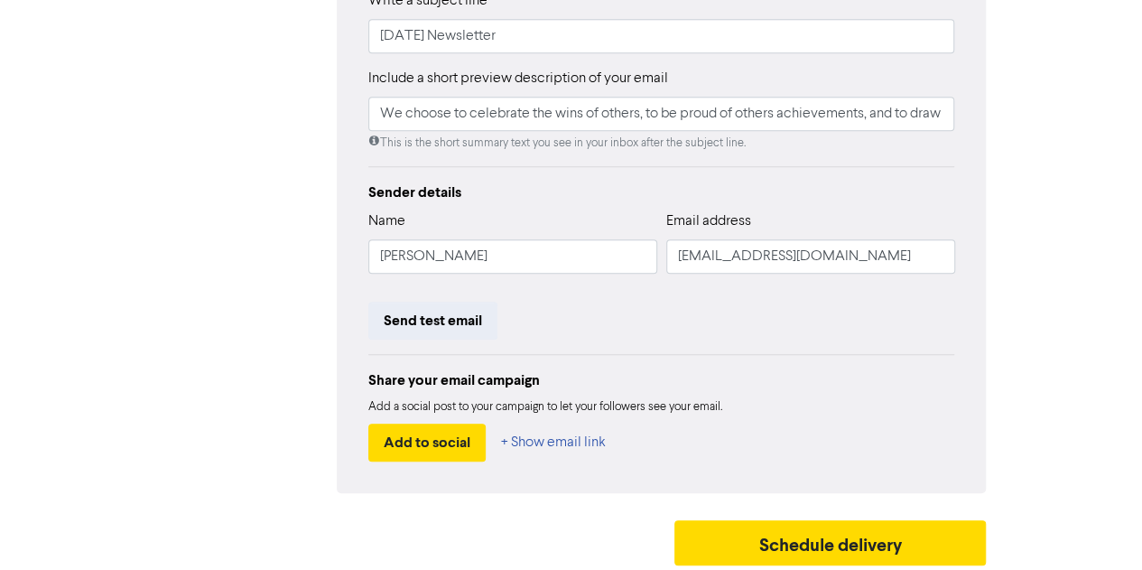
scroll to position [461, 0]
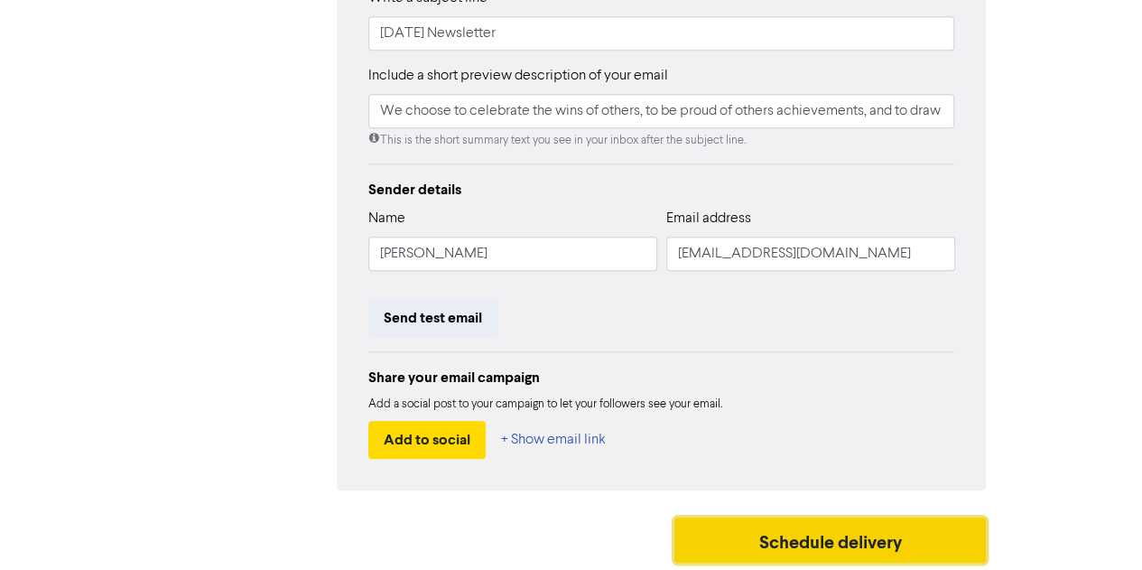
click at [766, 538] on button "Schedule delivery" at bounding box center [831, 539] width 312 height 45
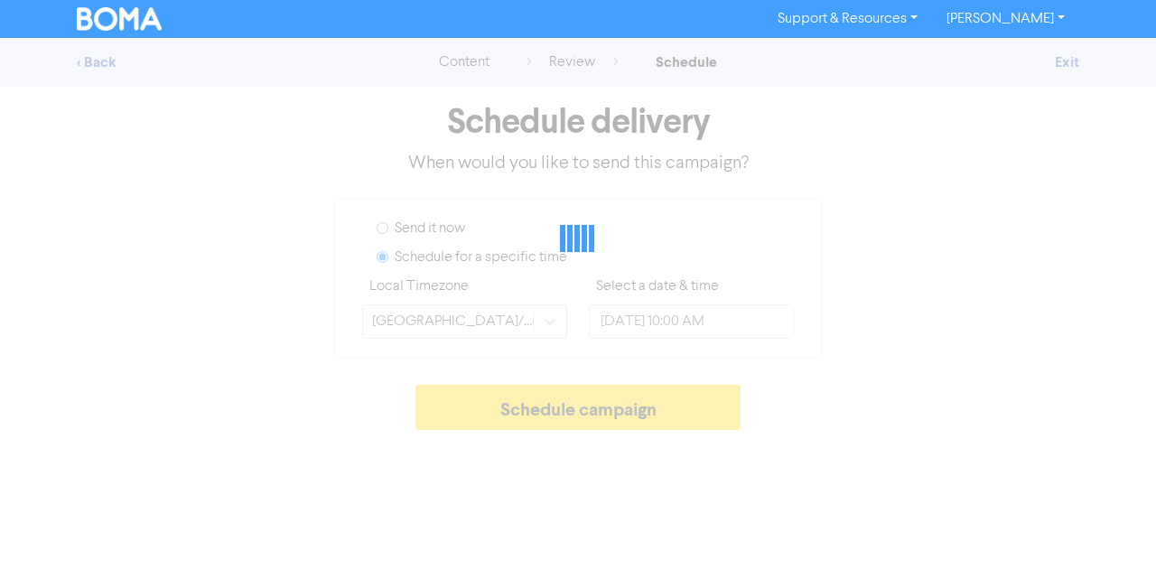
type input "[DATE] 11:00 AM"
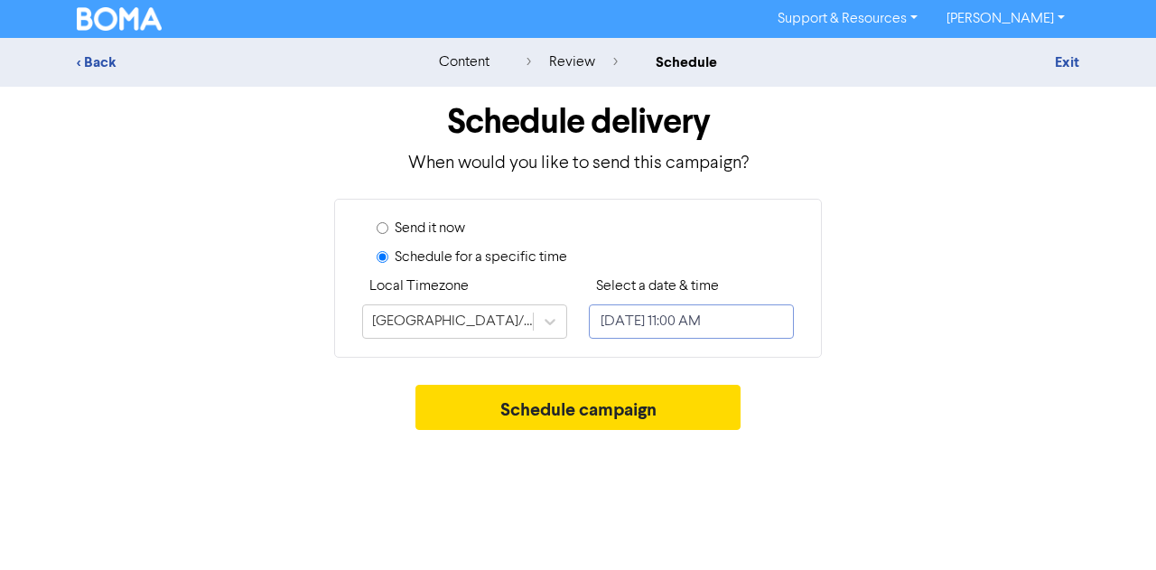
click at [629, 317] on input "[DATE] 11:00 AM" at bounding box center [691, 321] width 205 height 34
select select "8"
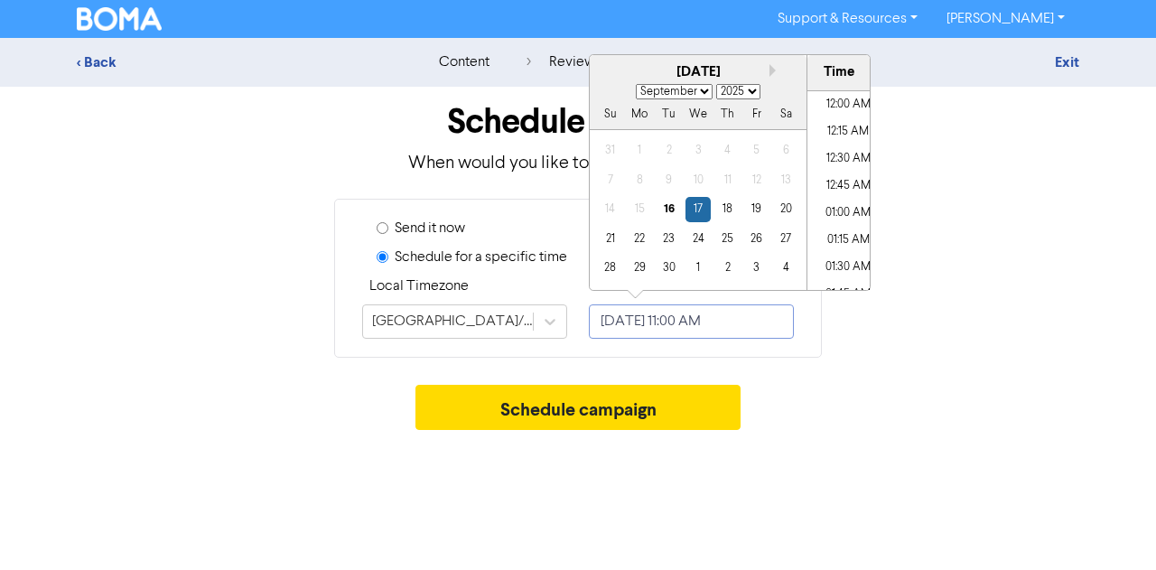
scroll to position [1106, 0]
click at [697, 268] on div "1" at bounding box center [697, 268] width 24 height 24
type input "[DATE] 11:00 AM"
select select "9"
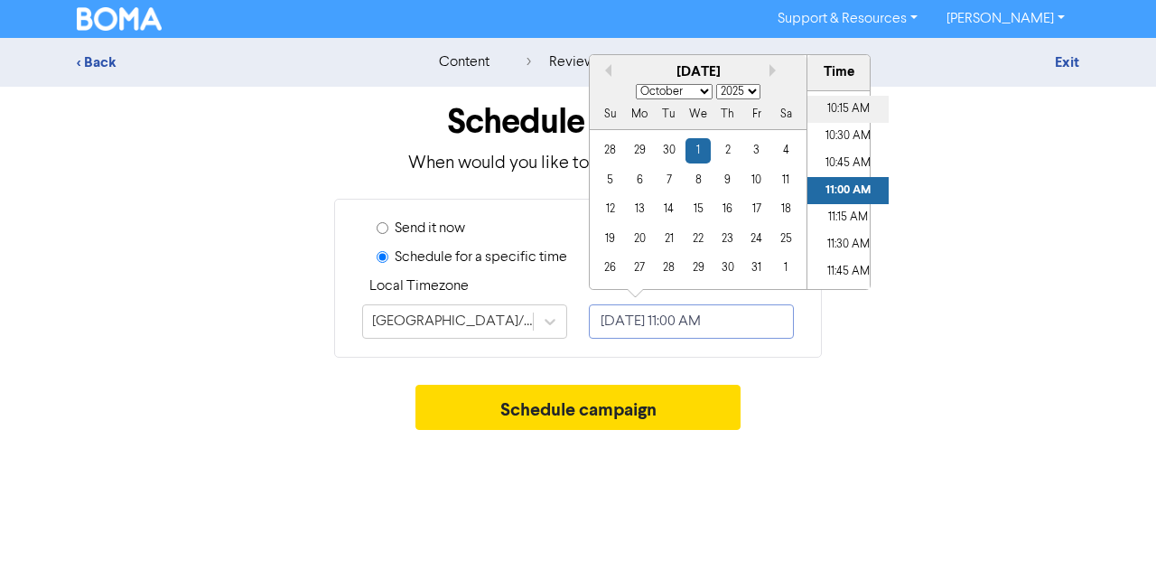
scroll to position [1086, 0]
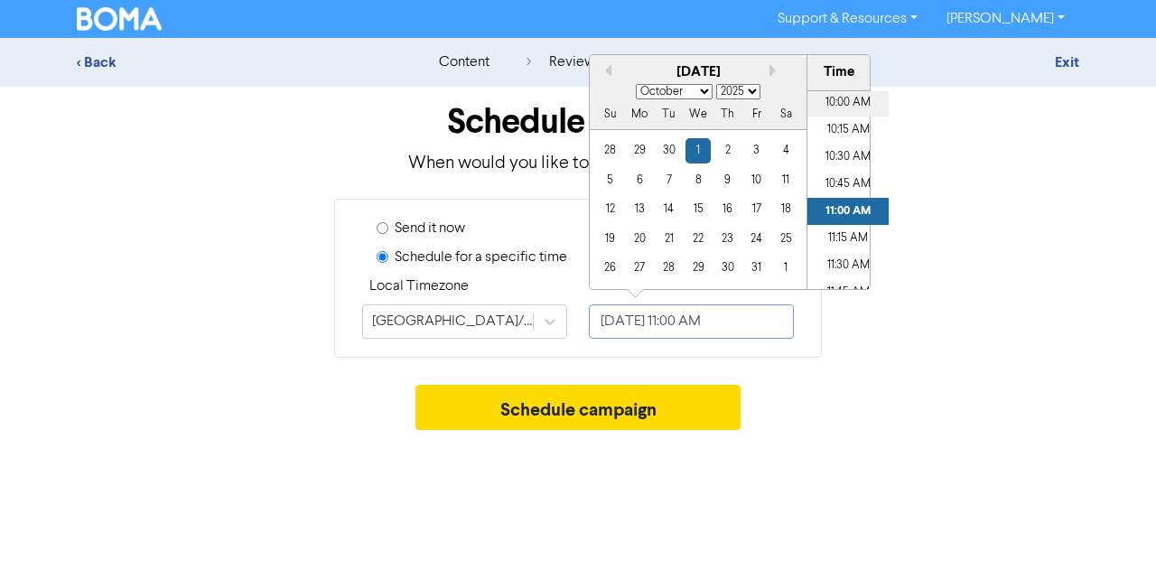
click at [841, 104] on li "10:00 AM" at bounding box center [847, 102] width 81 height 27
type input "[DATE] 10:00 AM"
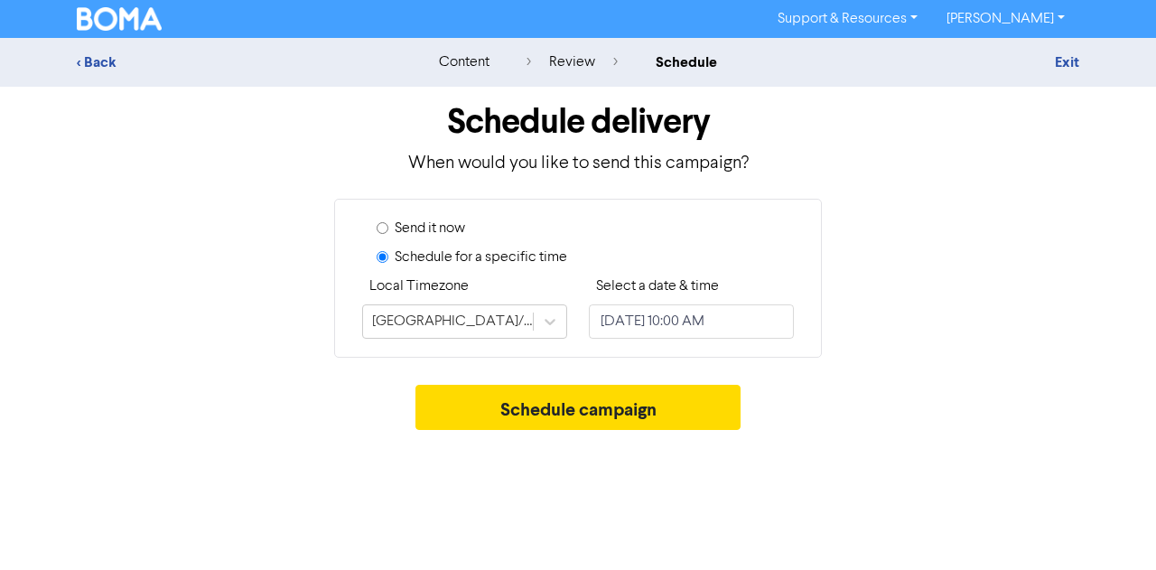
click at [800, 417] on div "Schedule campaign" at bounding box center [578, 412] width 1002 height 54
click at [650, 408] on button "Schedule campaign" at bounding box center [578, 407] width 326 height 45
